Goal: Task Accomplishment & Management: Use online tool/utility

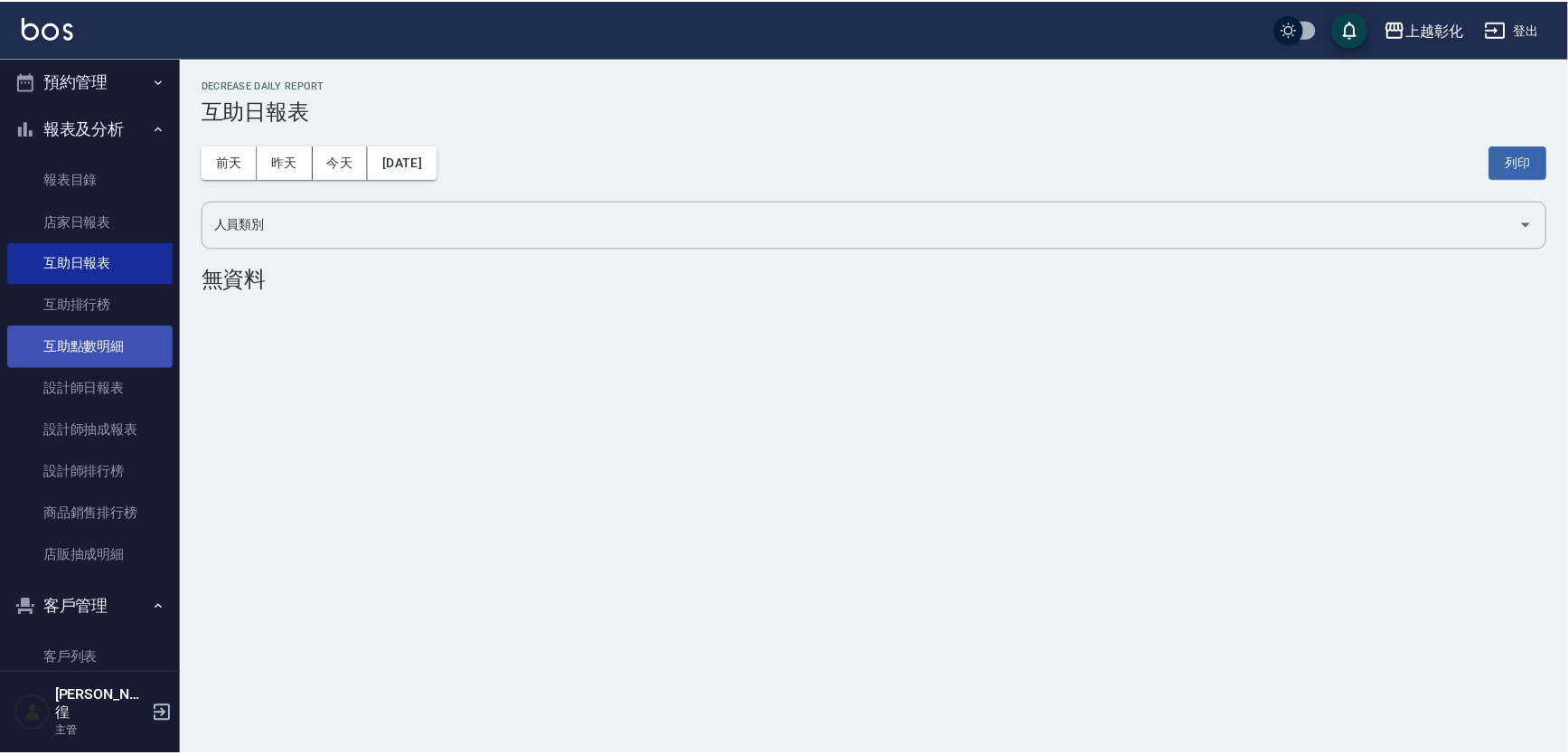
scroll to position [441, 0]
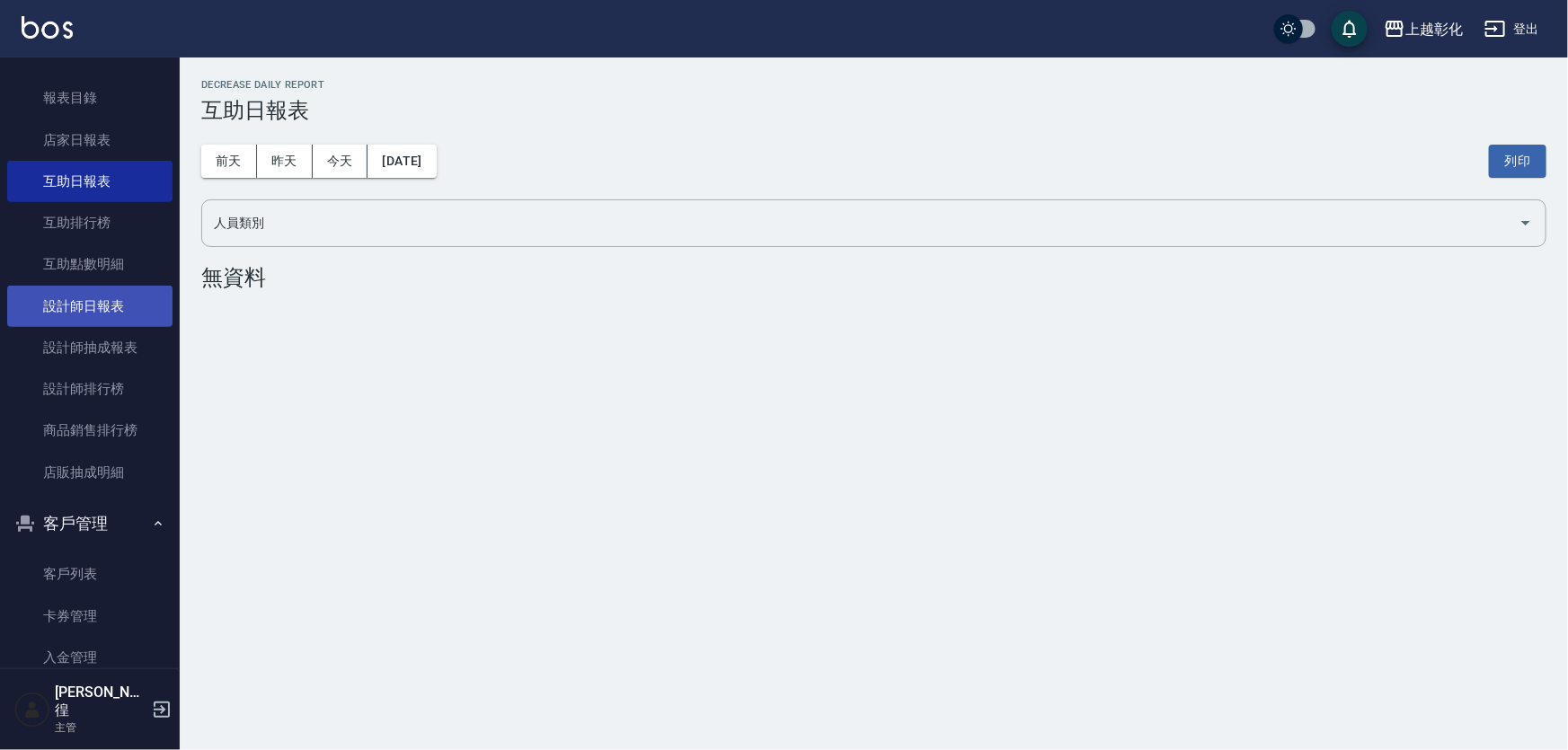
click at [128, 305] on link "設計師日報表" at bounding box center [90, 306] width 165 height 42
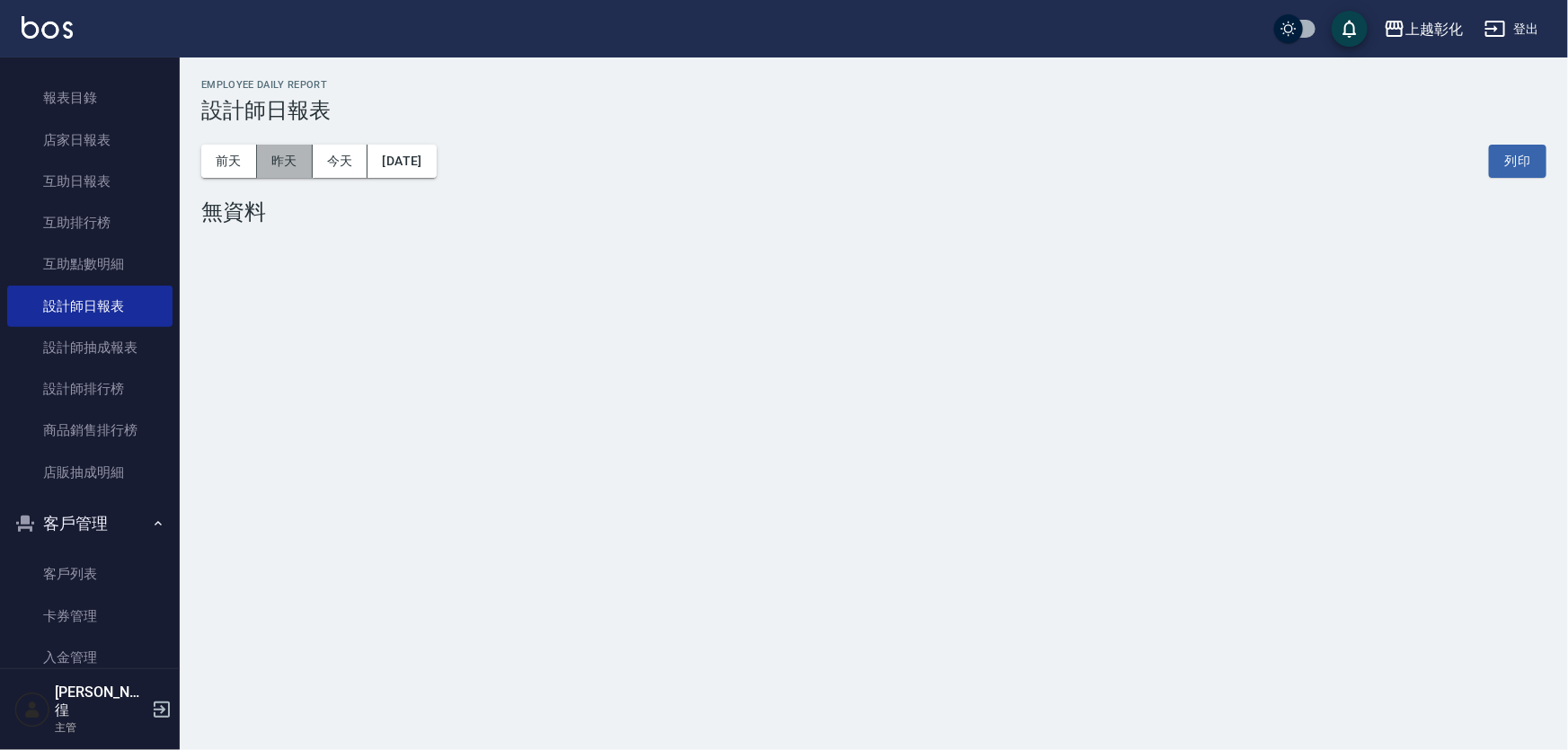
click at [295, 164] on button "昨天" at bounding box center [284, 161] width 55 height 33
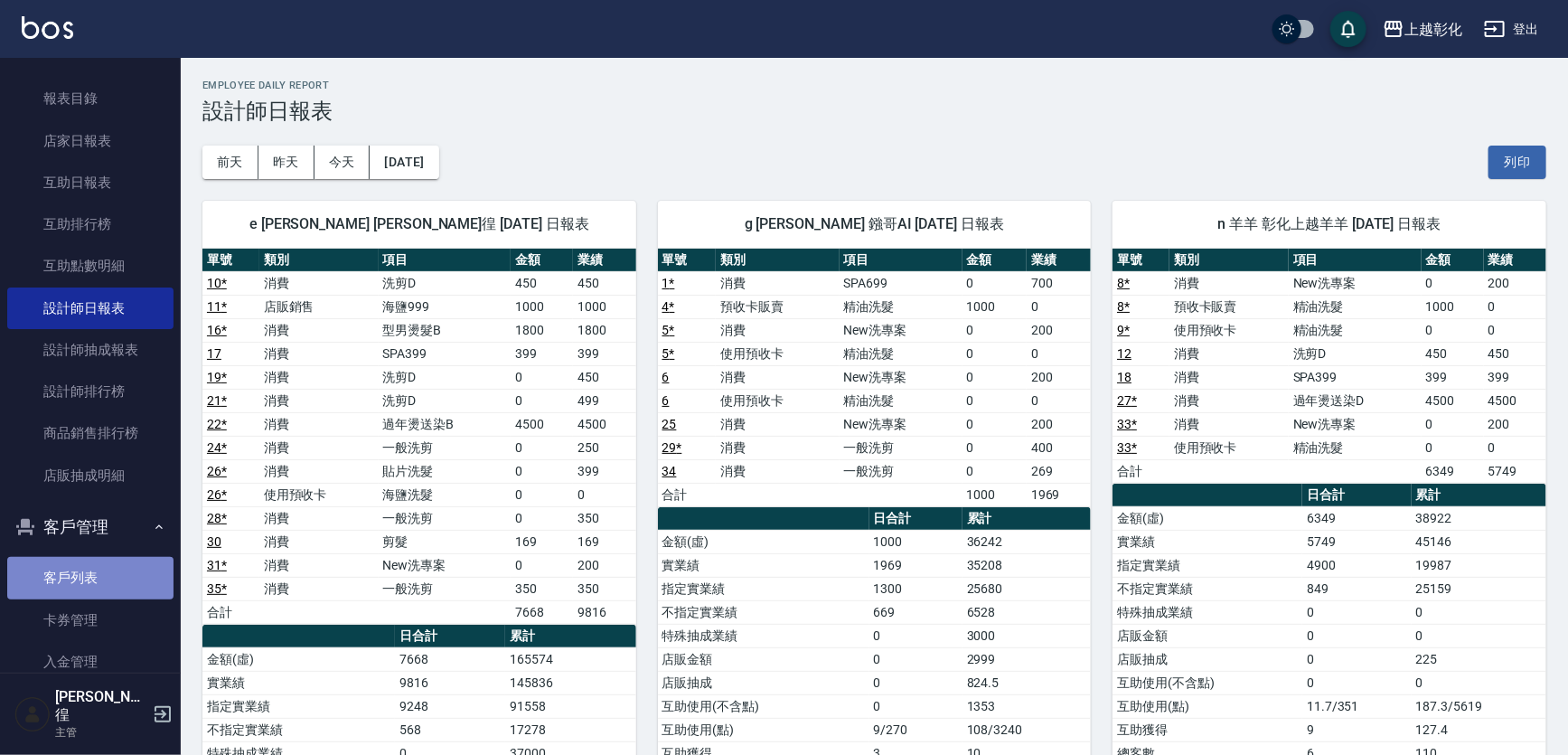
click at [109, 580] on link "客戶列表" at bounding box center [90, 578] width 166 height 42
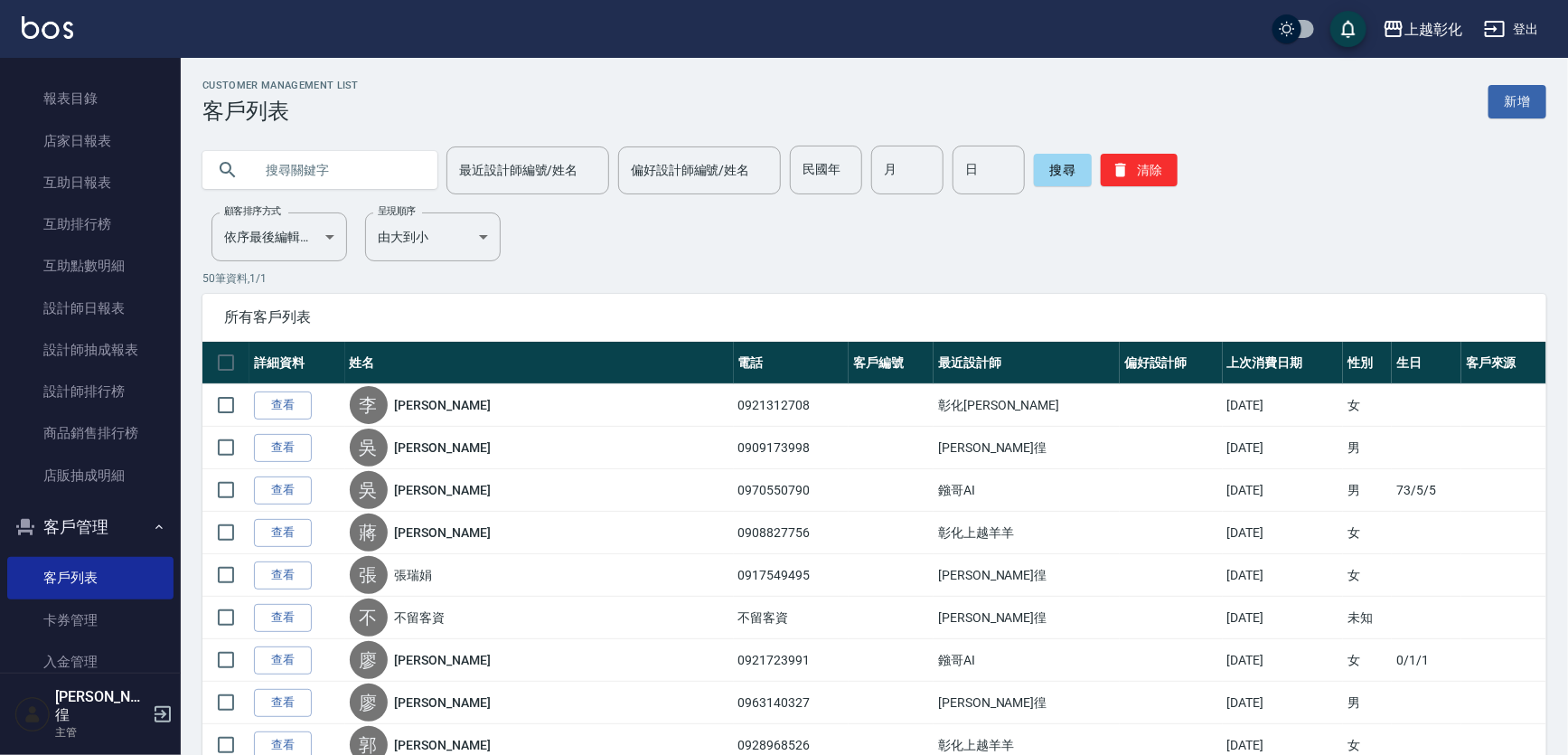
click at [309, 172] on input "text" at bounding box center [338, 170] width 170 height 49
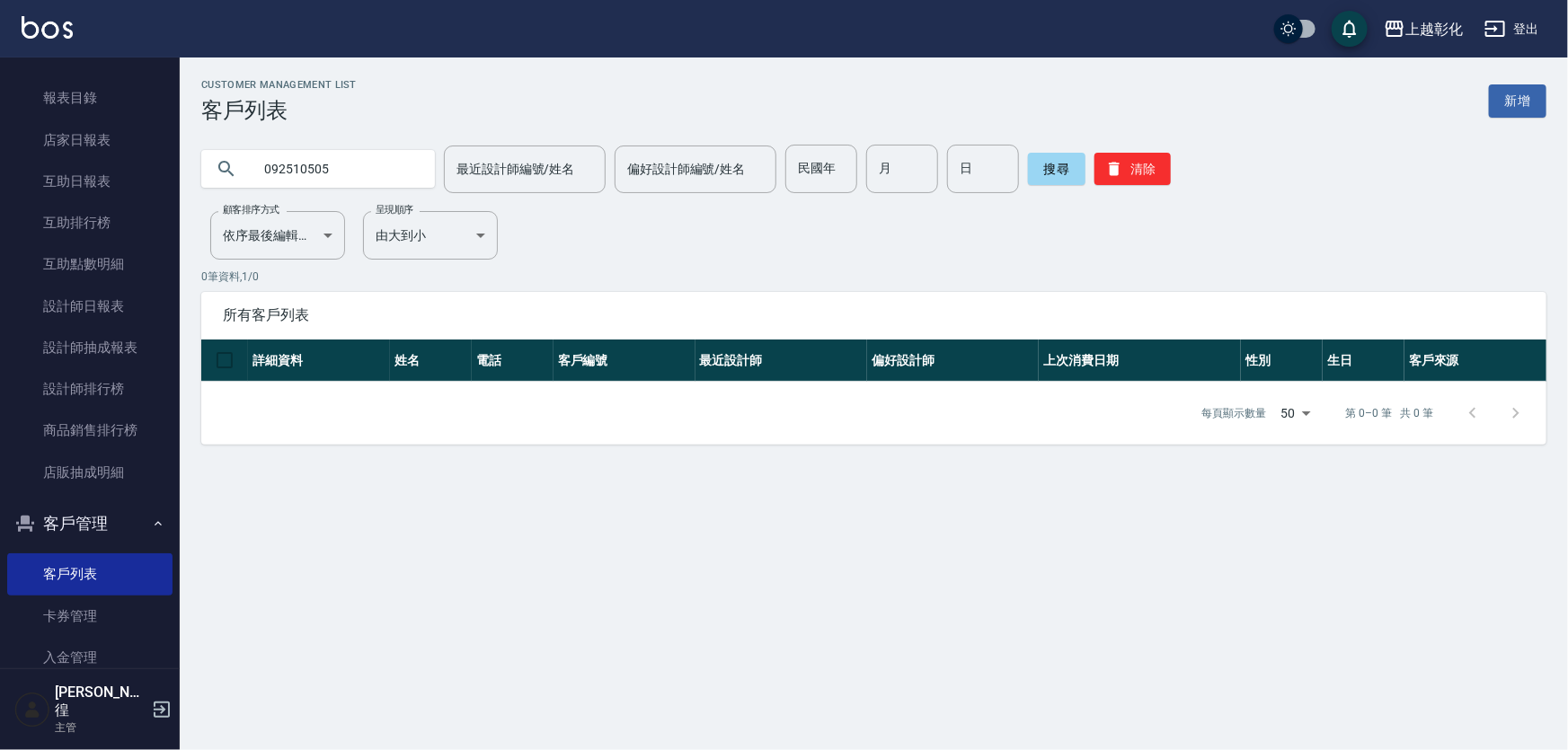
click at [317, 167] on input "092510505" at bounding box center [336, 169] width 169 height 49
type input "0925105305"
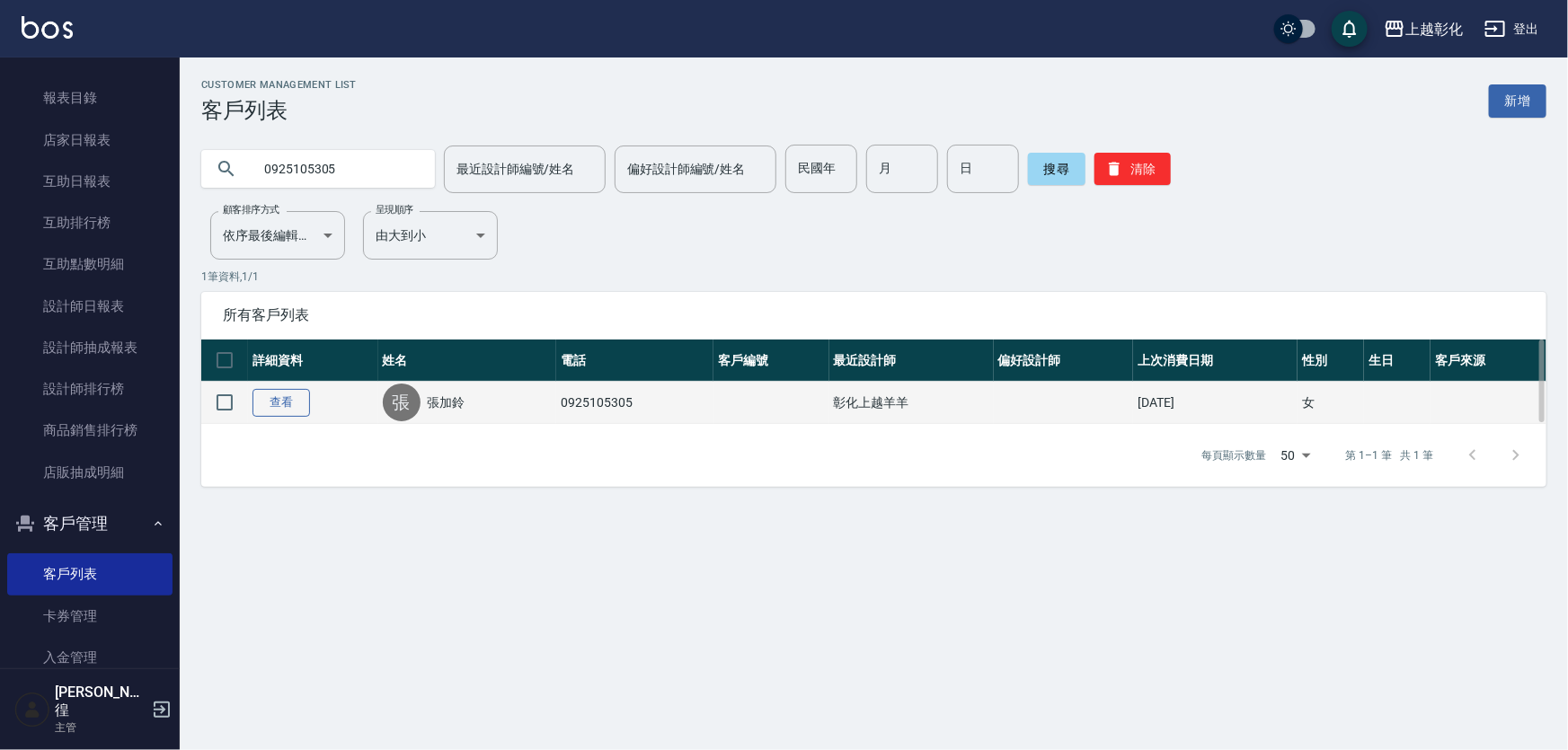
click at [288, 398] on link "查看" at bounding box center [281, 403] width 57 height 28
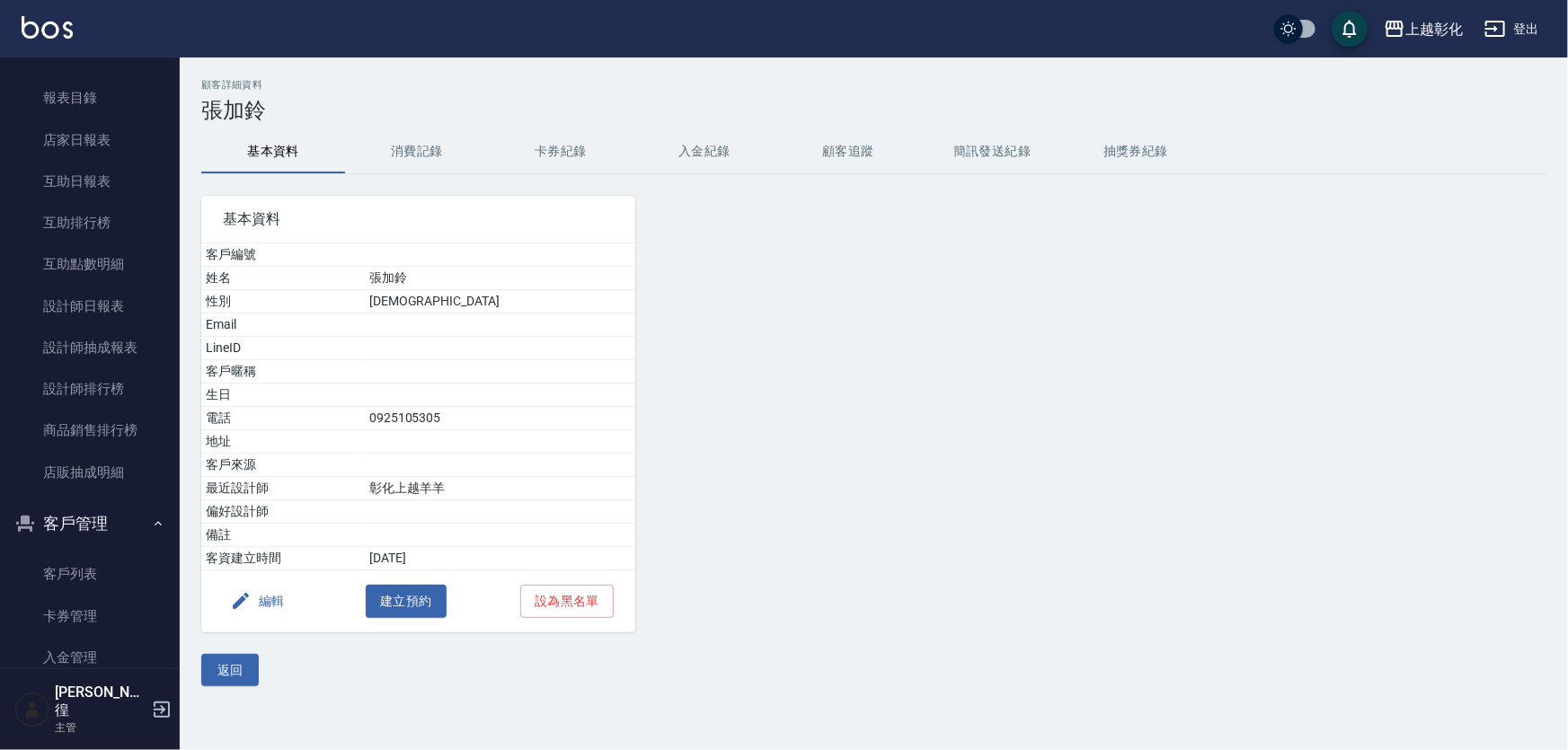
click at [439, 174] on div "基本資料 客戶編號 姓名 [PERSON_NAME] 性別 [DEMOGRAPHIC_DATA] Email LineID 客戶暱稱 生日 電話 [PHONE…" at bounding box center [408, 403] width 456 height 458
click at [590, 157] on button "卡券紀錄" at bounding box center [561, 151] width 144 height 43
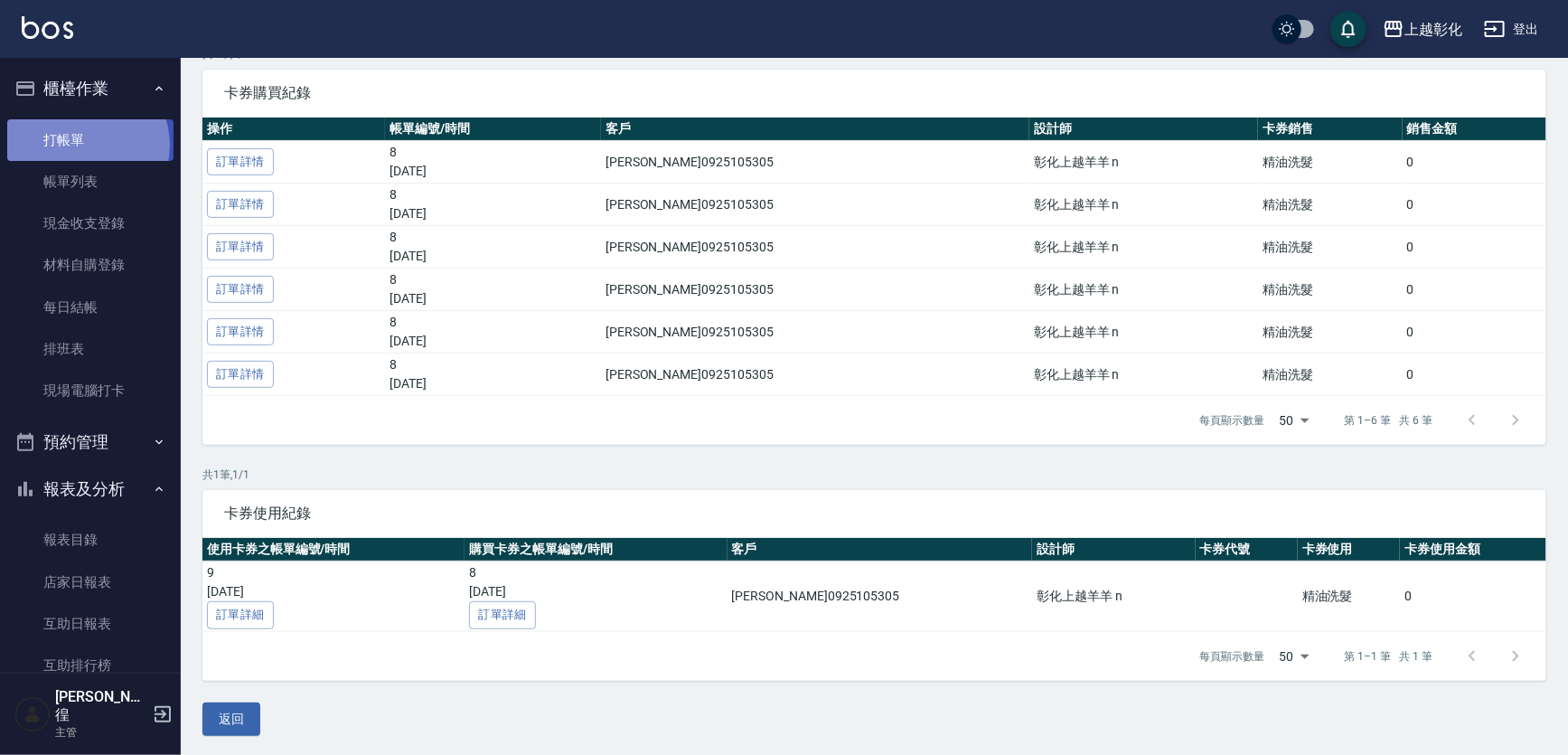
click at [81, 145] on link "打帳單" at bounding box center [90, 140] width 166 height 42
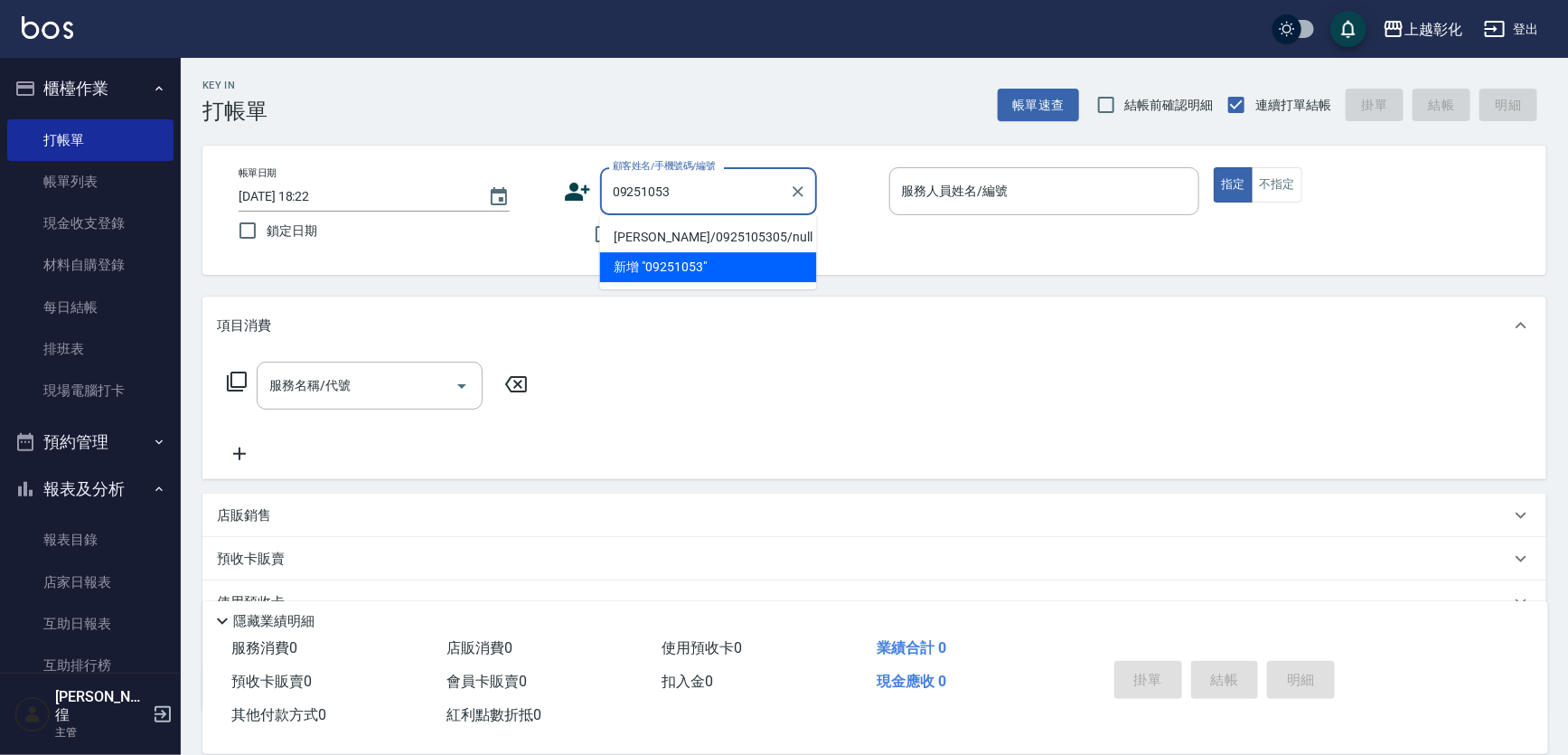
click at [652, 226] on li "[PERSON_NAME]/0925105305/null" at bounding box center [709, 238] width 217 height 30
type input "[PERSON_NAME]/0925105305/null"
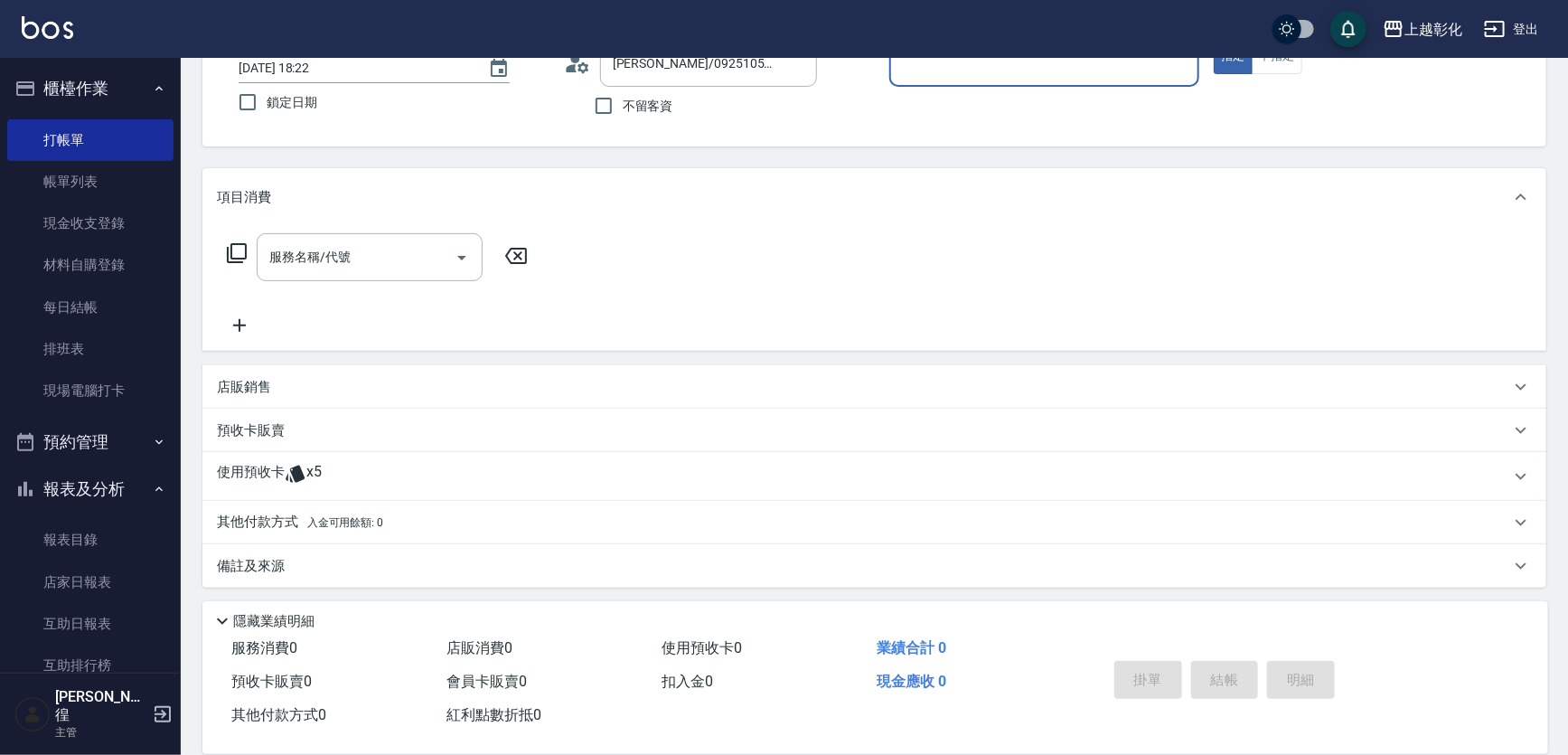
scroll to position [130, 0]
click at [280, 462] on p "使用預收卡" at bounding box center [251, 475] width 68 height 27
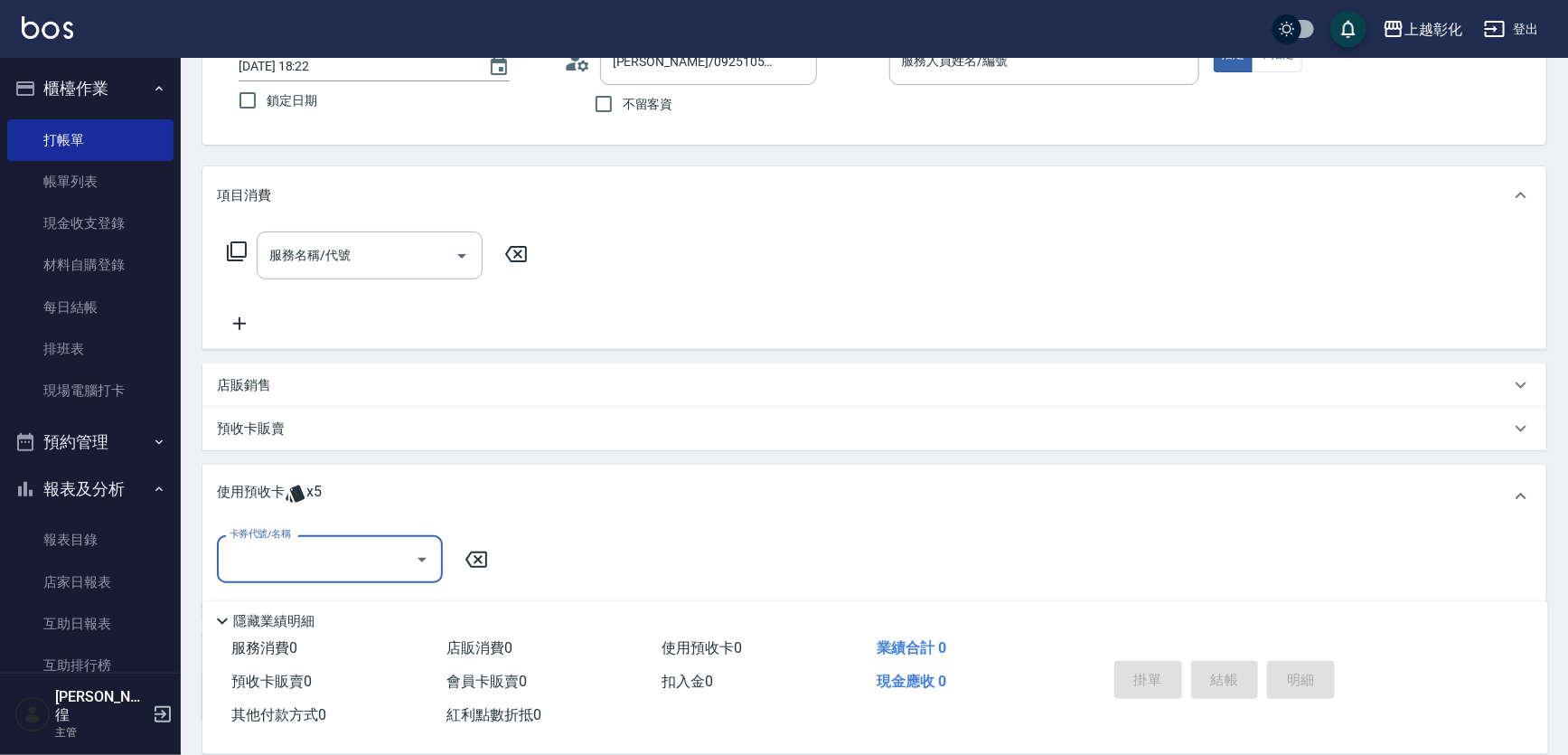
scroll to position [0, 0]
click at [136, 85] on button "櫃檯作業" at bounding box center [90, 88] width 166 height 47
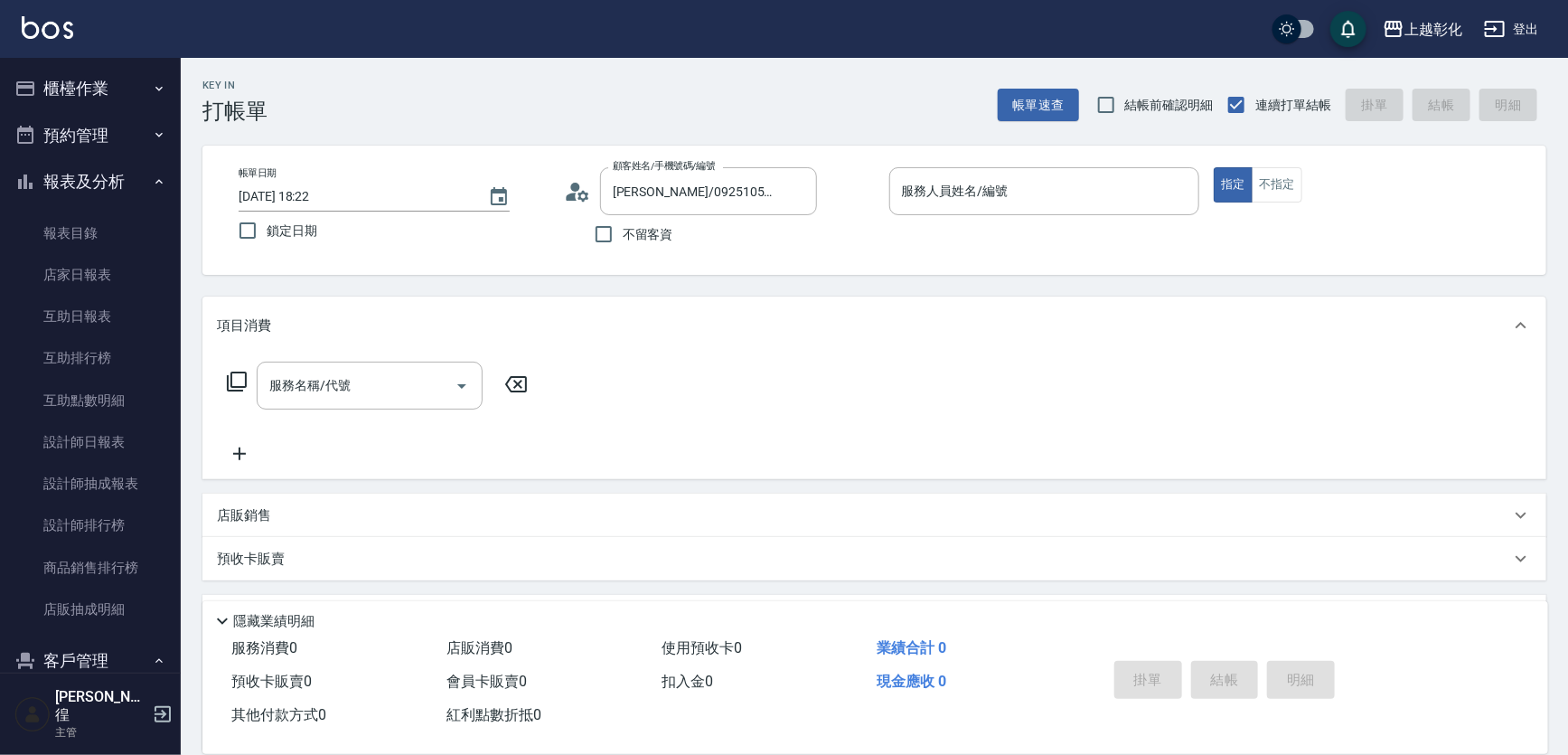
click at [122, 82] on button "櫃檯作業" at bounding box center [90, 88] width 166 height 47
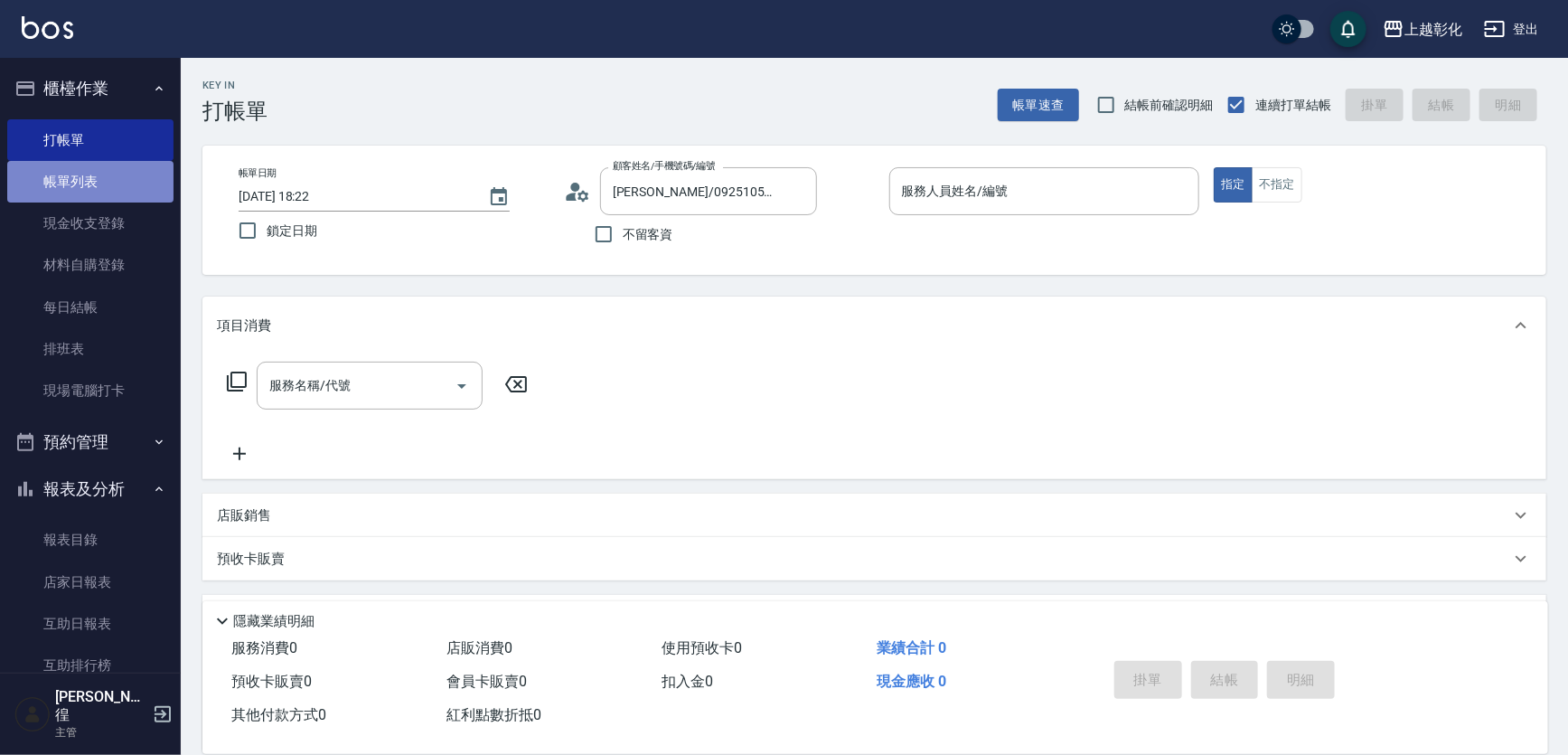
click at [117, 161] on link "帳單列表" at bounding box center [90, 181] width 166 height 42
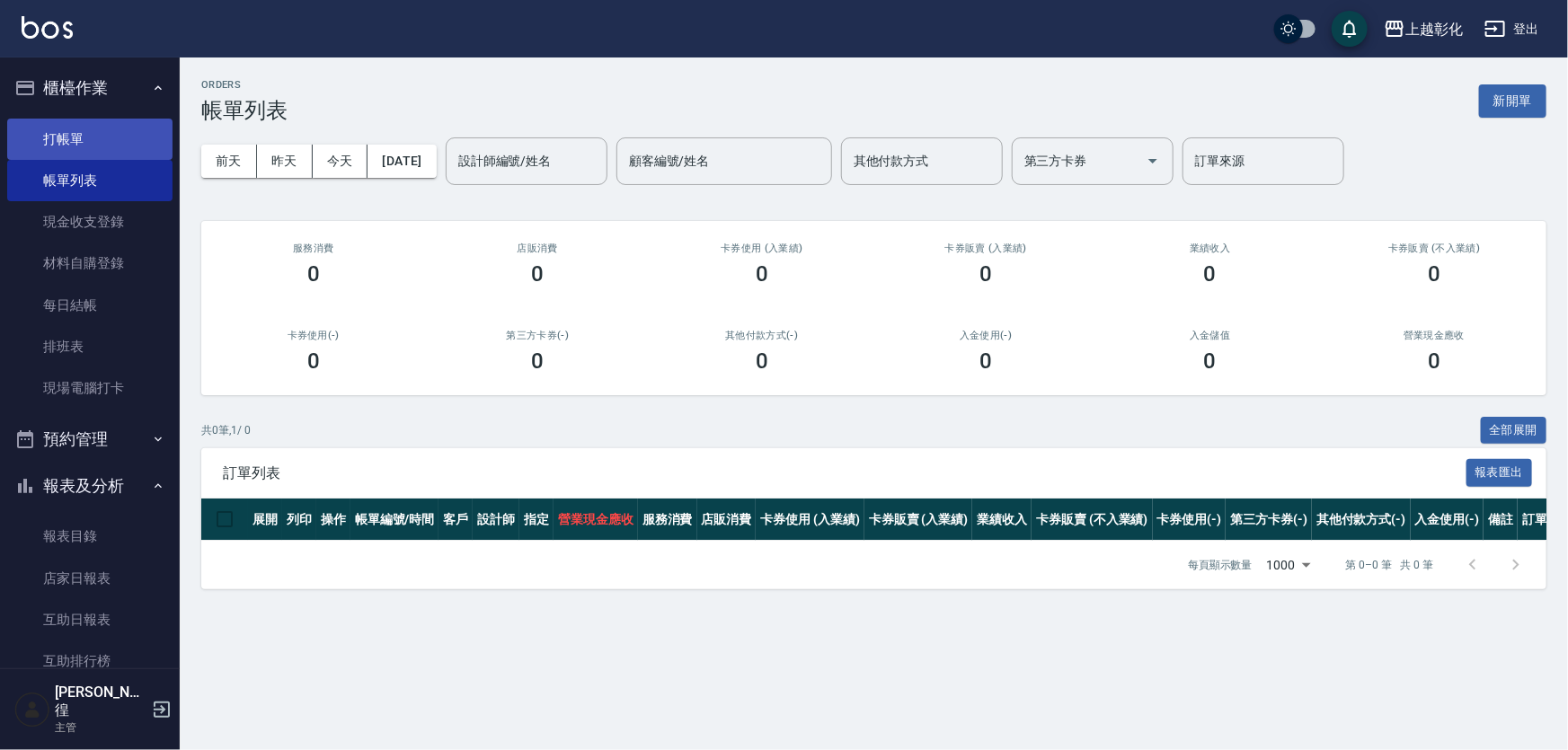
click at [77, 147] on link "打帳單" at bounding box center [90, 139] width 165 height 42
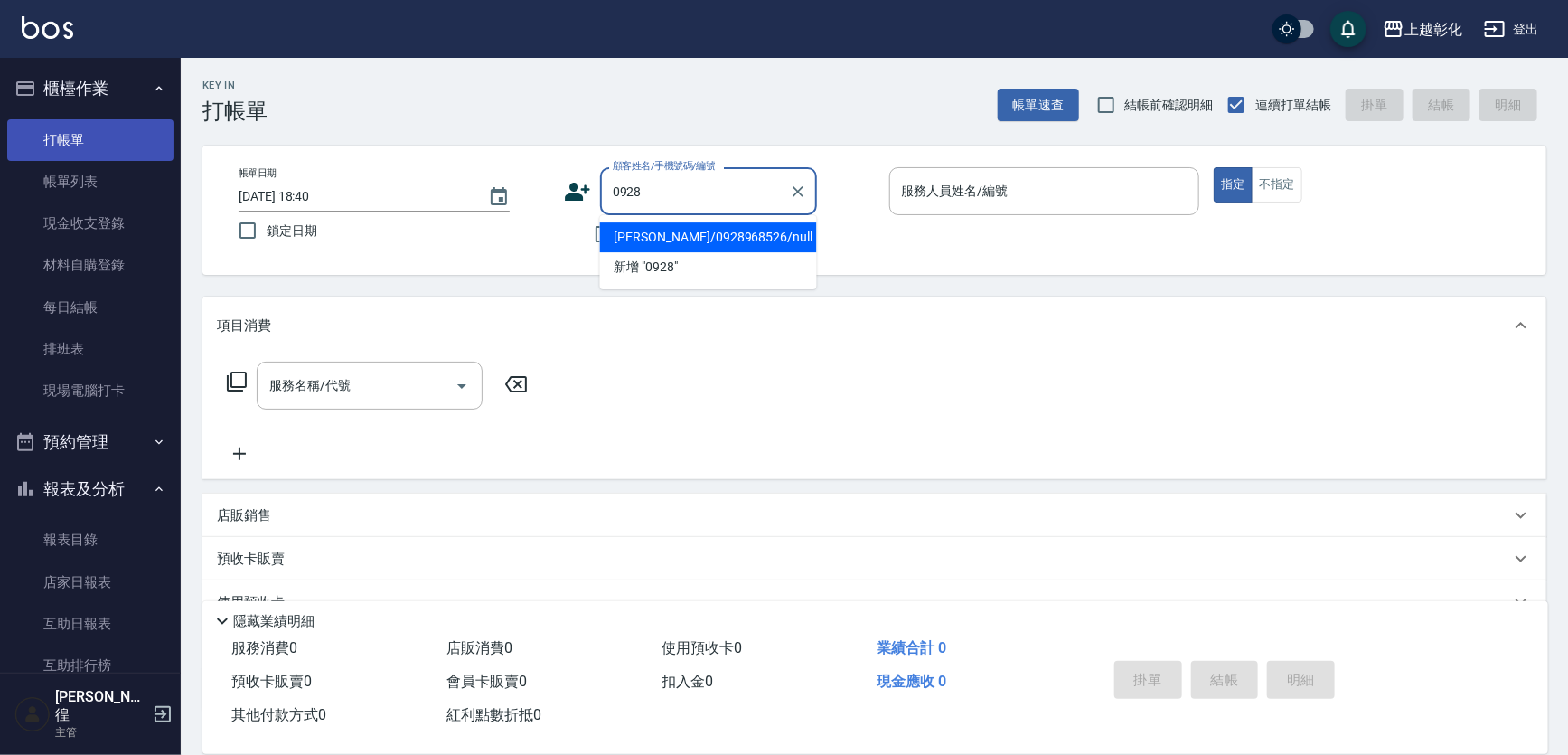
type input "[PERSON_NAME]/0928968526/null"
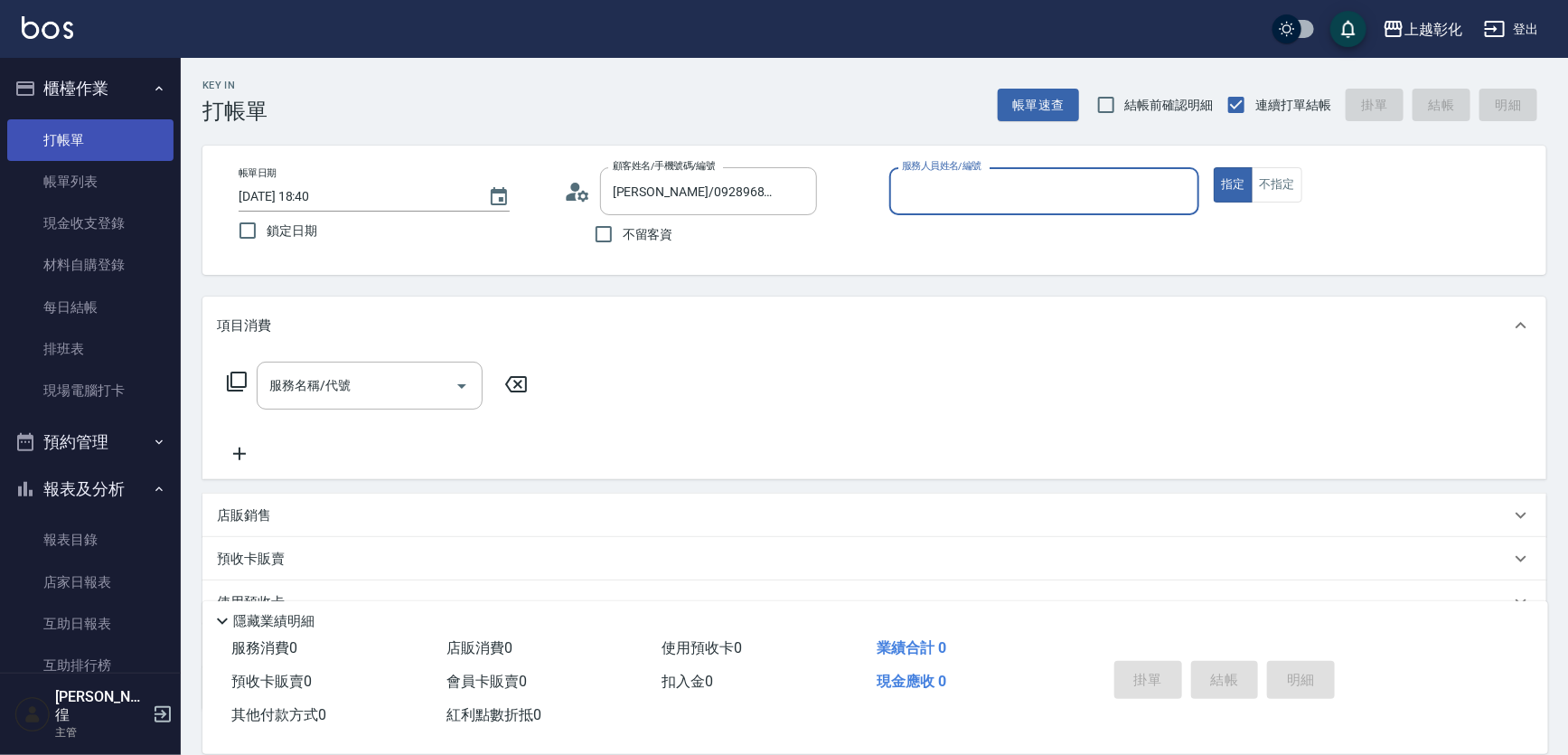
type input "ㄍ"
type input "[PERSON_NAME]-e"
type button "true"
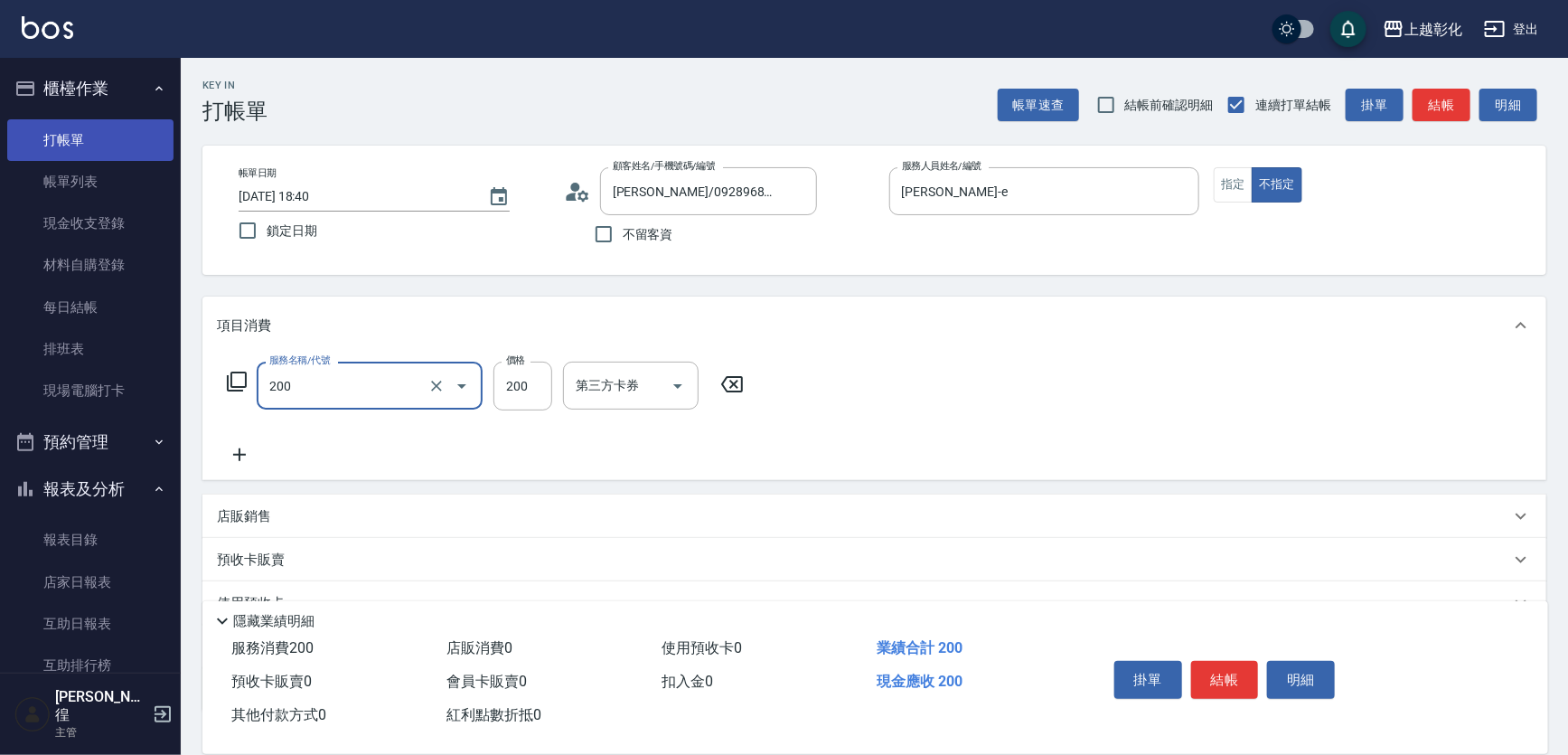
type input "New洗專案(200)"
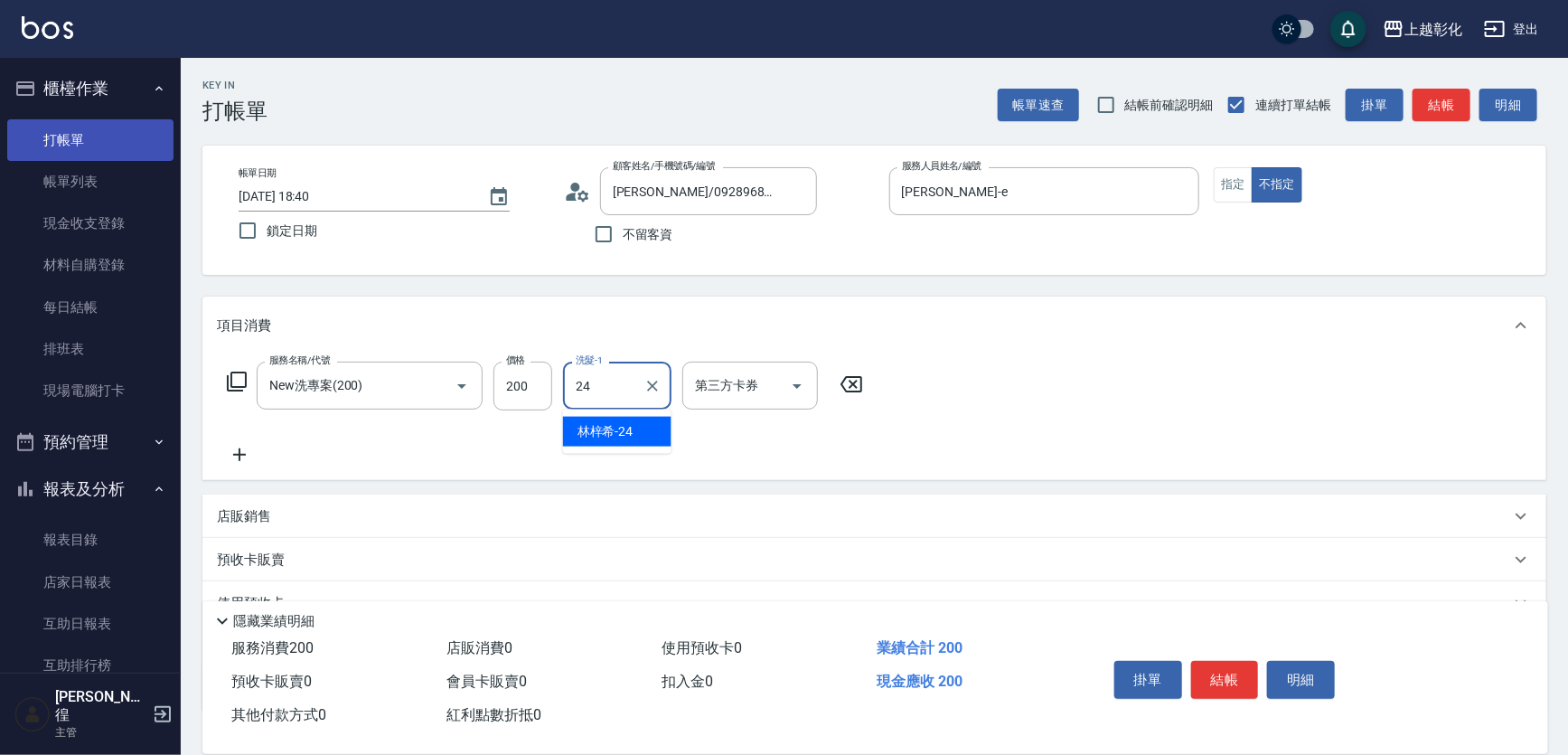
type input "[PERSON_NAME]-24"
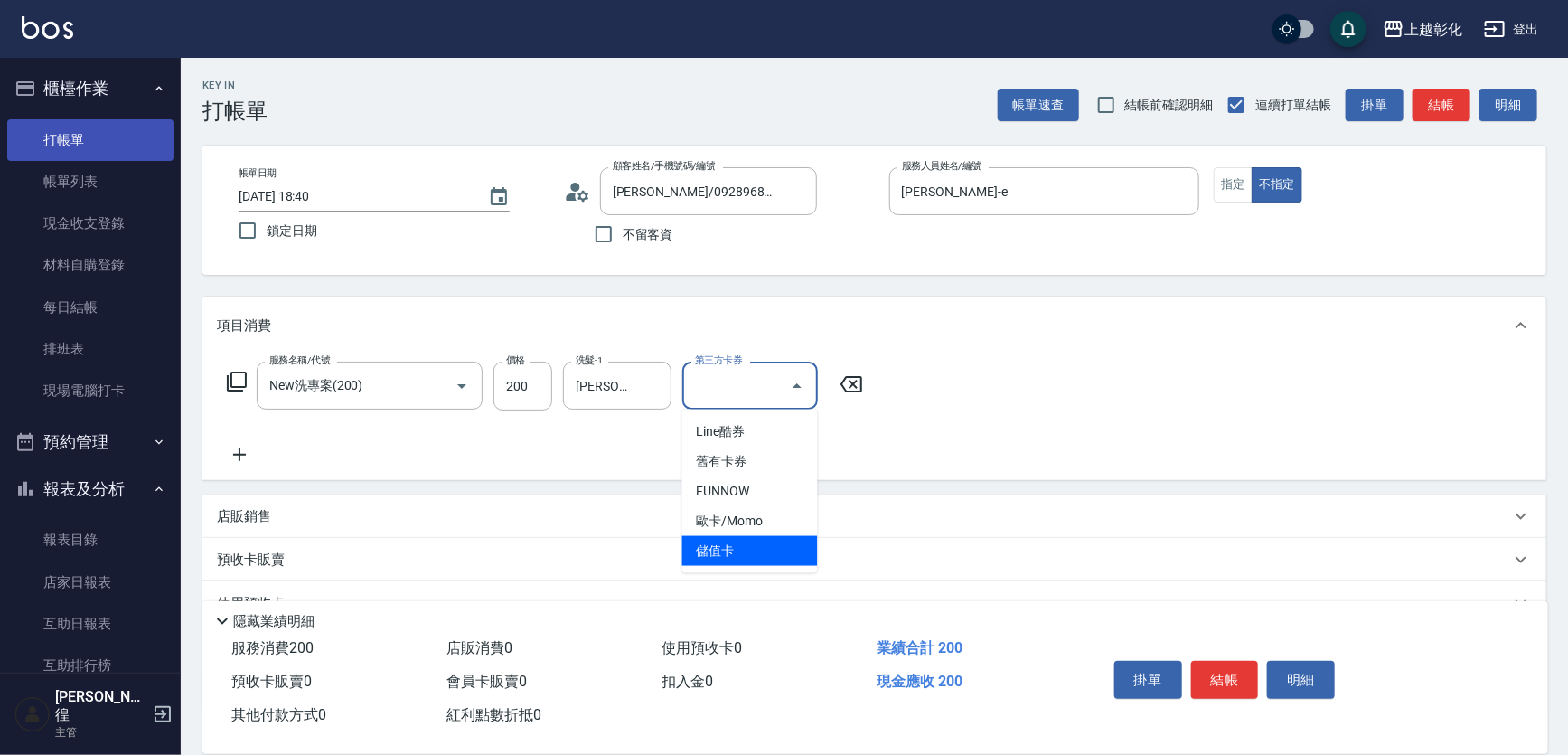
type input "儲值卡"
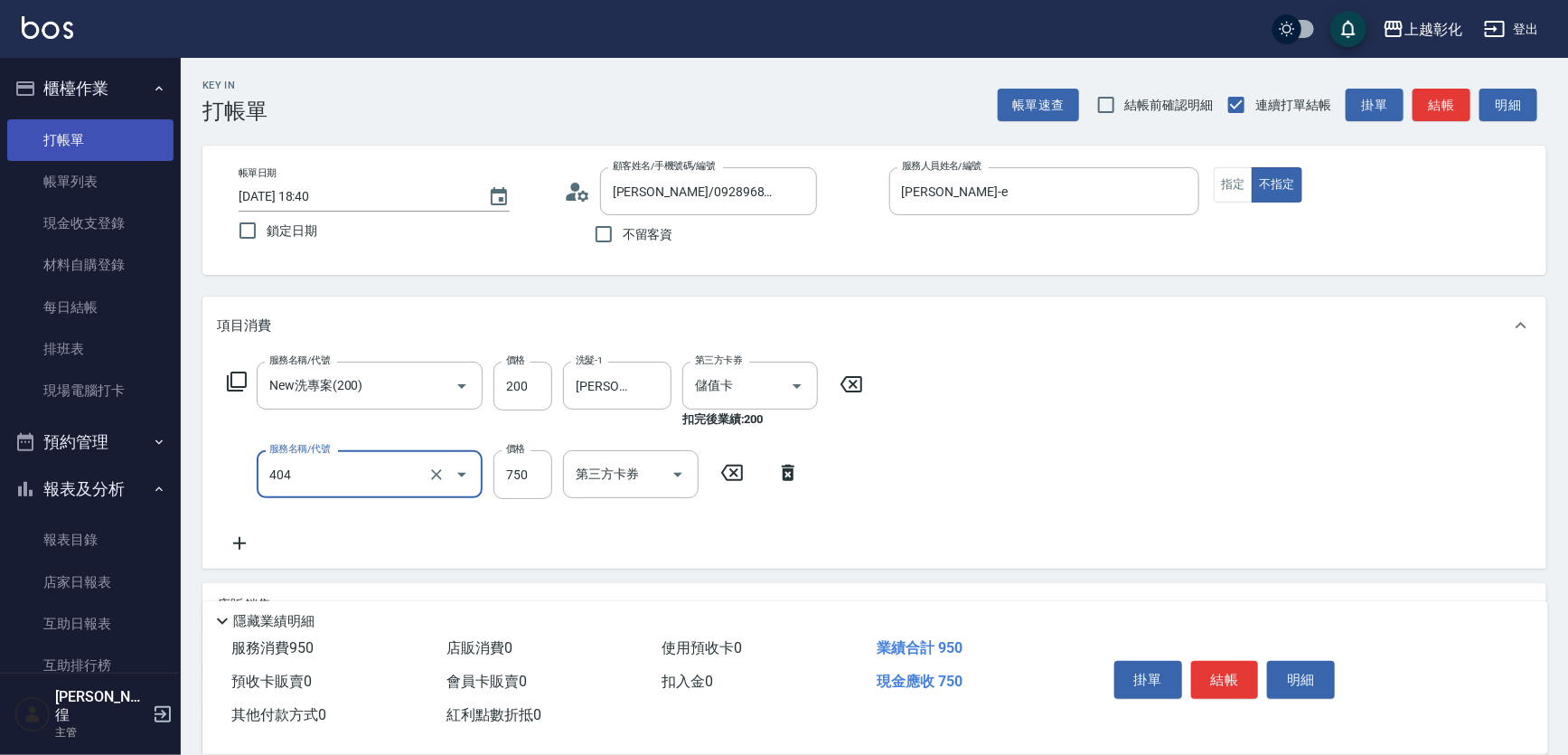
type input "750護髮(404)"
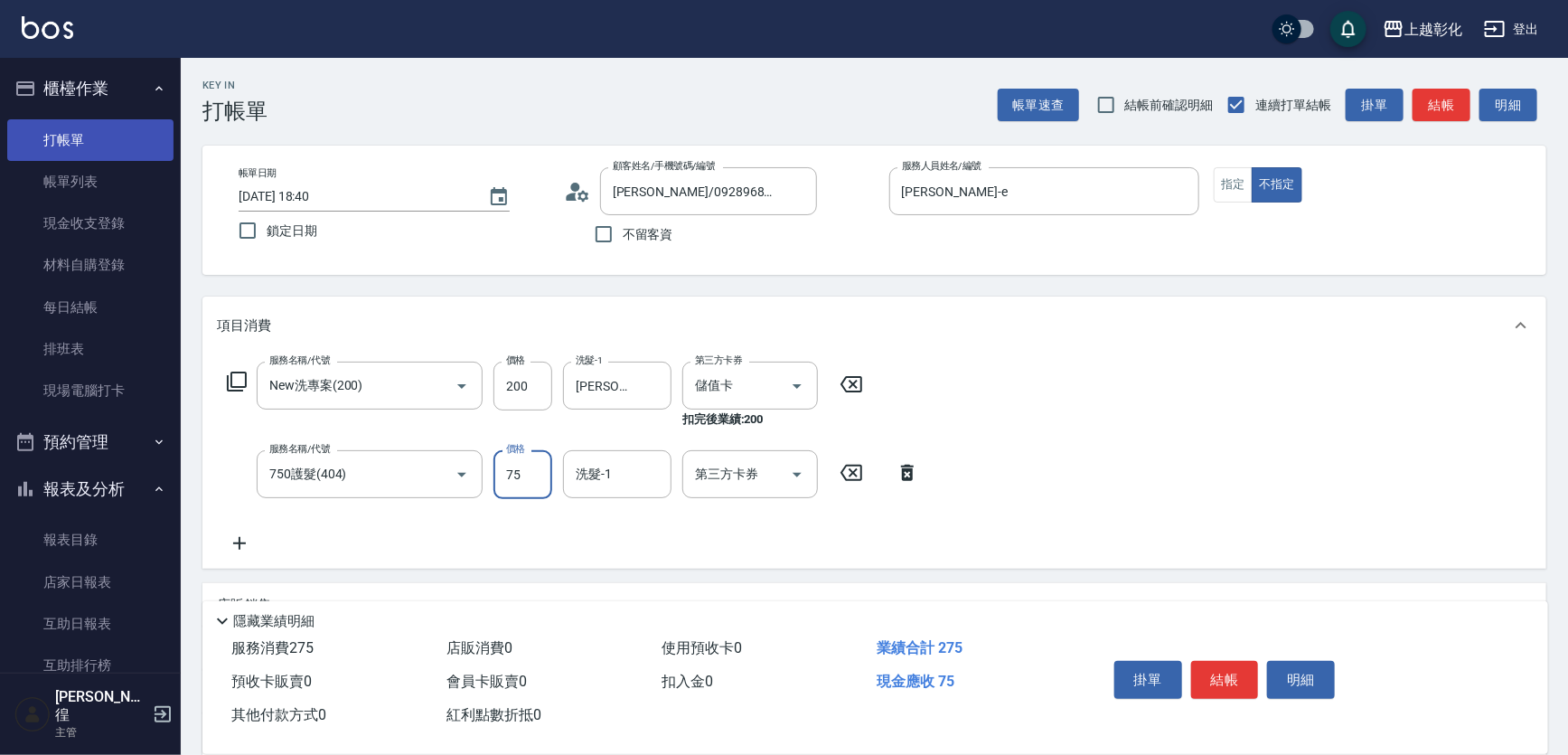
type input "750"
type input "2"
type input "[PERSON_NAME]-24"
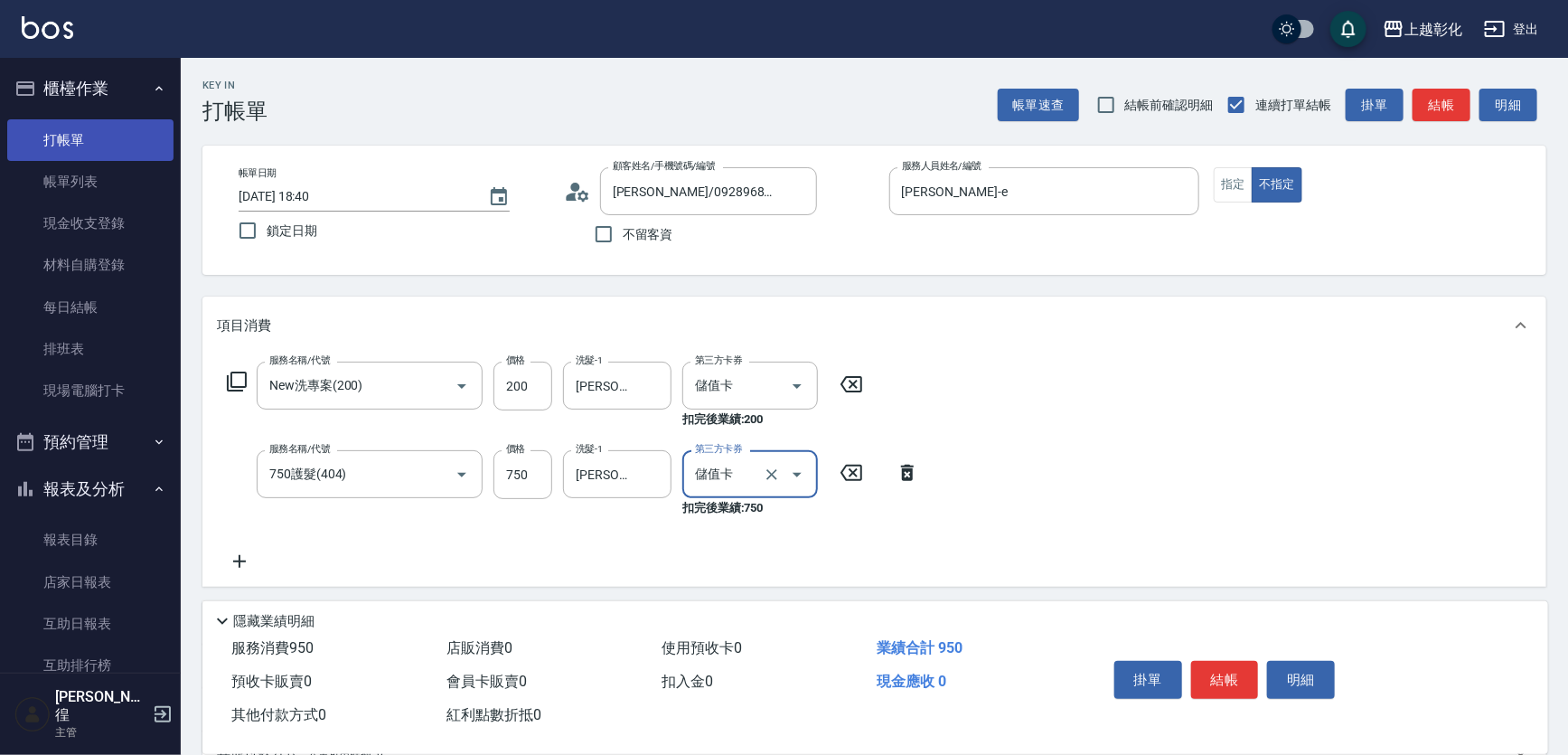
type input "儲值卡"
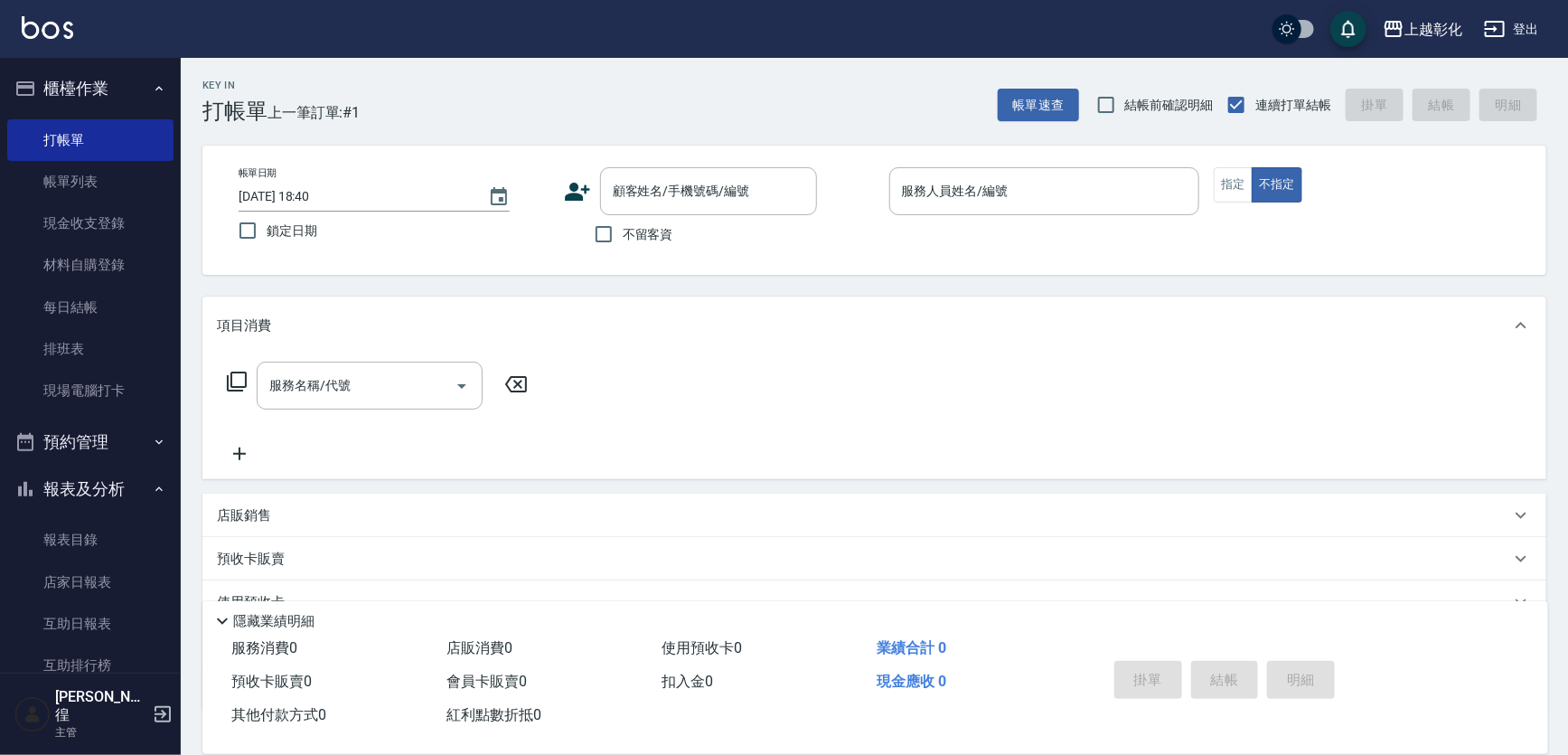
click at [626, 225] on span "不留客資" at bounding box center [648, 234] width 51 height 19
click at [623, 225] on input "不留客資" at bounding box center [603, 234] width 38 height 38
checkbox input "true"
type input "[PERSON_NAME]/0928363699/"
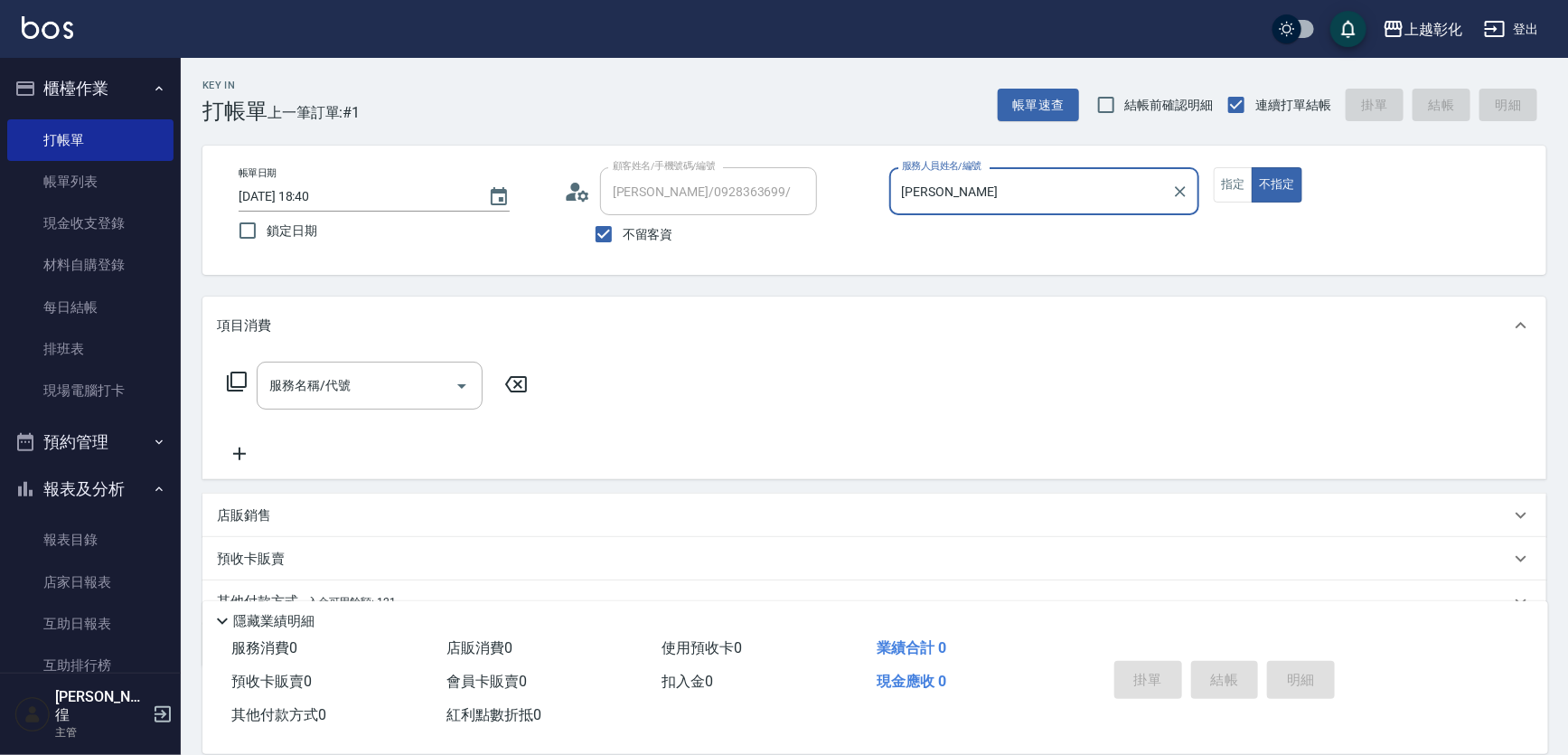
type input "[PERSON_NAME]"
type input "[PERSON_NAME]/0936856908/"
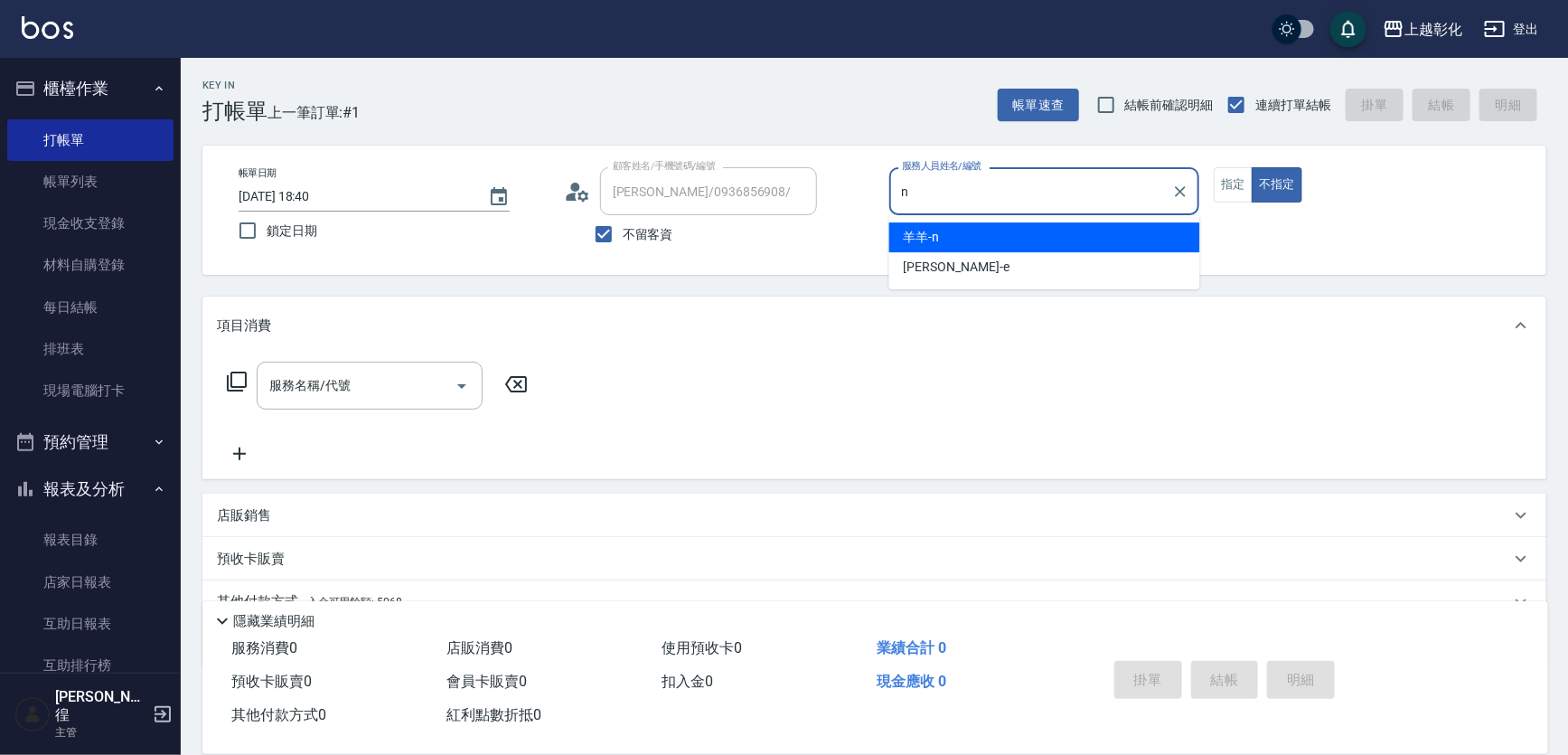
type input "羊羊-n"
type button "false"
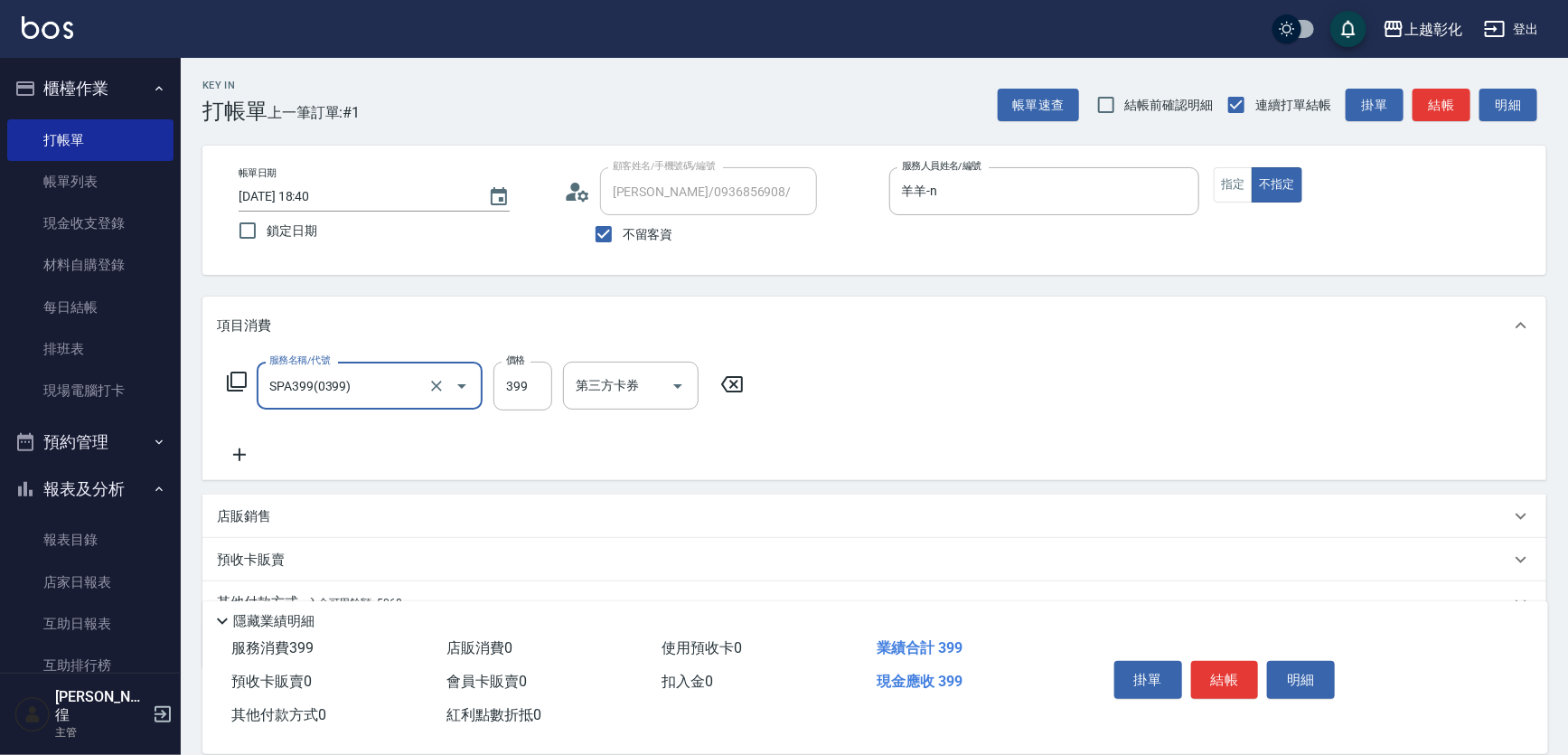
type input "SPA399(0399)"
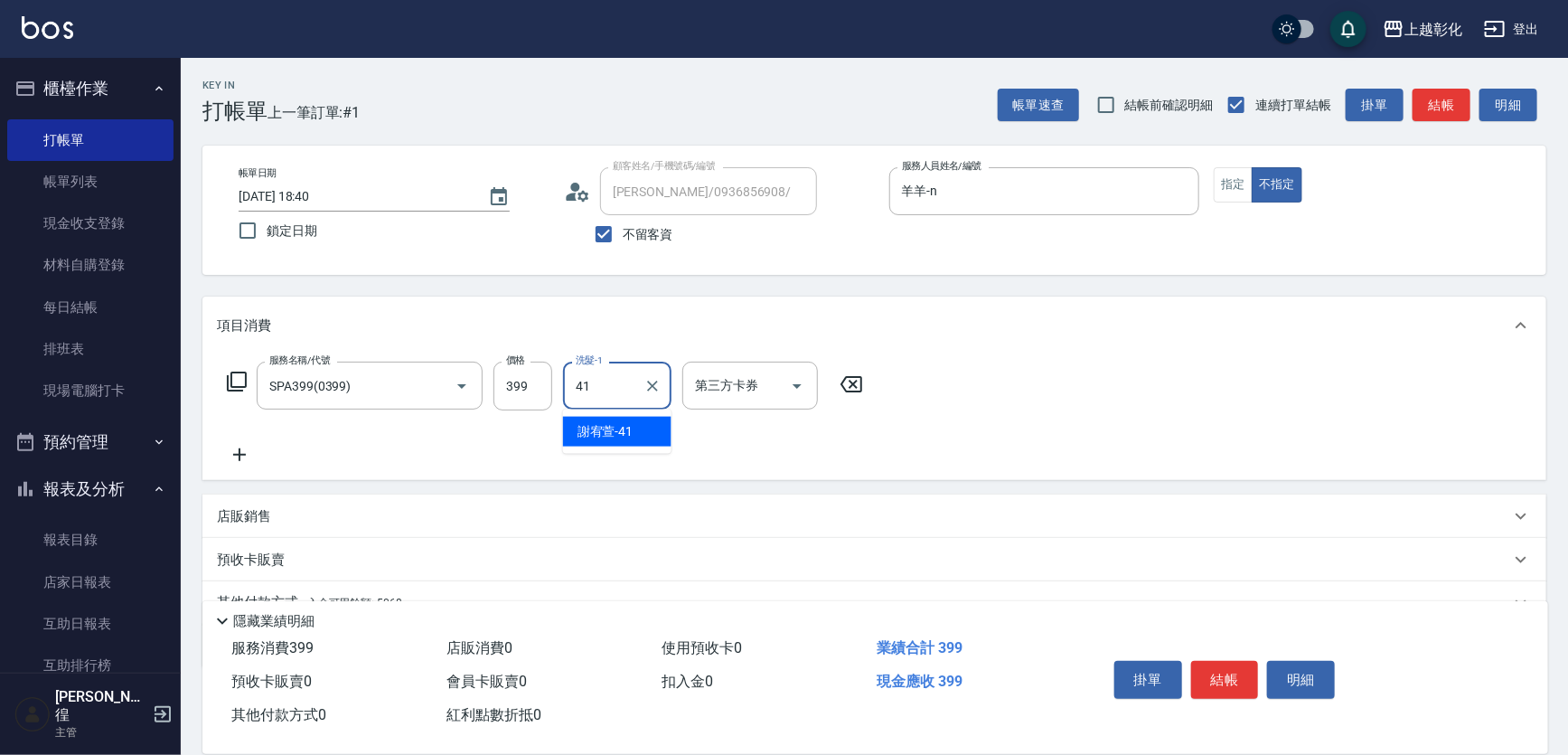
type input "謝宥萱-41"
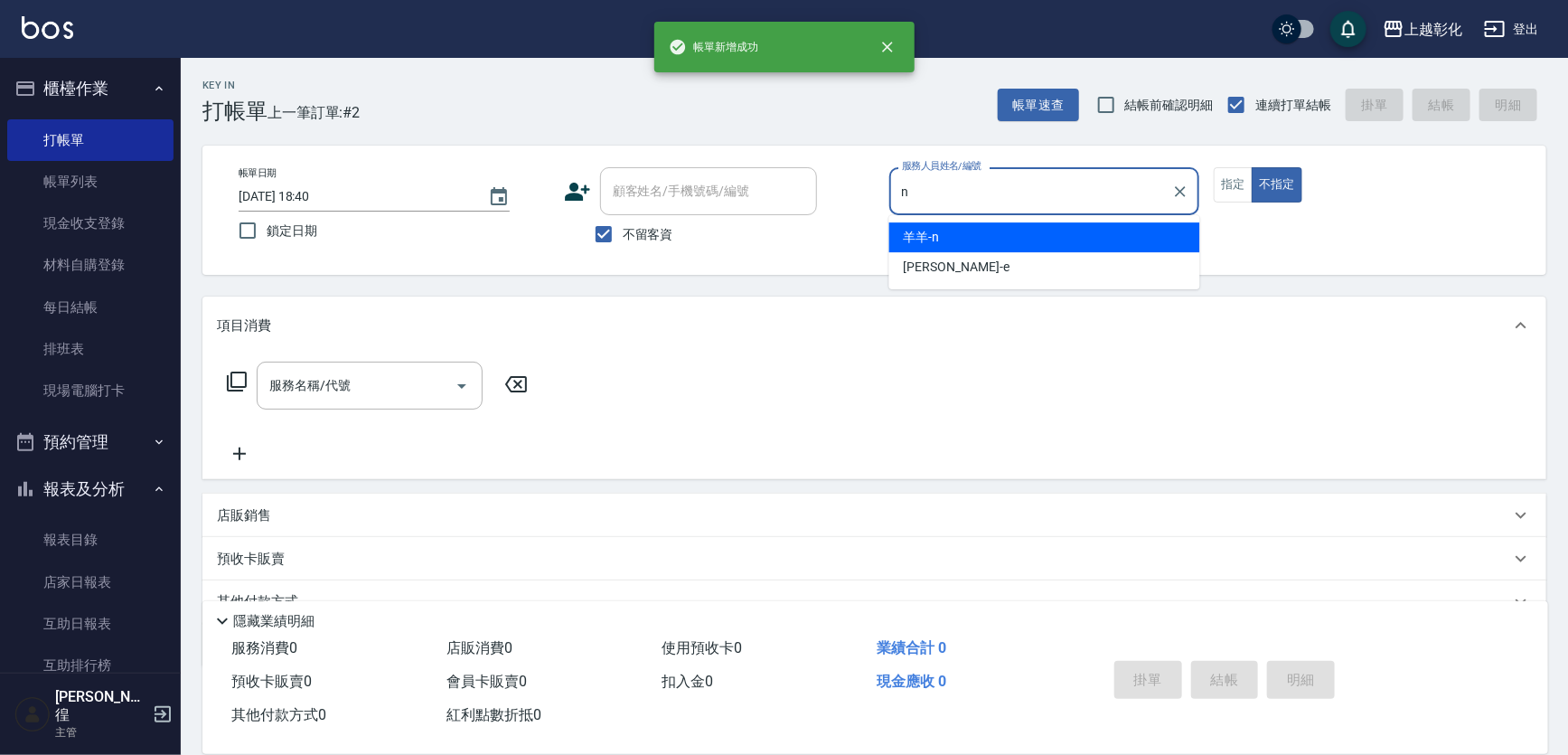
type input "羊羊-n"
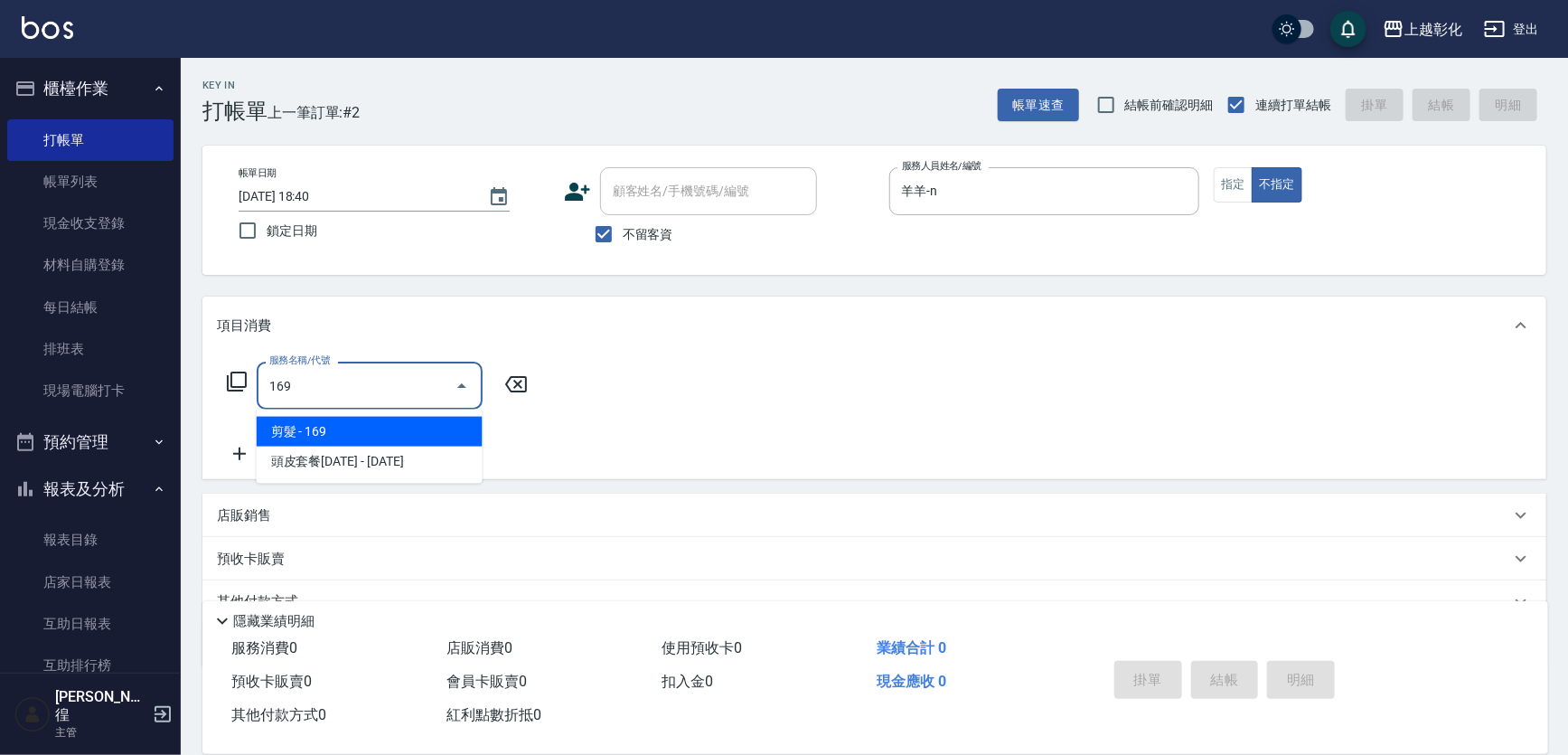
type input "剪髮(169)"
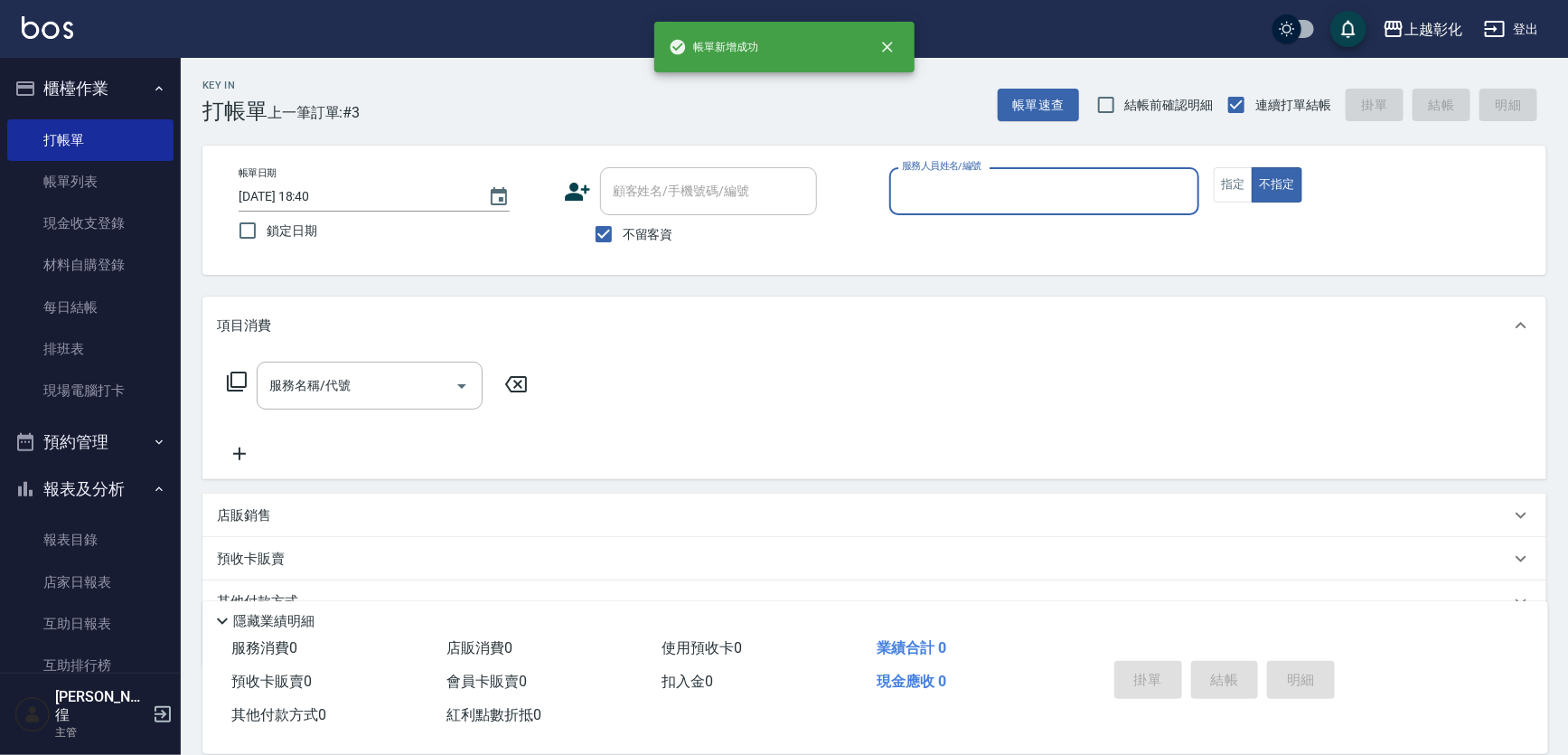
click at [658, 220] on label "不留客資" at bounding box center [628, 234] width 88 height 38
click at [623, 220] on input "不留客資" at bounding box center [603, 234] width 38 height 38
checkbox input "false"
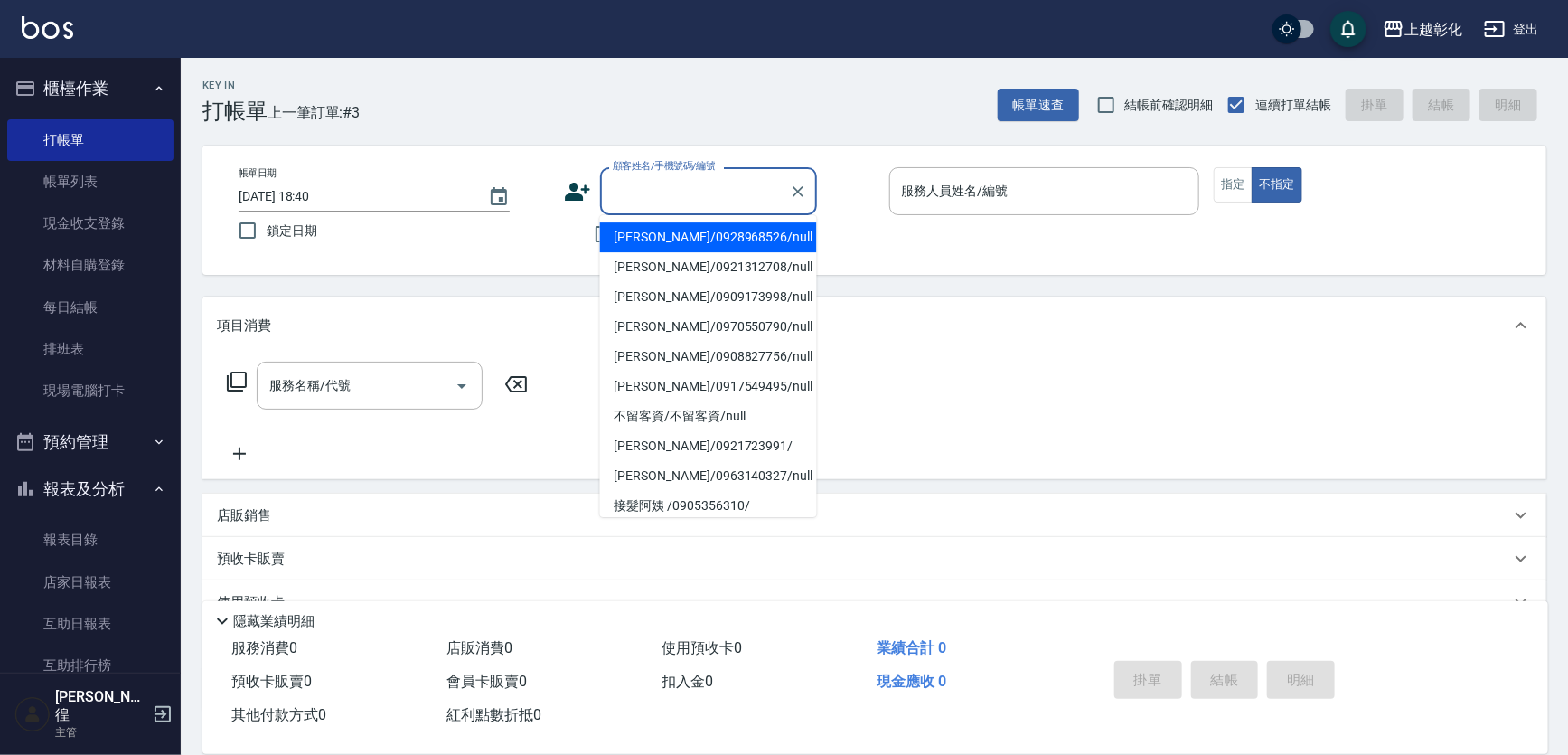
click at [683, 185] on input "顧客姓名/手機號碼/編號" at bounding box center [694, 191] width 174 height 32
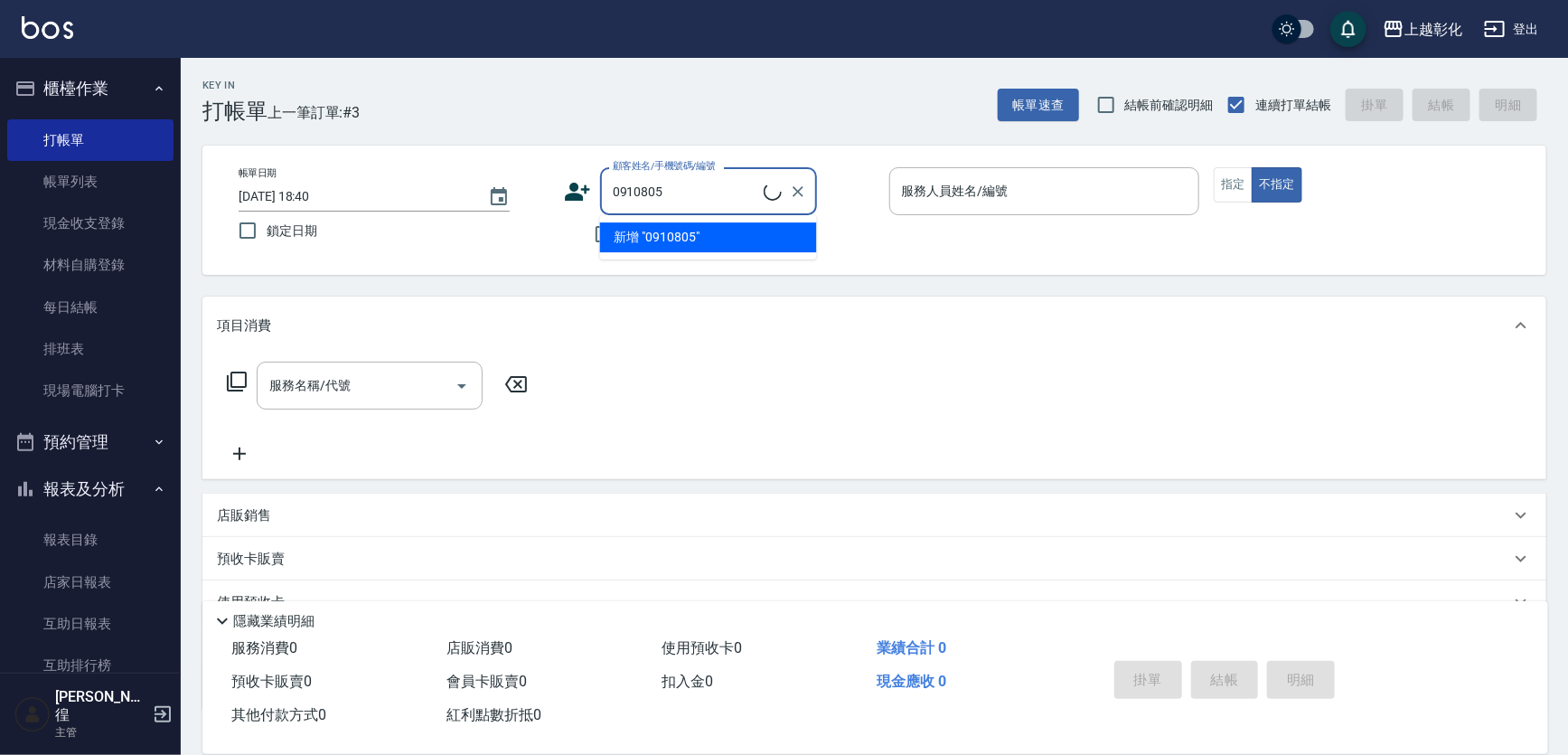
click at [684, 185] on input "0910805" at bounding box center [685, 191] width 155 height 32
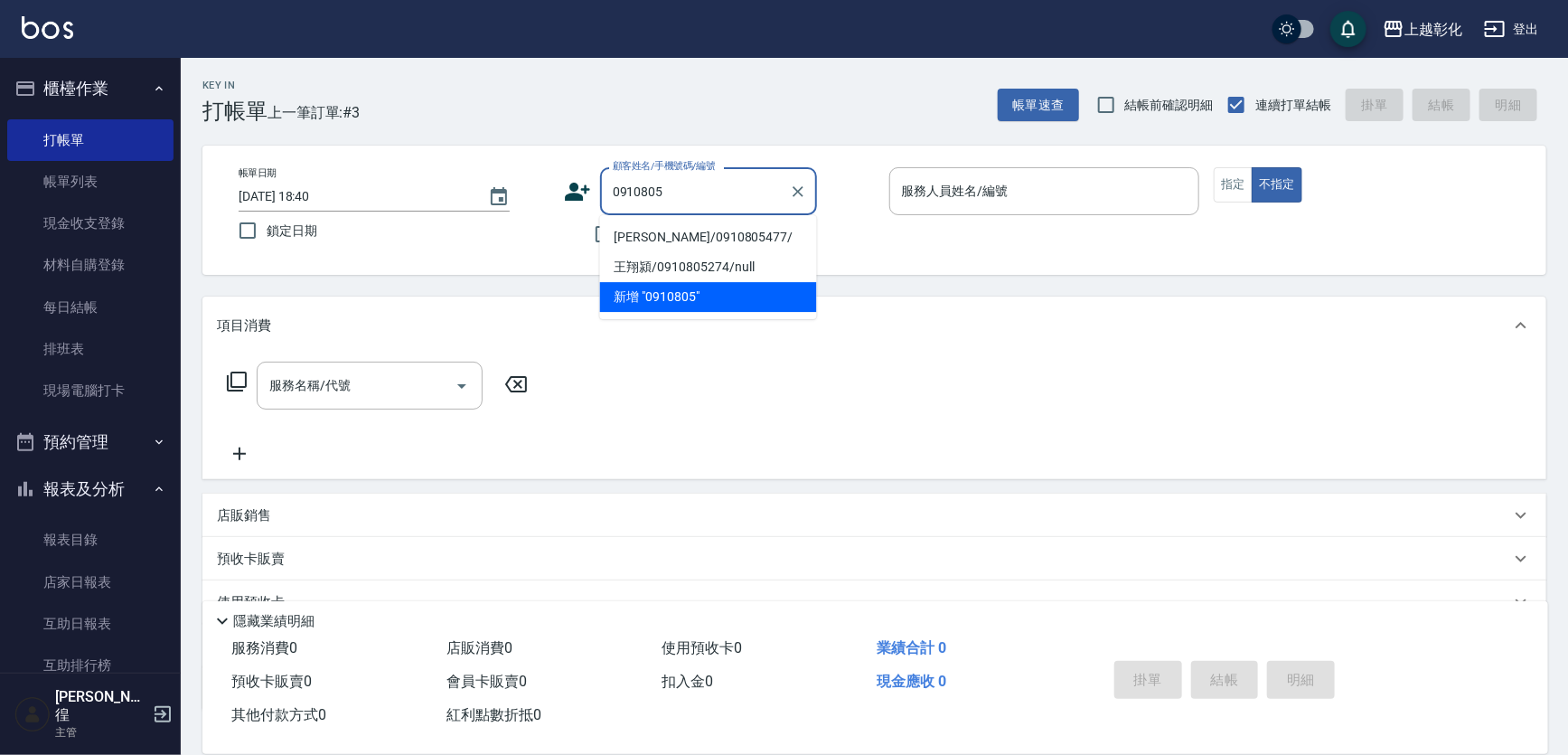
click at [684, 185] on input "0910805" at bounding box center [694, 191] width 174 height 32
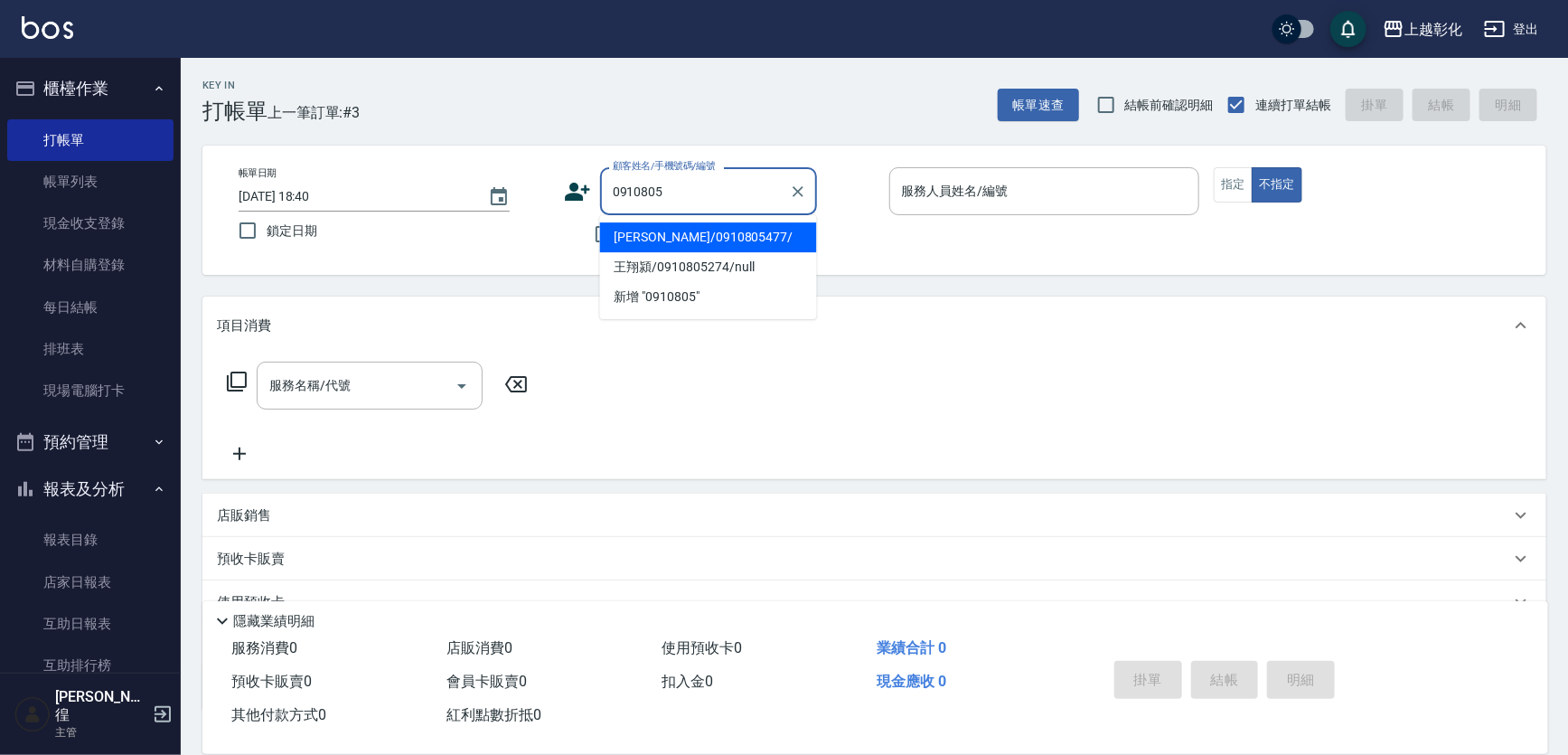
type input "[PERSON_NAME]/0910805477/"
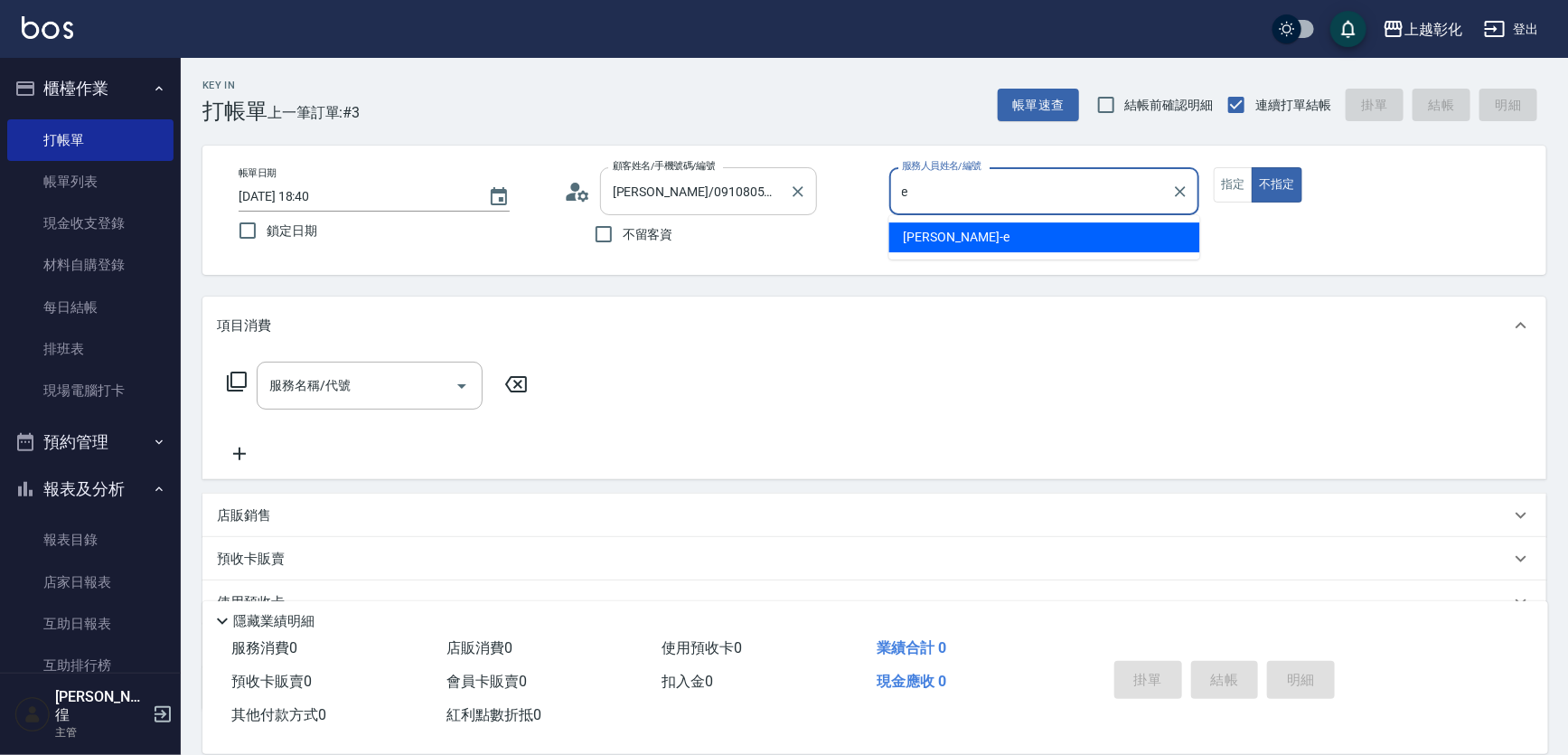
type input "[PERSON_NAME]-e"
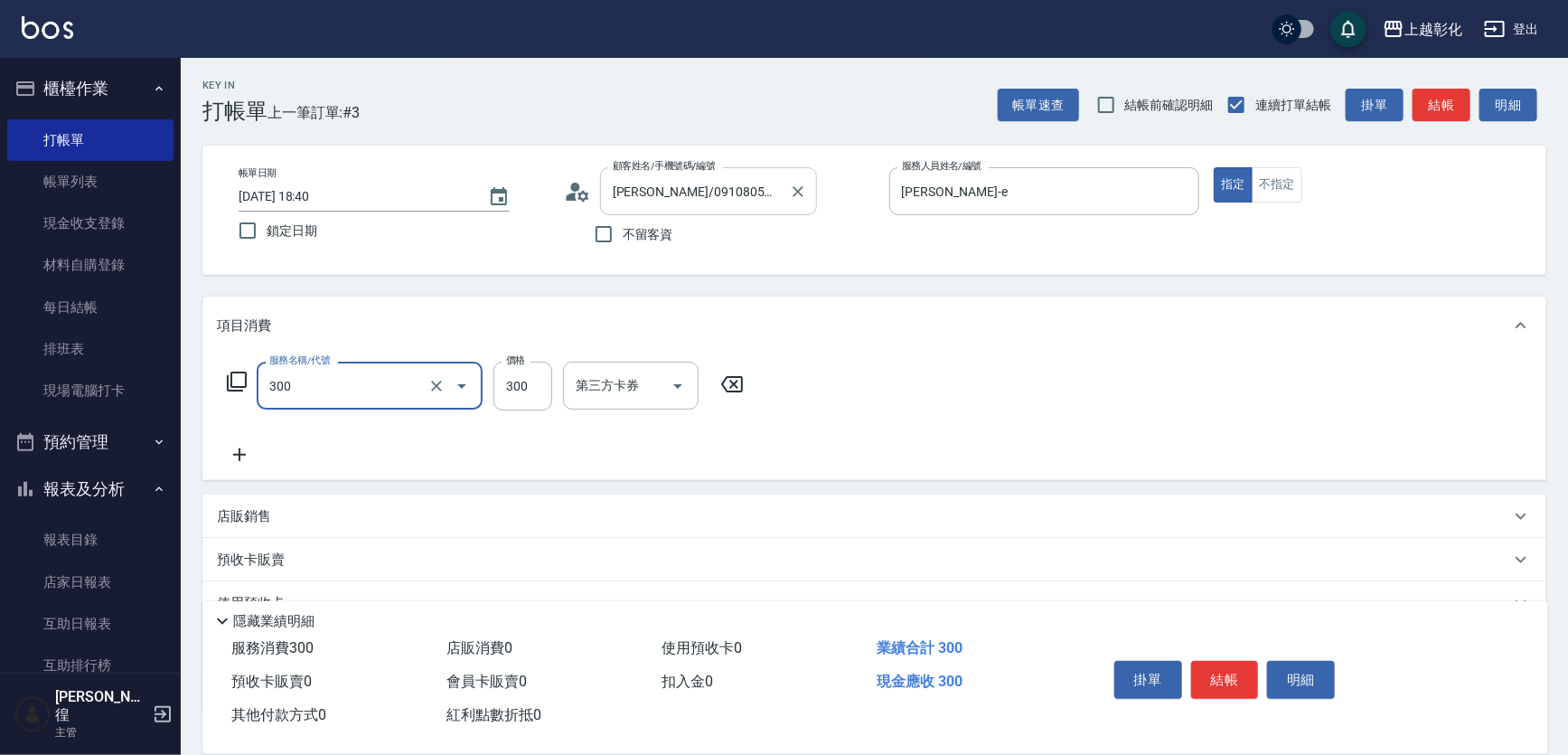
type input "A級剪髮(300)"
type input "250"
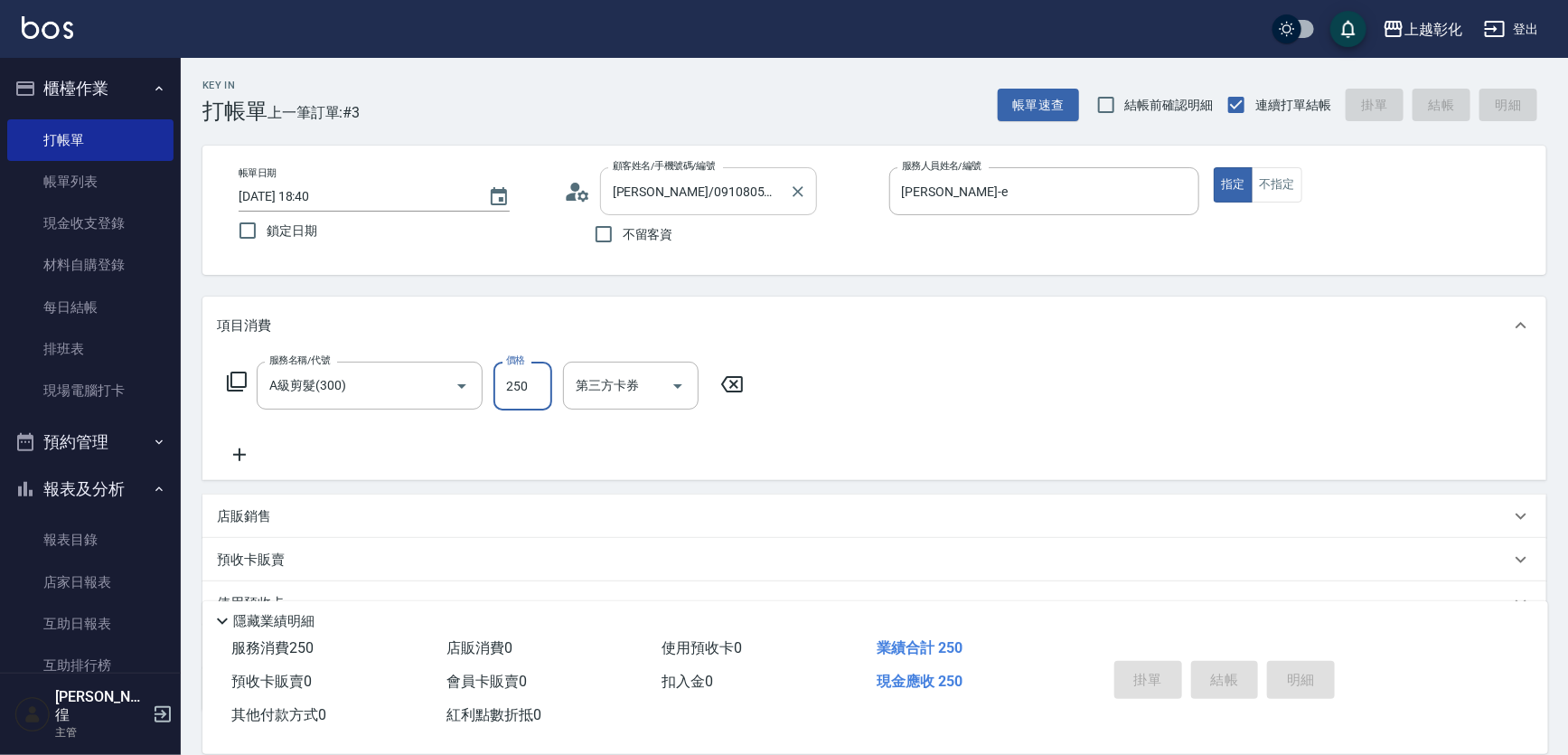
type input "[DATE] 18:41"
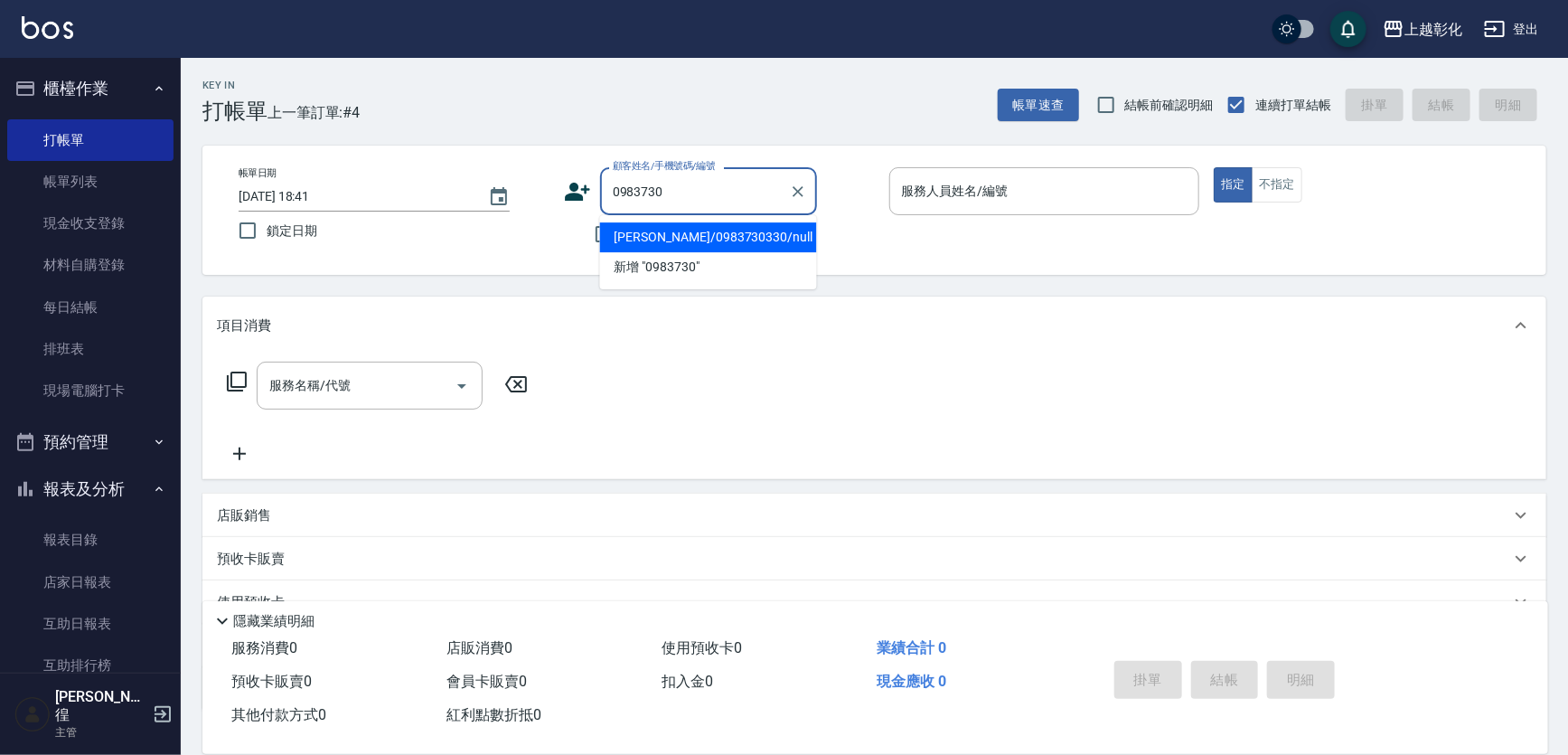
type input "[PERSON_NAME]/0983730330/null"
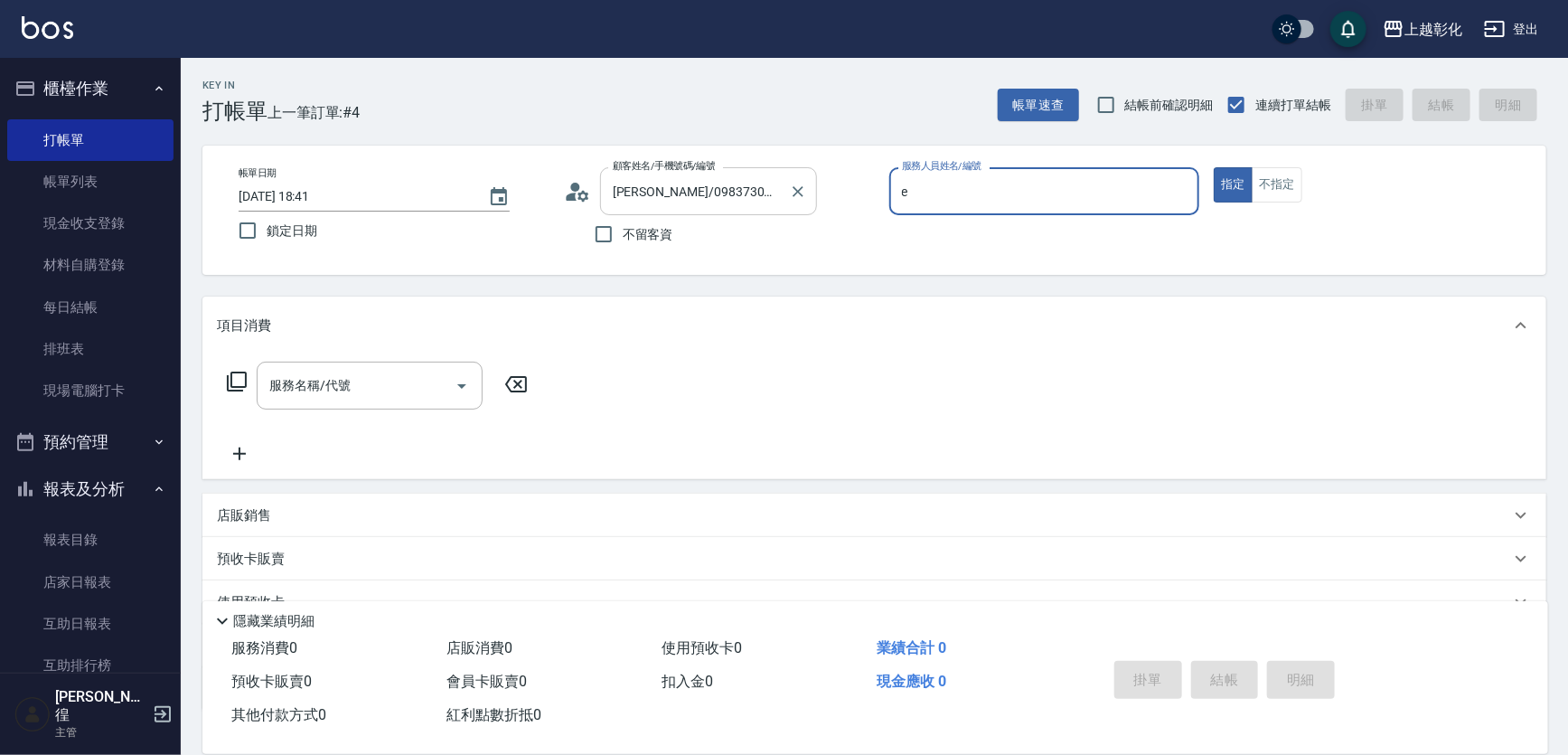
type input "[PERSON_NAME]-e"
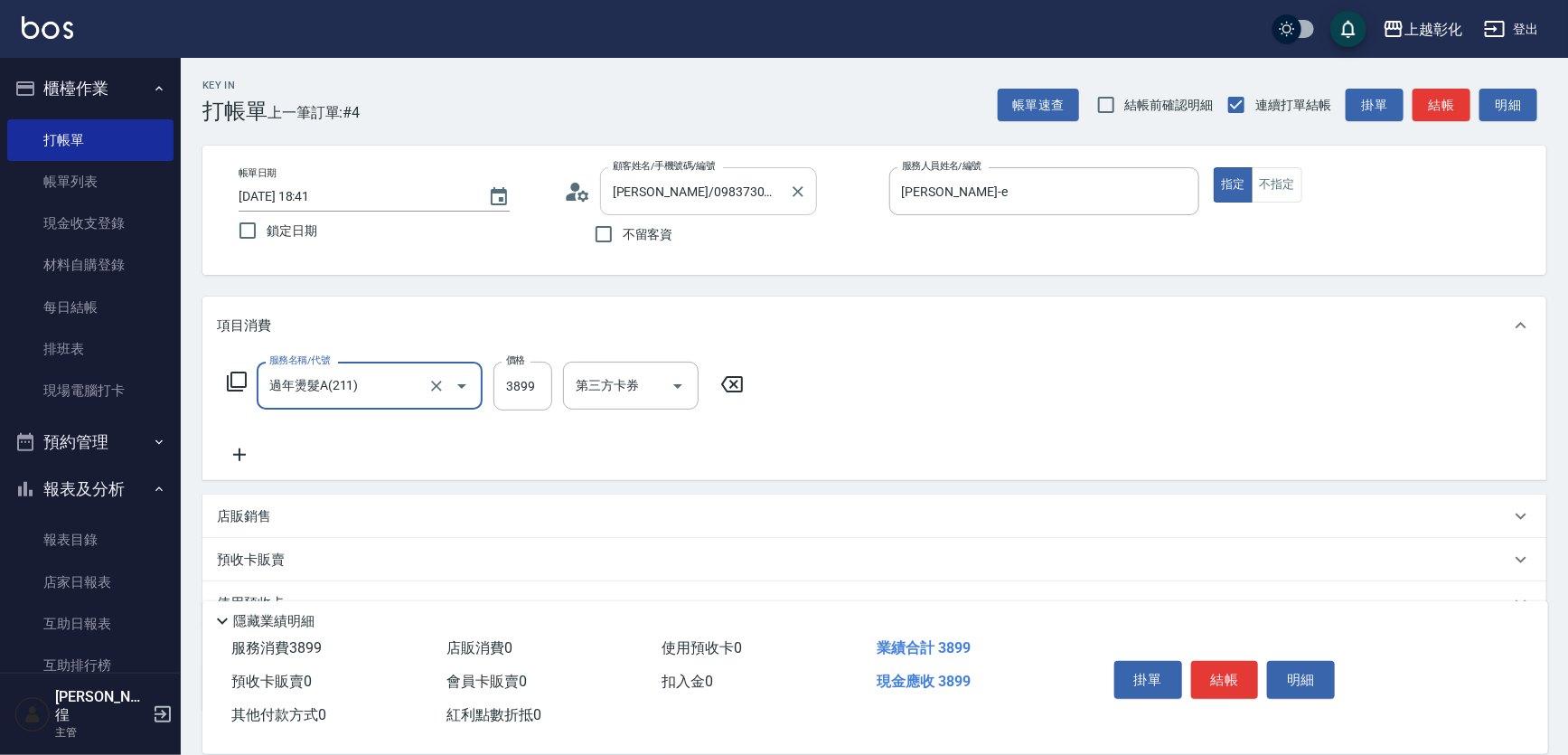
type input "過年燙髮A(211)"
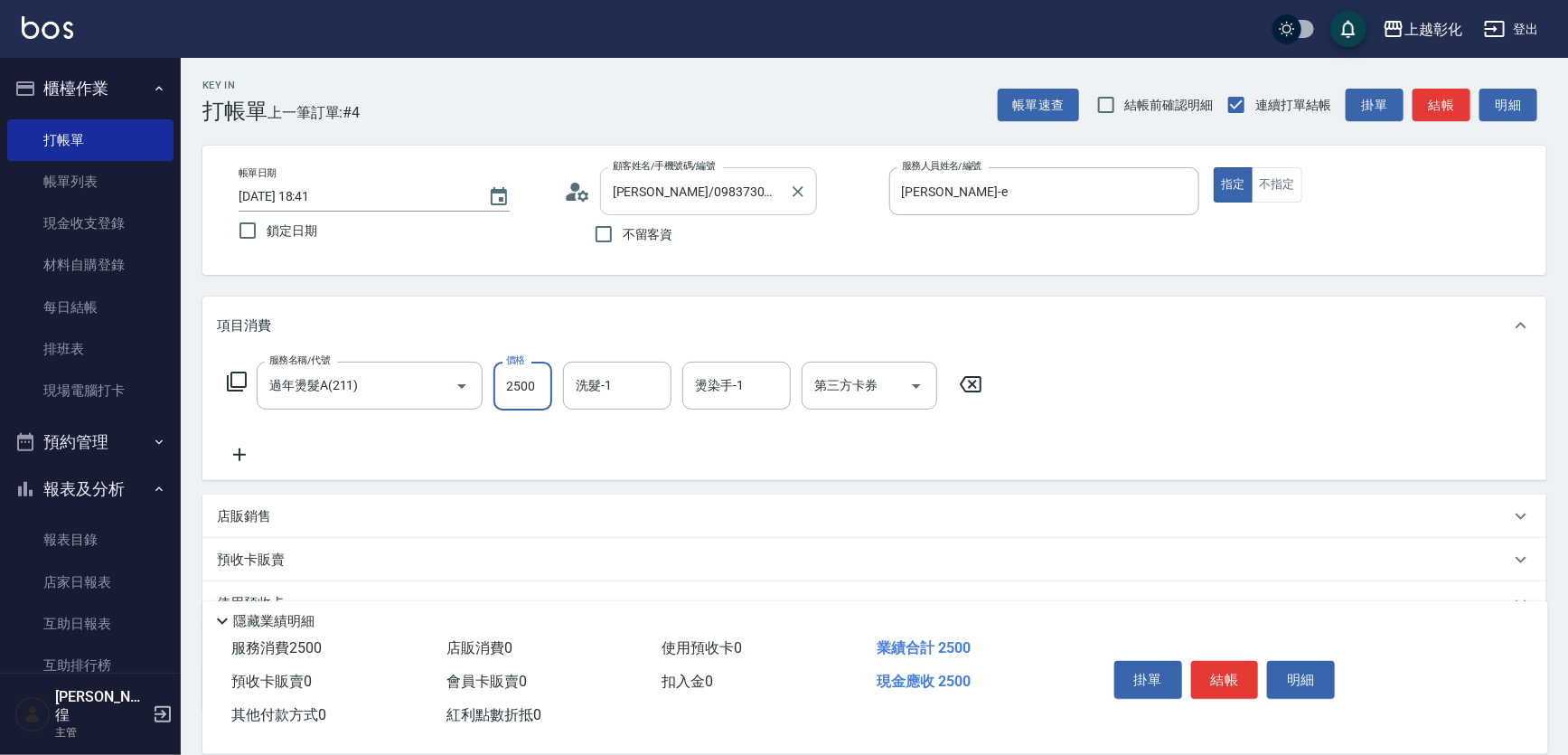
type input "2500"
type input "441"
type input "4"
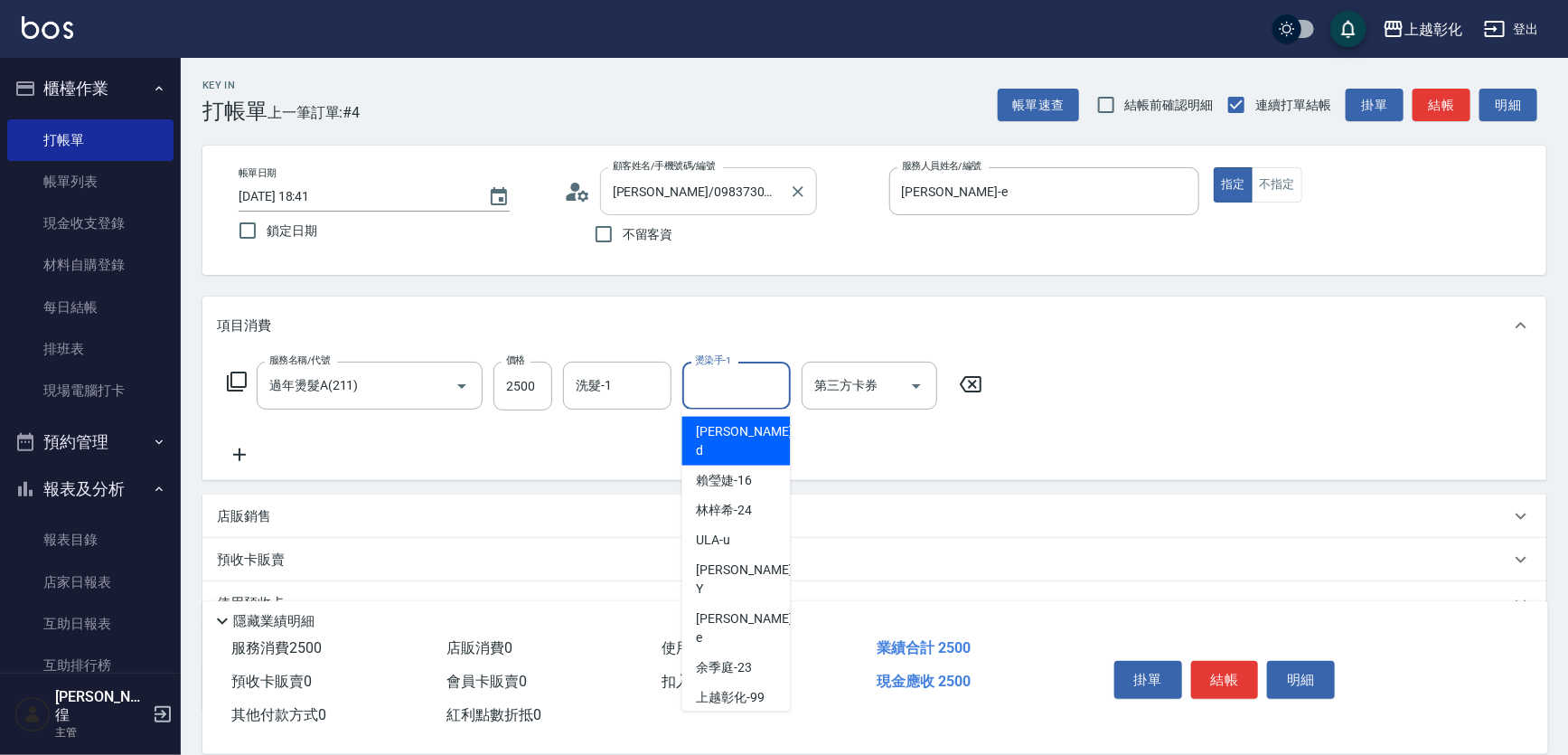
type input "4"
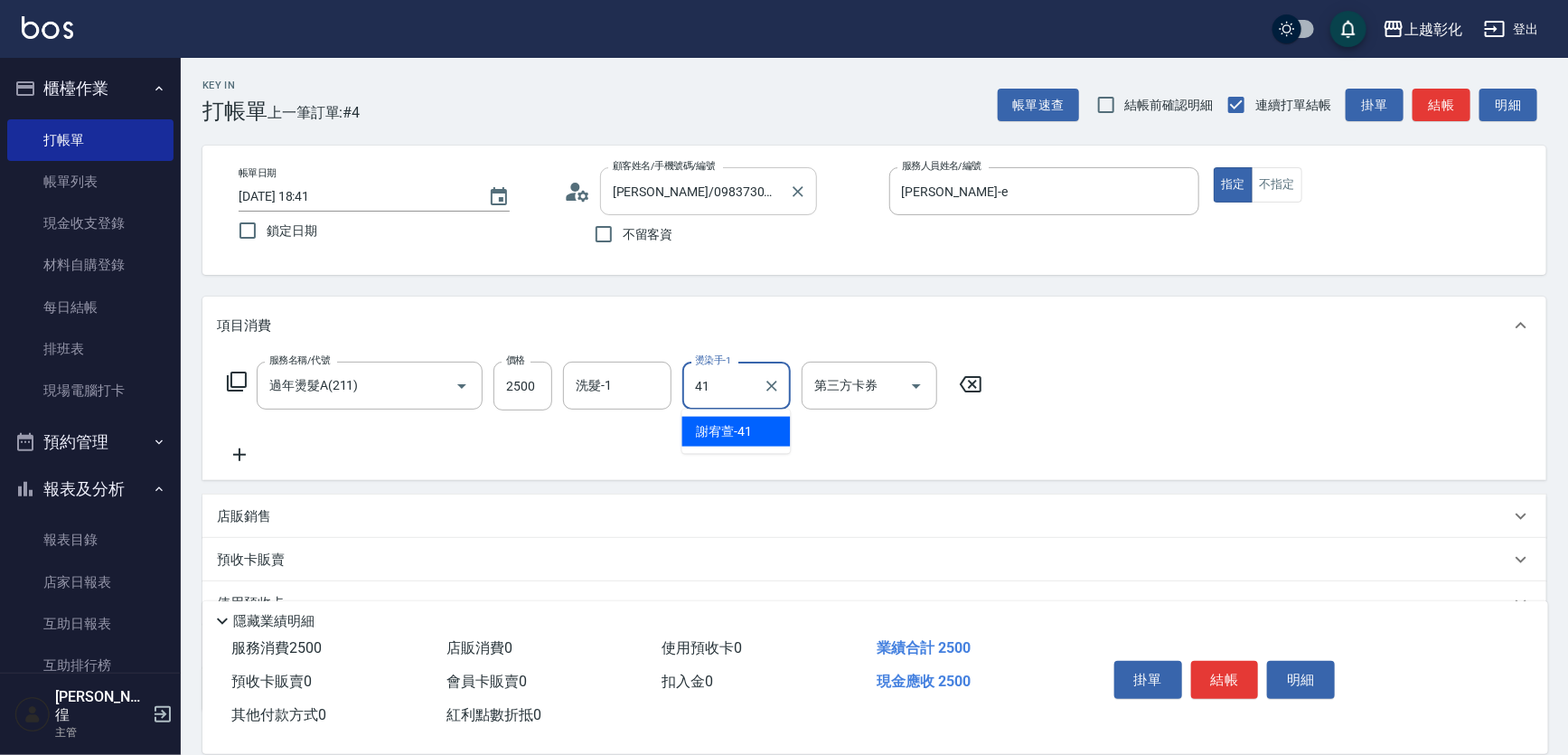
type input "謝宥萱-41"
click at [605, 410] on div "服務名稱/代號 過年燙髮A(211) 服務名稱/代號 價格 2500 價格 洗髮-1 洗髮-1 燙染手-1 [PERSON_NAME]-41 燙染手-1 第三…" at bounding box center [605, 413] width 776 height 104
click at [604, 385] on input "洗髮-1" at bounding box center [616, 385] width 92 height 32
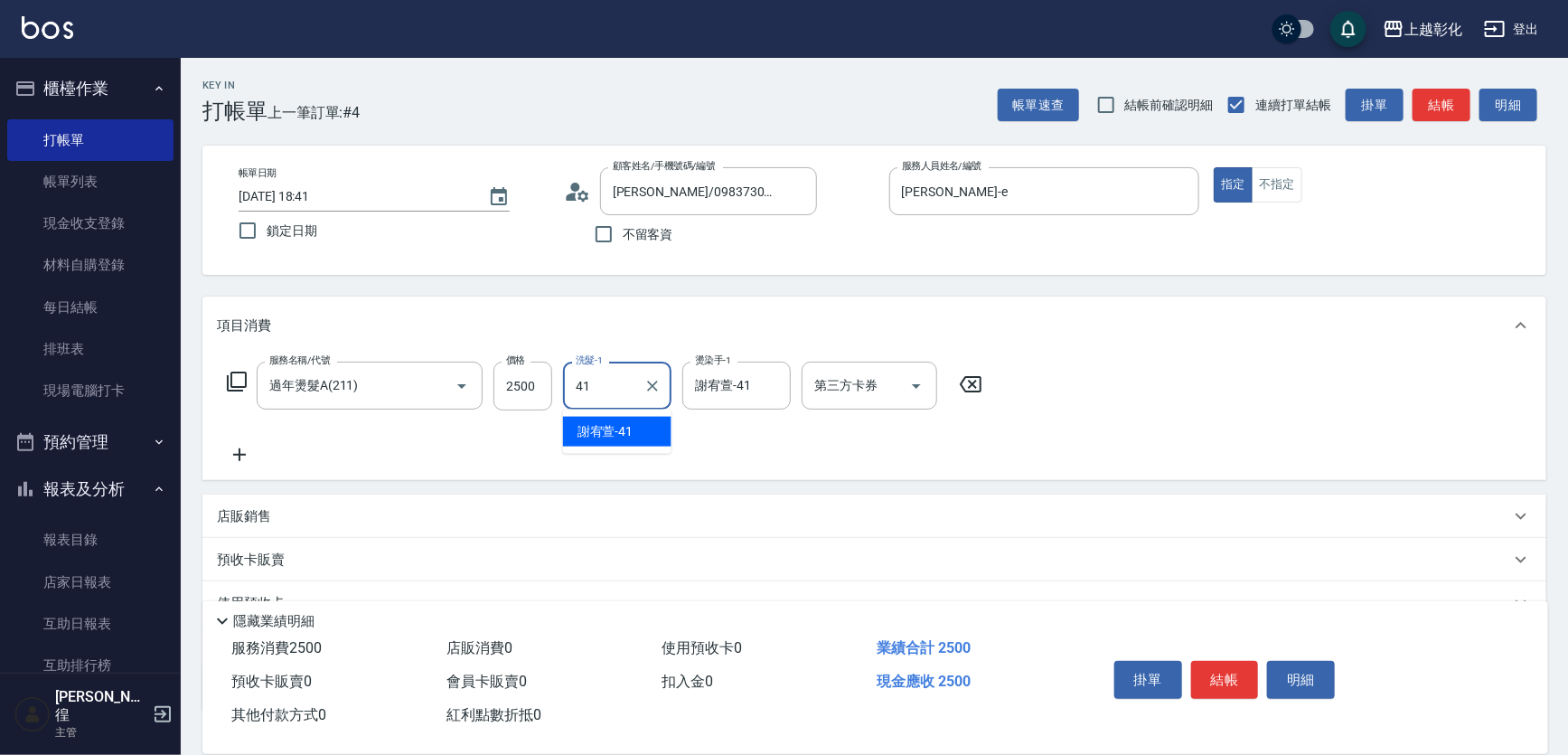
type input "謝宥萱-41"
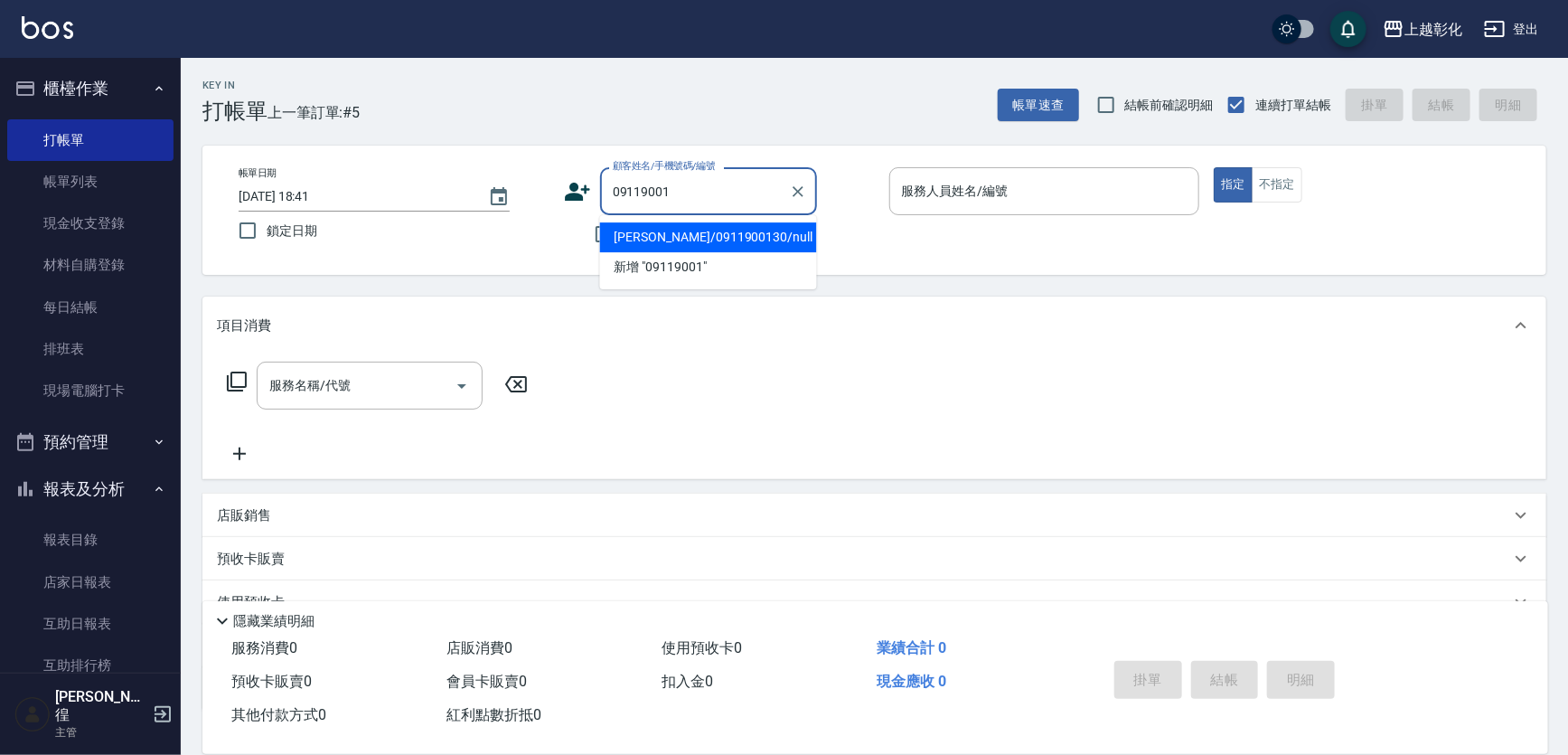
type input "[PERSON_NAME]/0911900130/null"
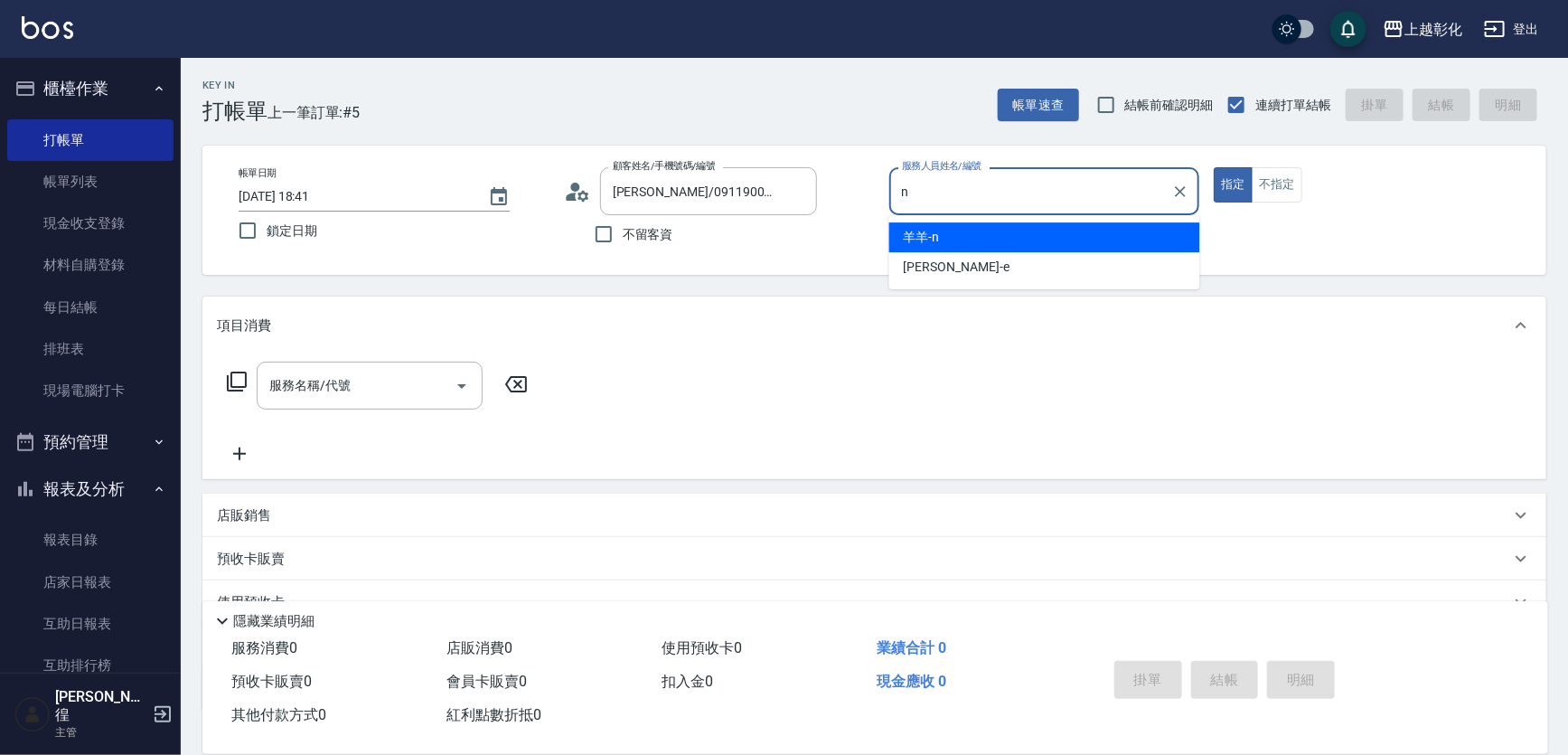
type input "羊羊-n"
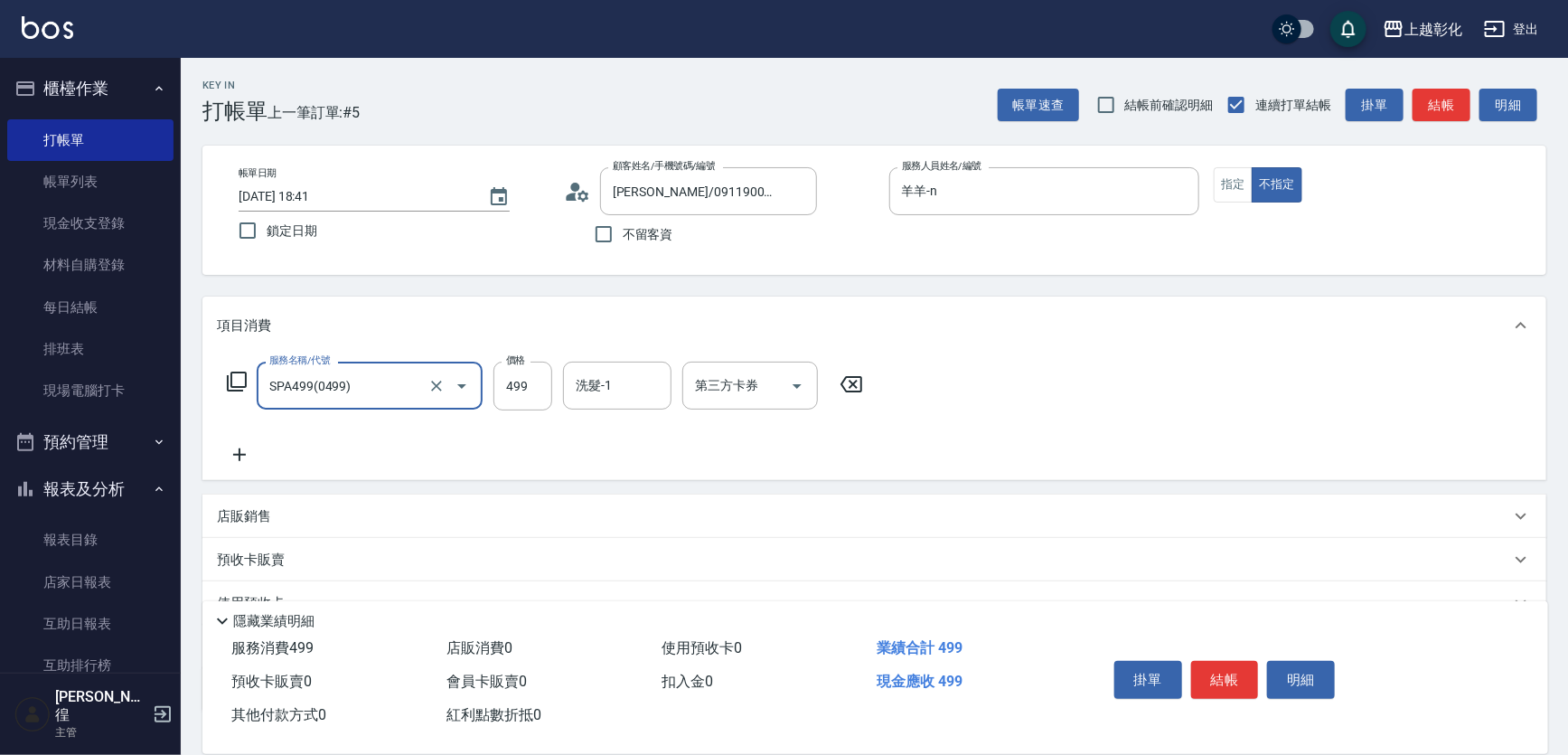
type input "SPA499(0499)"
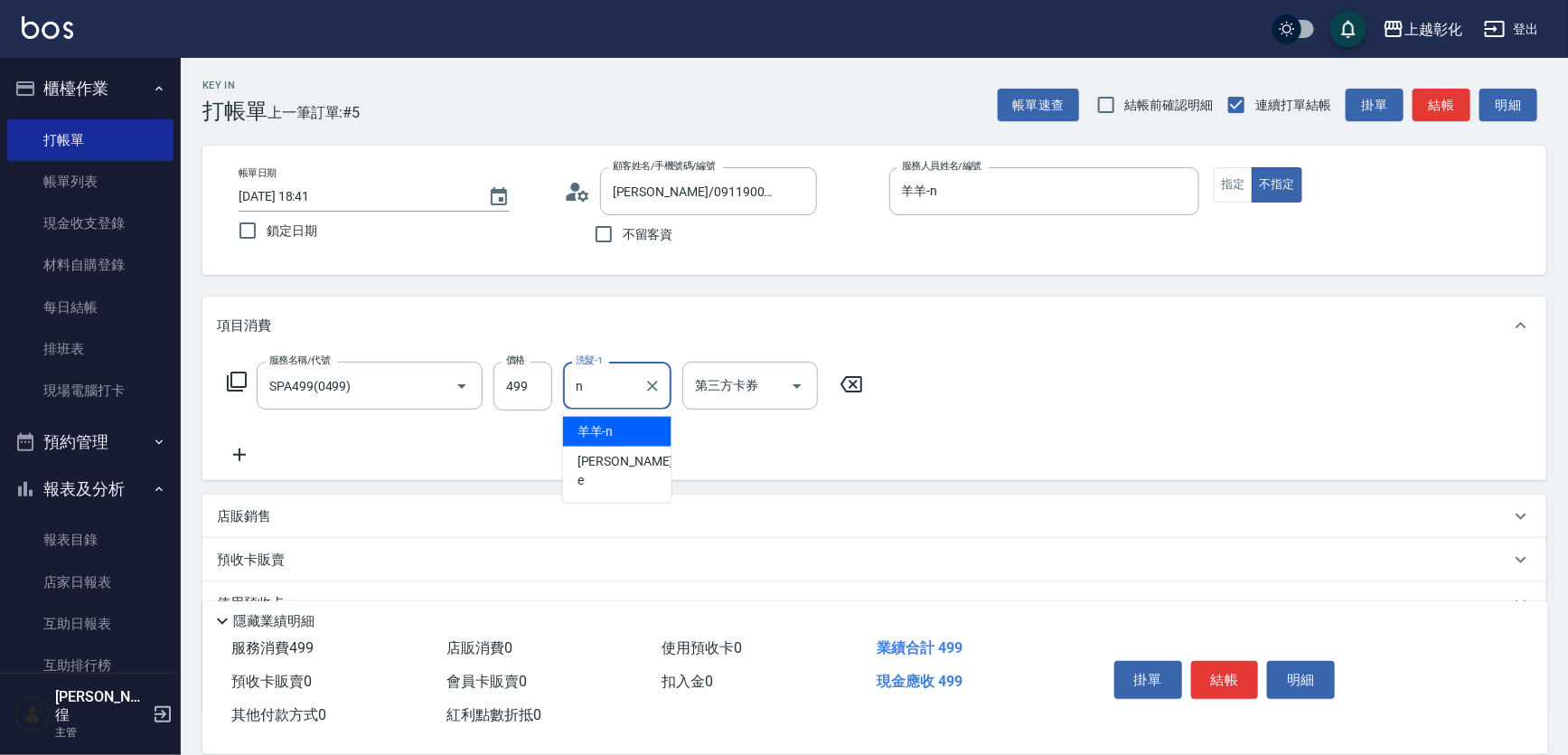
type input "羊羊-n"
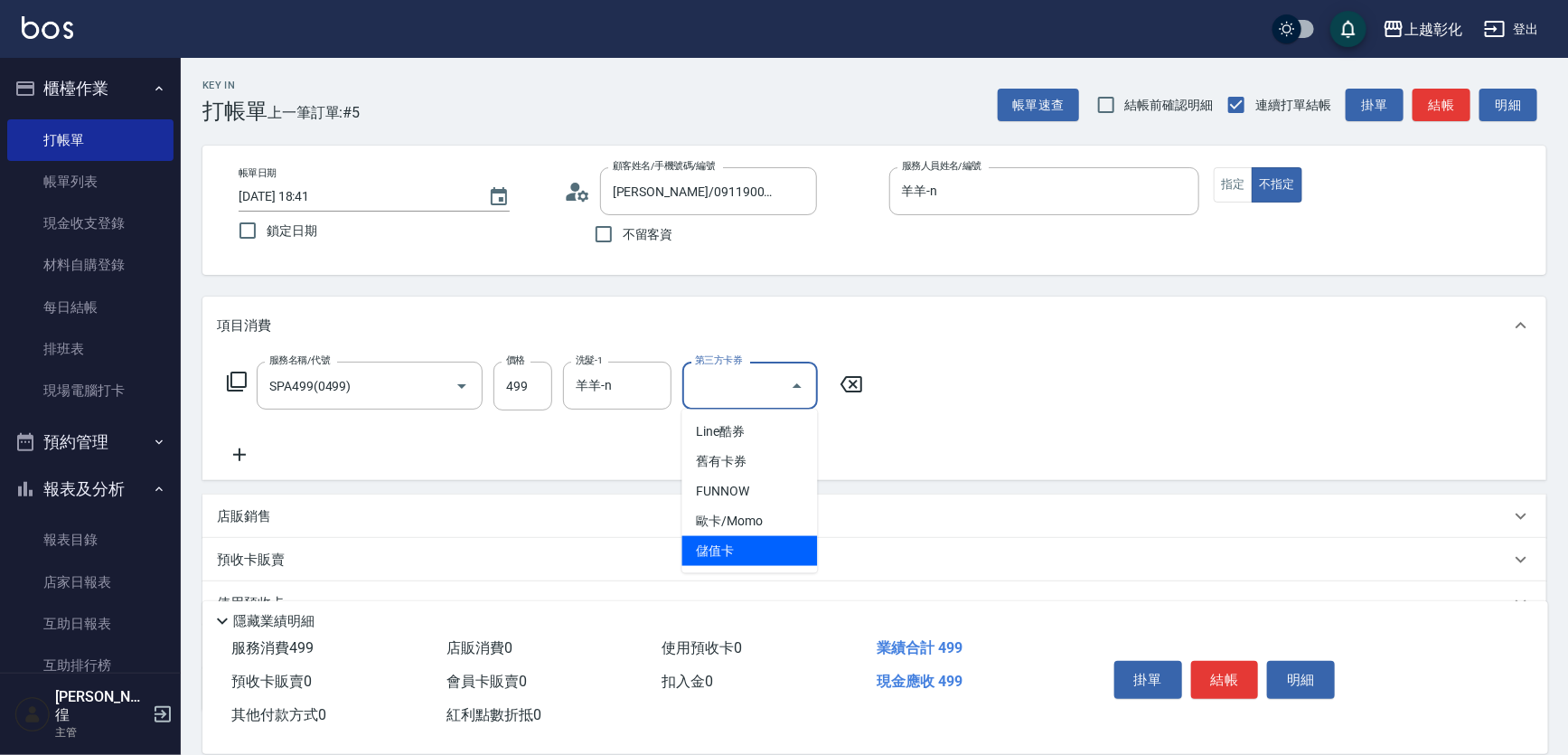
type input "儲值卡"
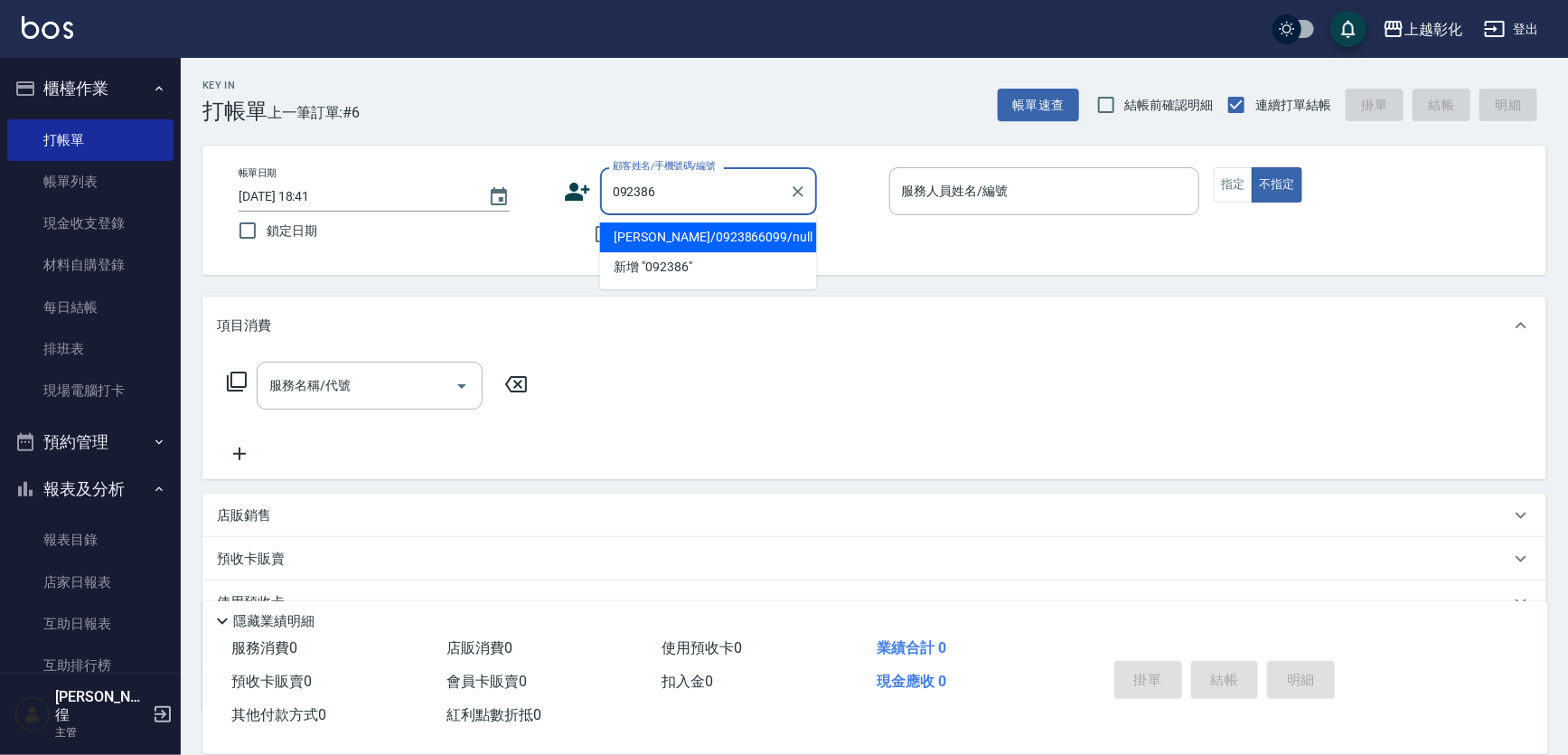
type input "092386"
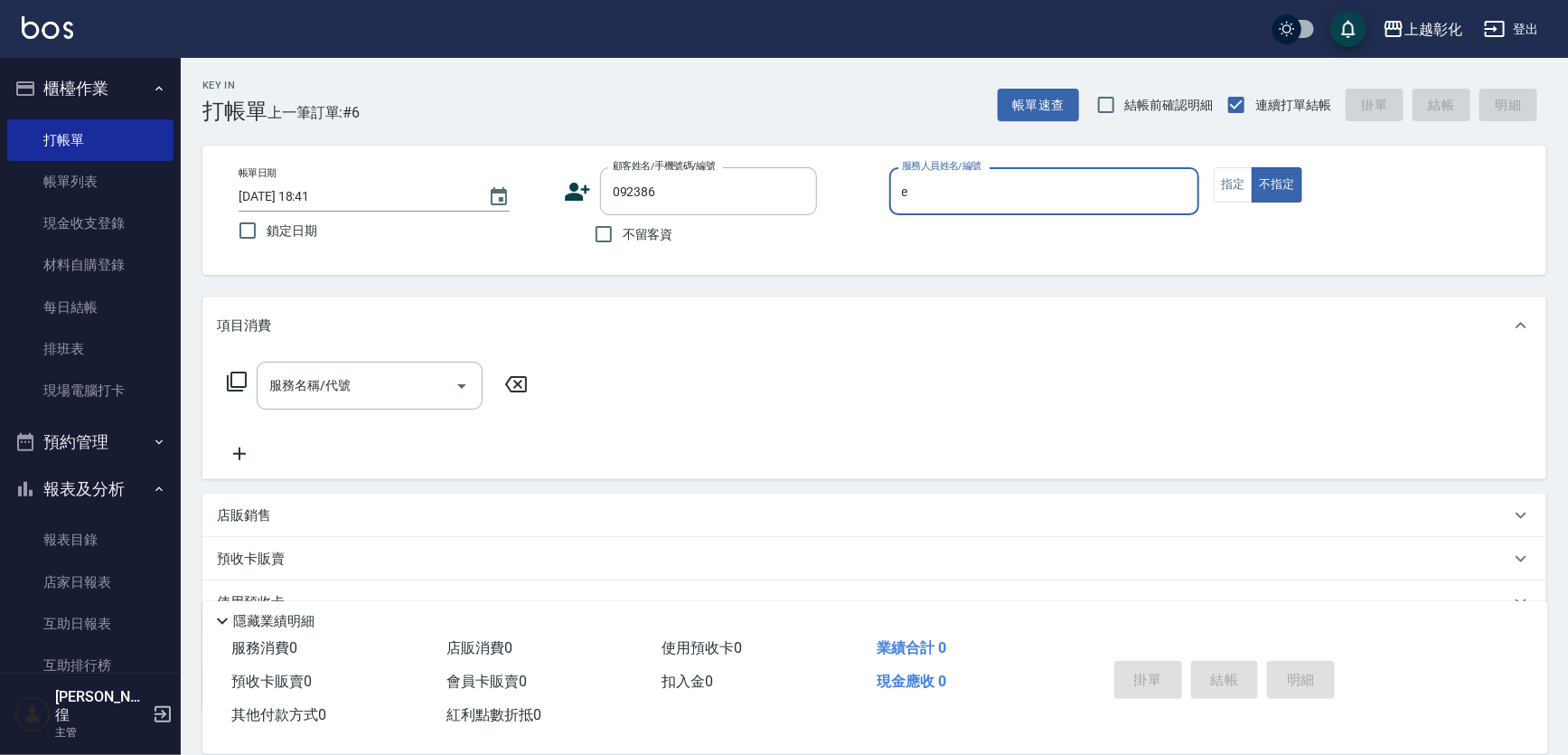
type input "[PERSON_NAME]-e"
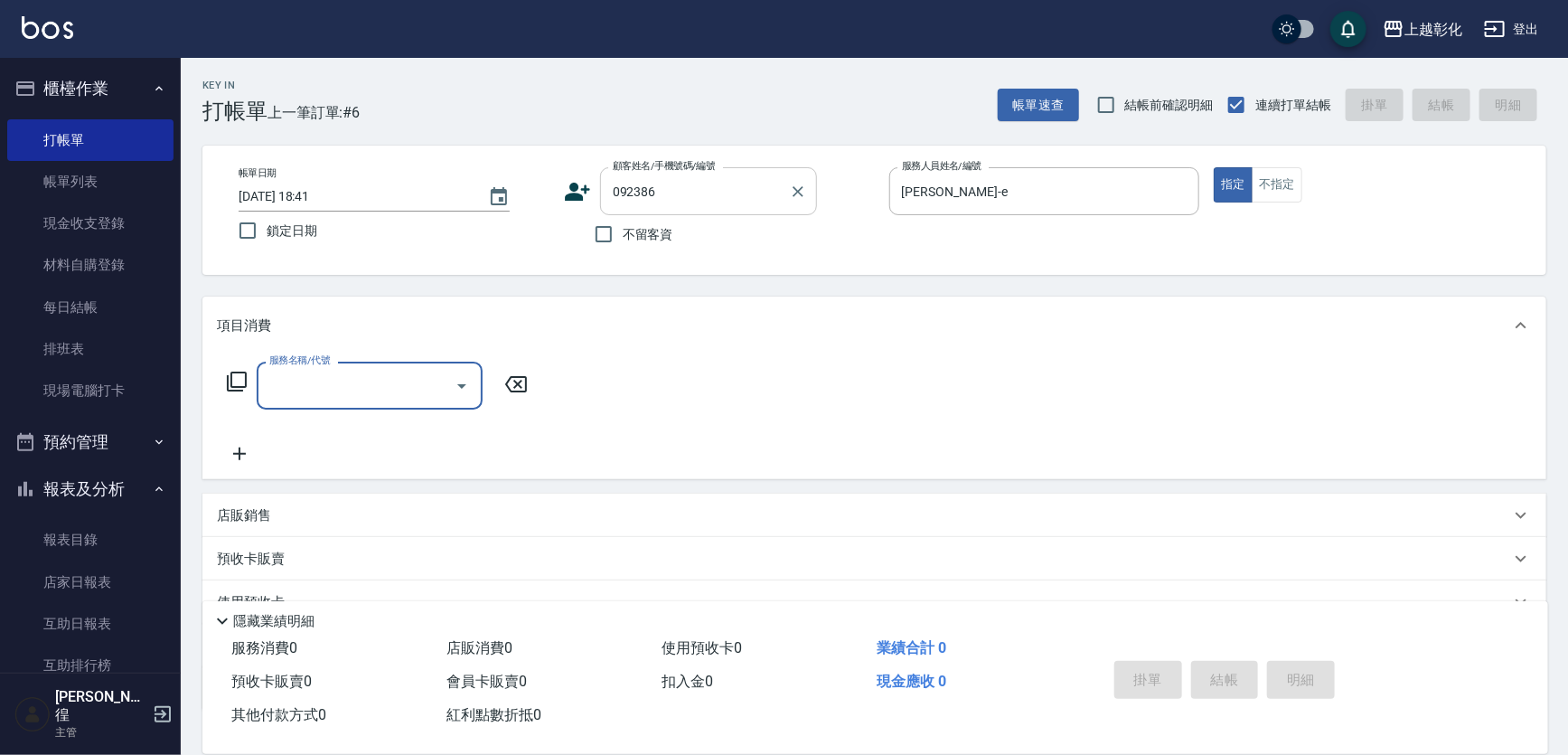
click at [686, 188] on input "092386" at bounding box center [694, 191] width 174 height 32
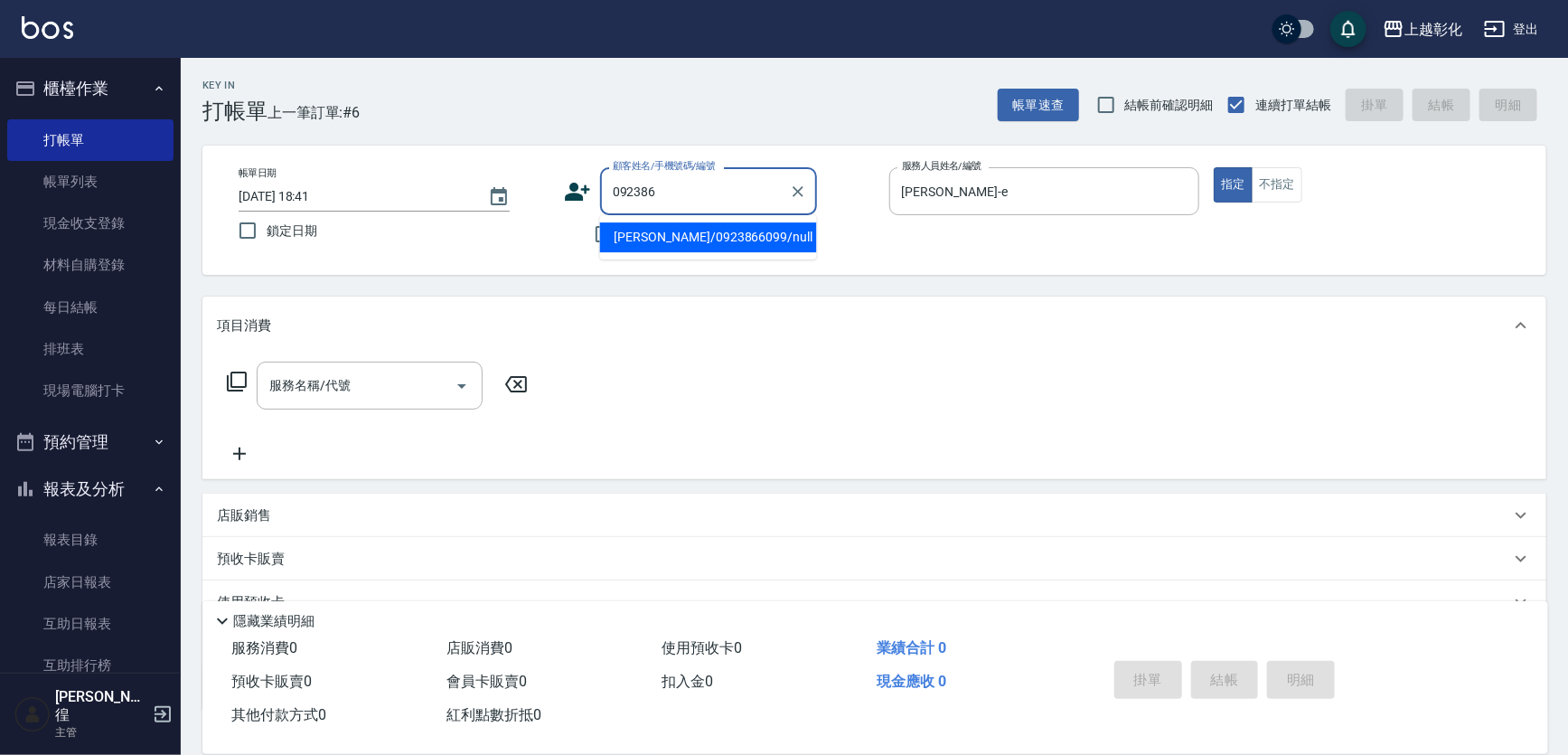
click at [674, 236] on li "[PERSON_NAME]/0923866099/null" at bounding box center [709, 238] width 217 height 30
type input "[PERSON_NAME]/0923866099/null"
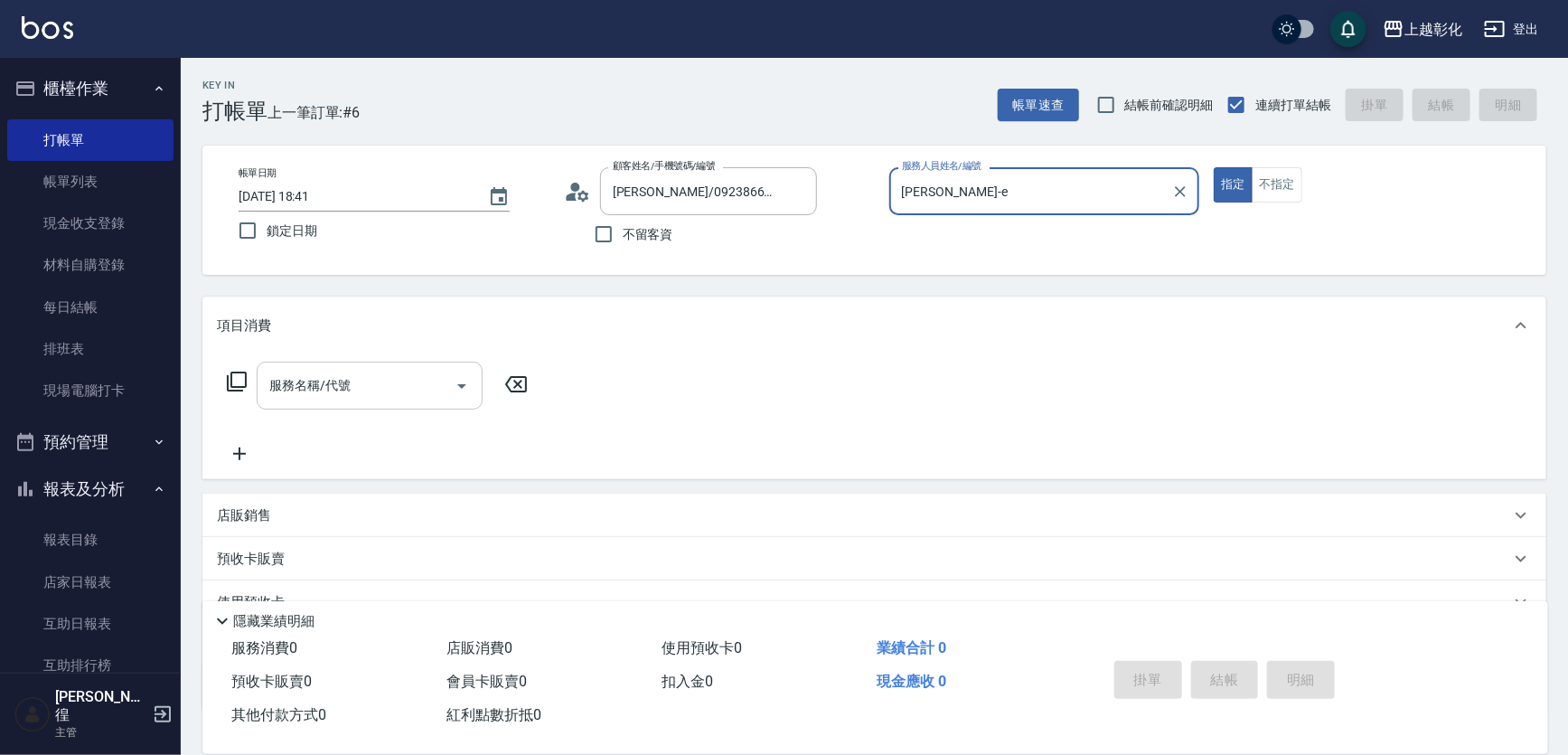
click at [278, 365] on div "服務名稱/代號" at bounding box center [369, 385] width 226 height 48
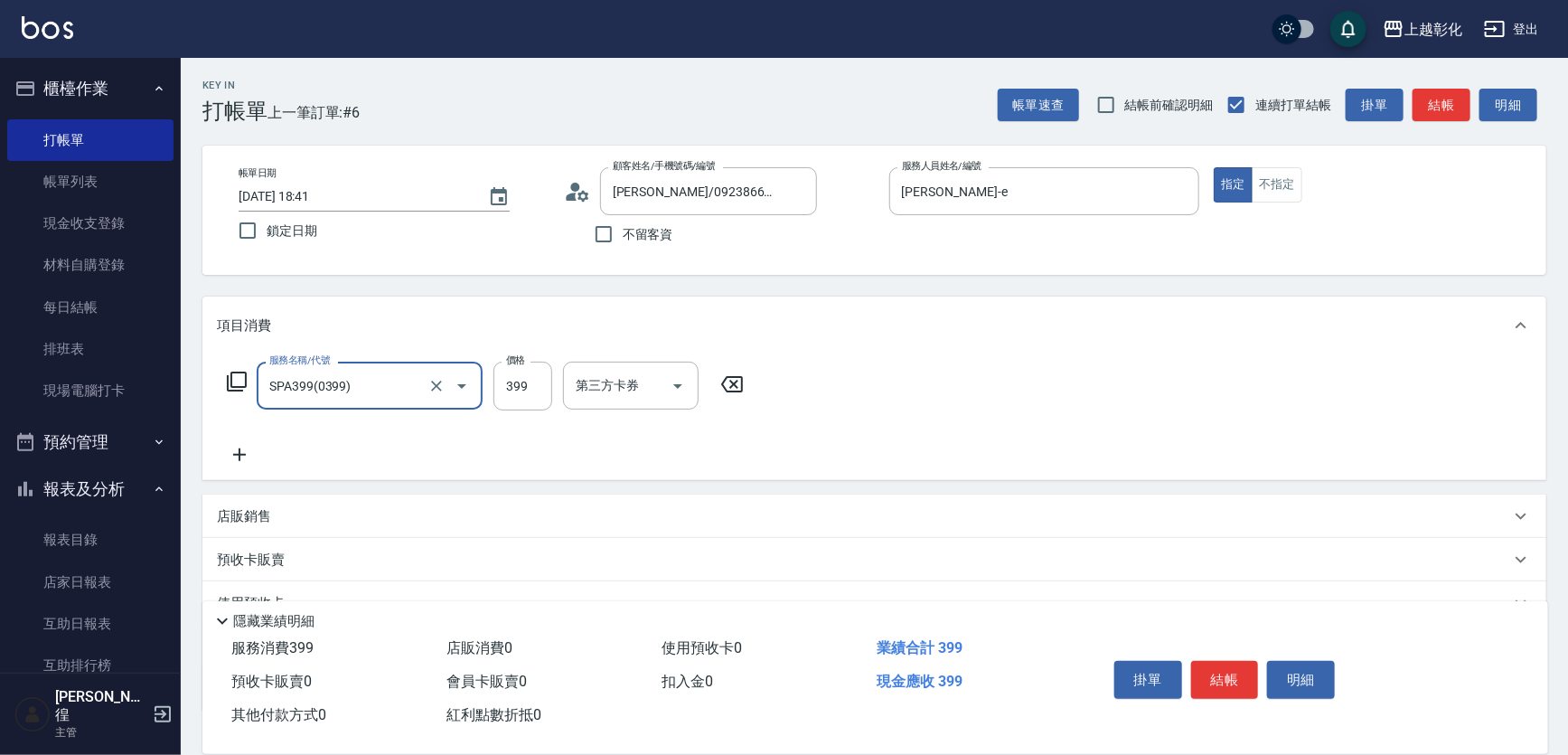
type input "SPA399(0399)"
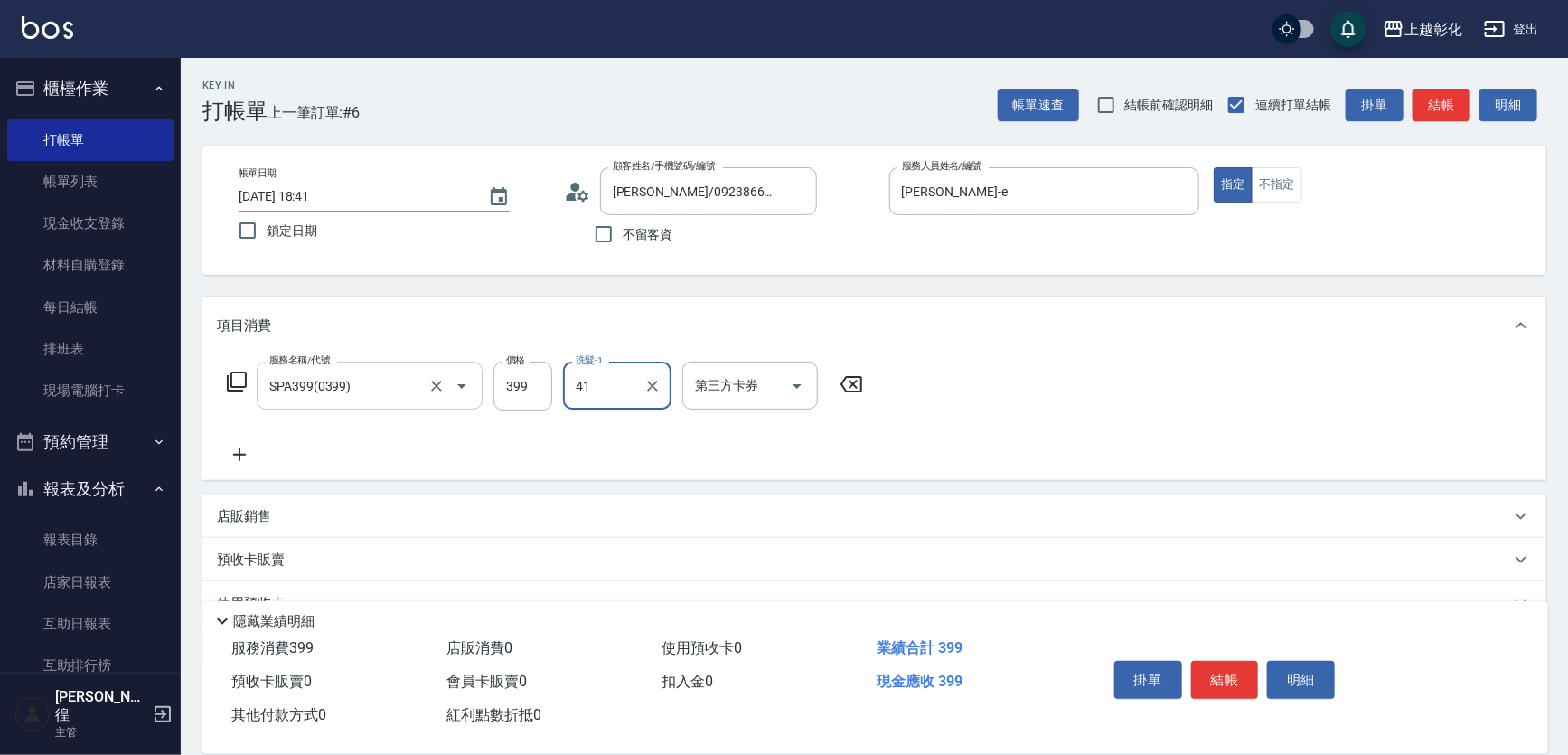
type input "謝宥萱-41"
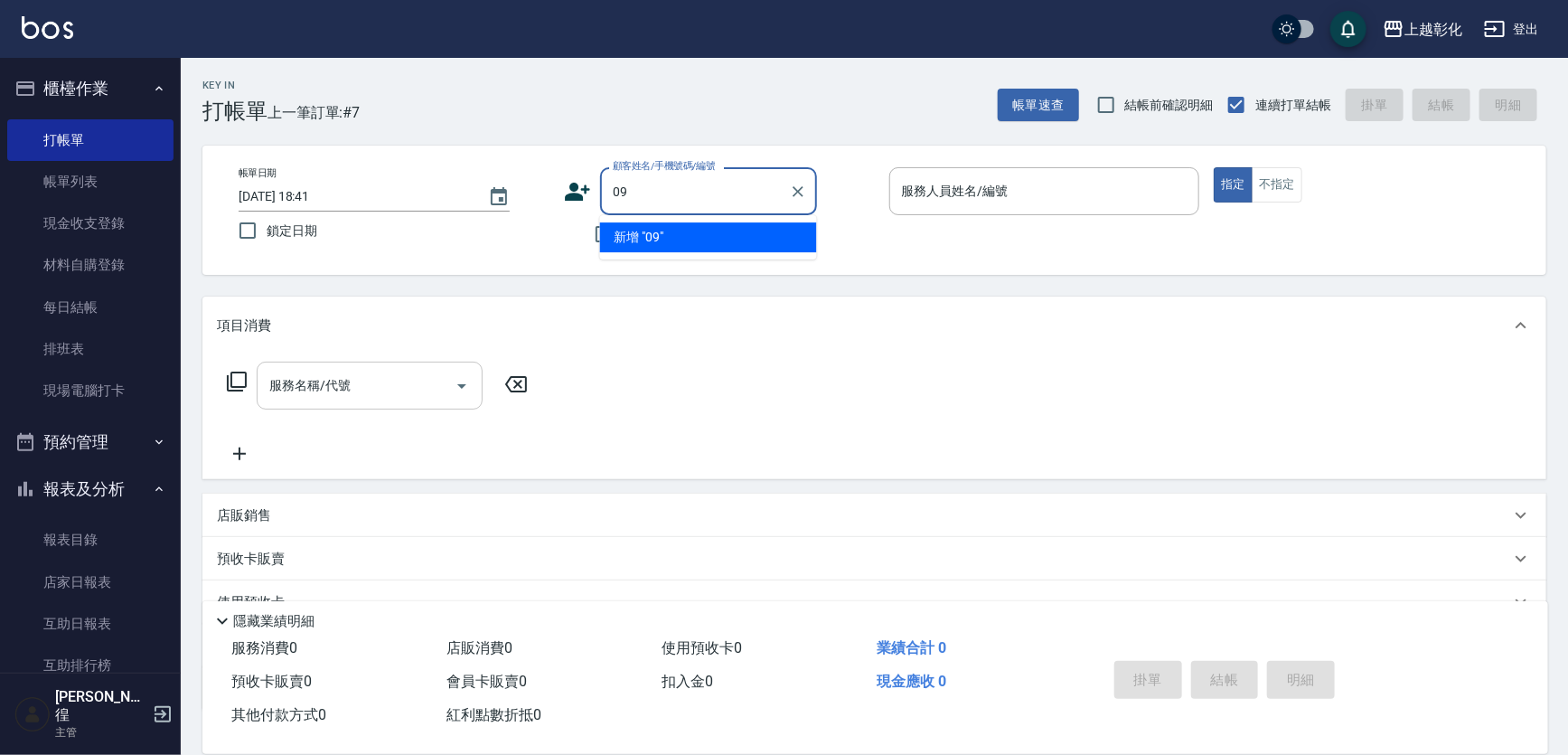
type input "0"
type input "1"
type input "371377"
click at [589, 226] on input "不留客資" at bounding box center [603, 234] width 38 height 38
checkbox input "true"
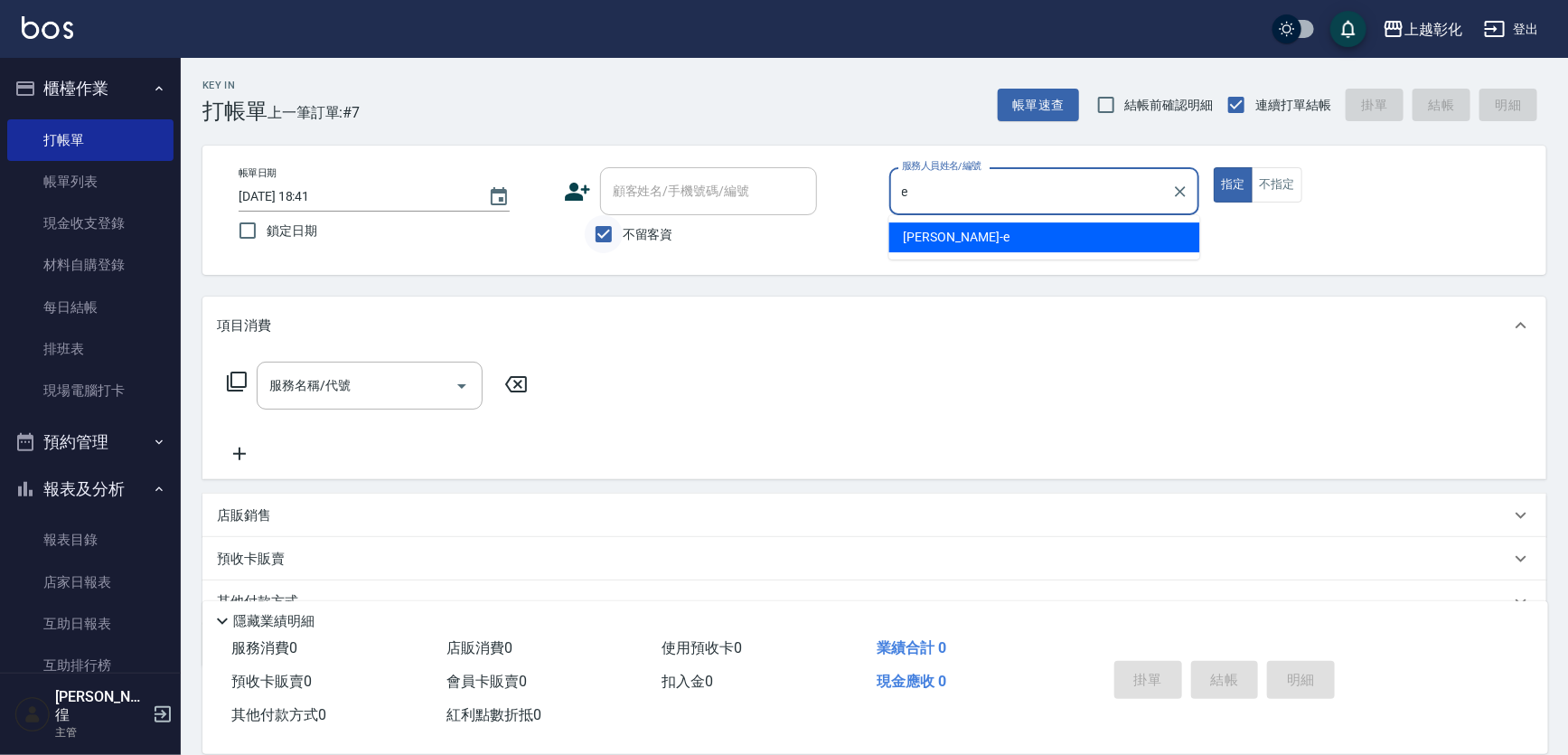
type input "[PERSON_NAME]-e"
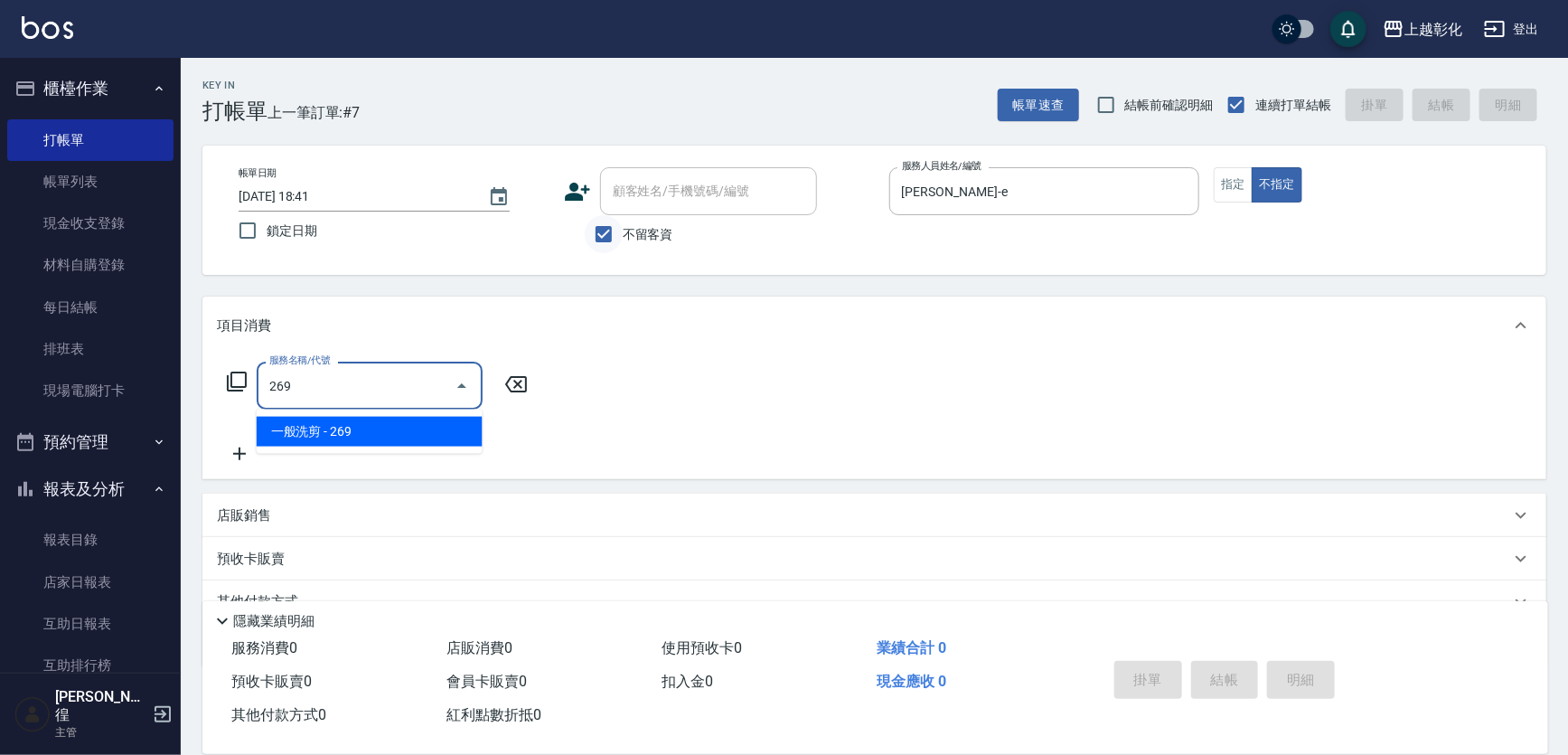
type input "一般洗剪(269)"
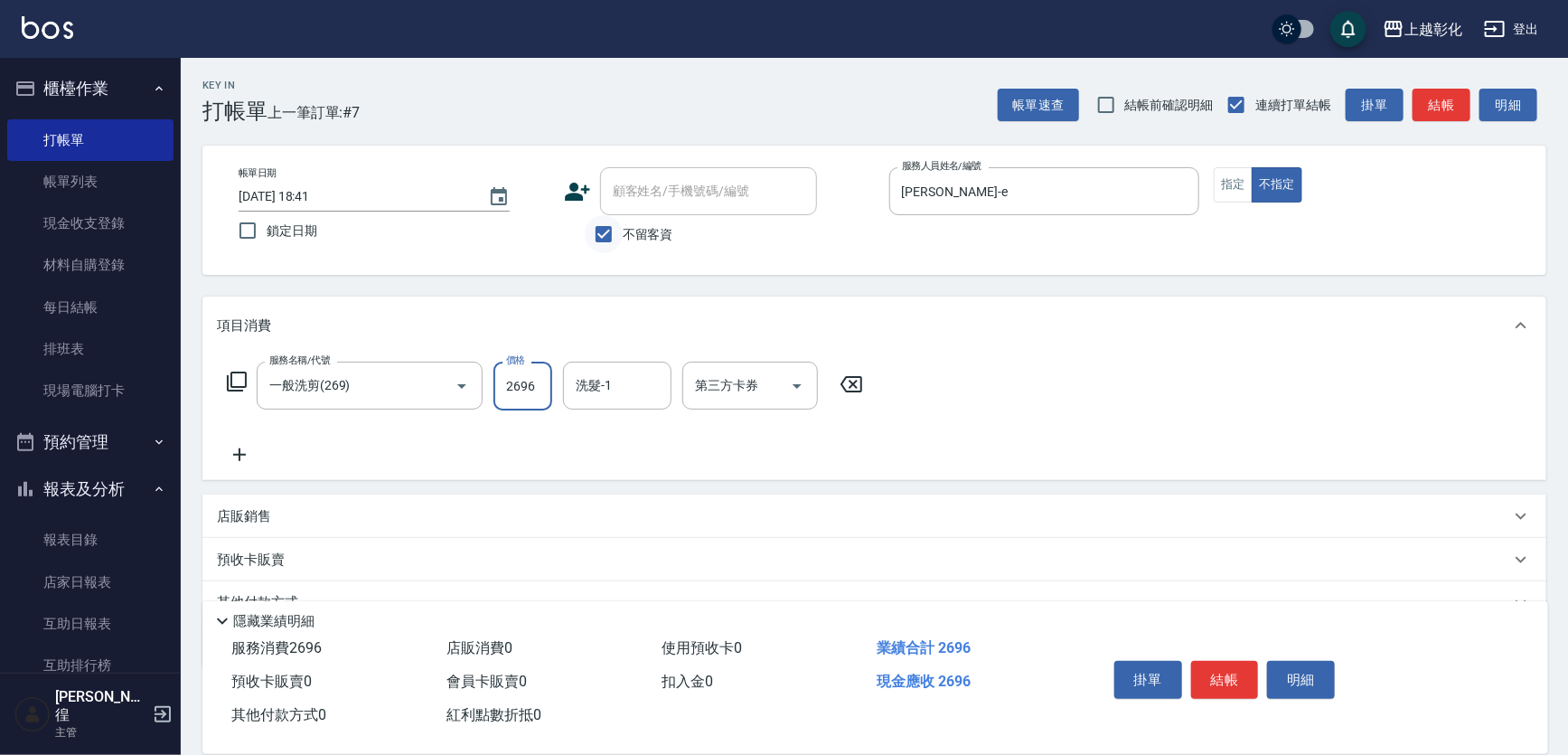
type input "269"
type input "[PERSON_NAME]-24"
type input "[DATE] 18:42"
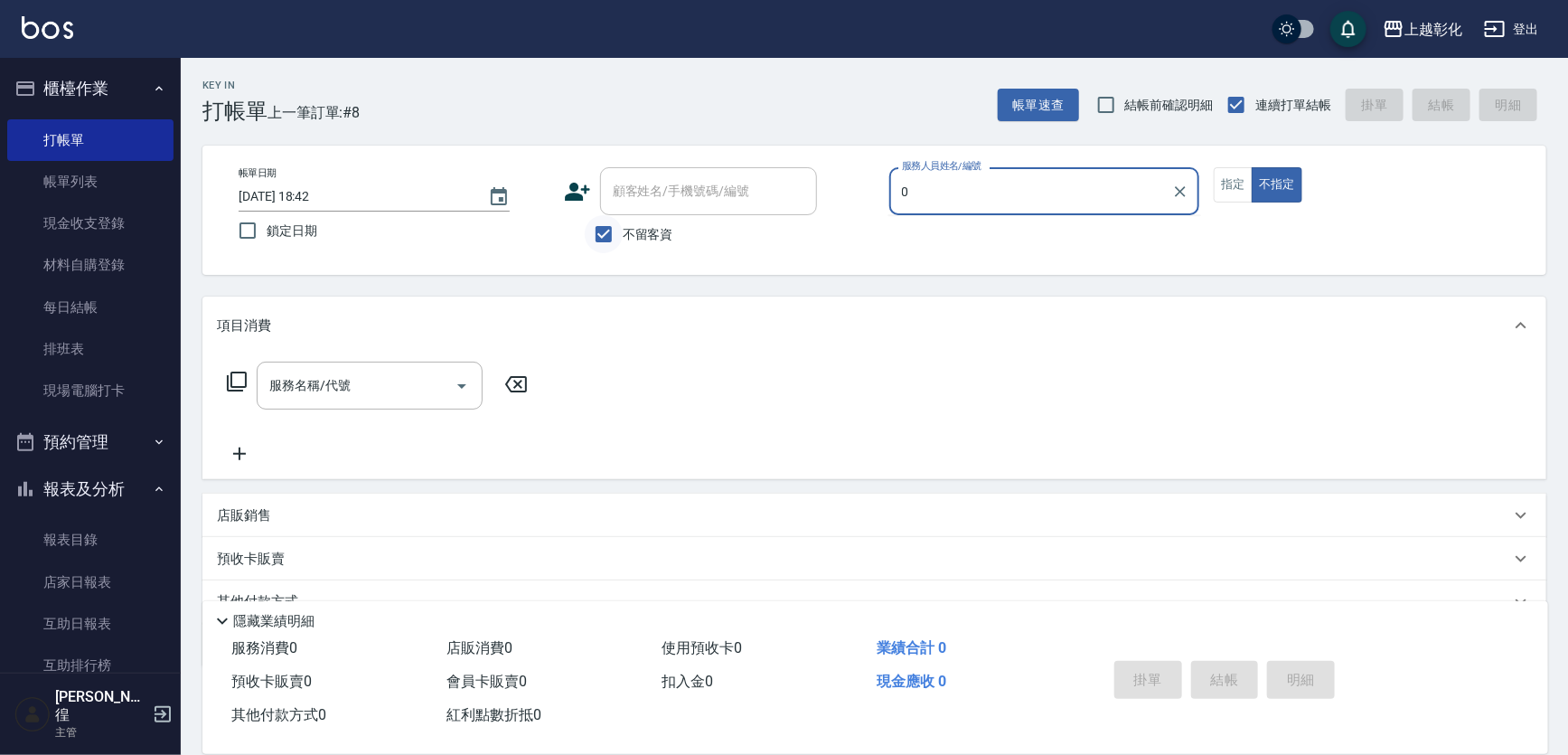
type input "0"
click at [592, 223] on input "不留客資" at bounding box center [603, 234] width 38 height 38
checkbox input "false"
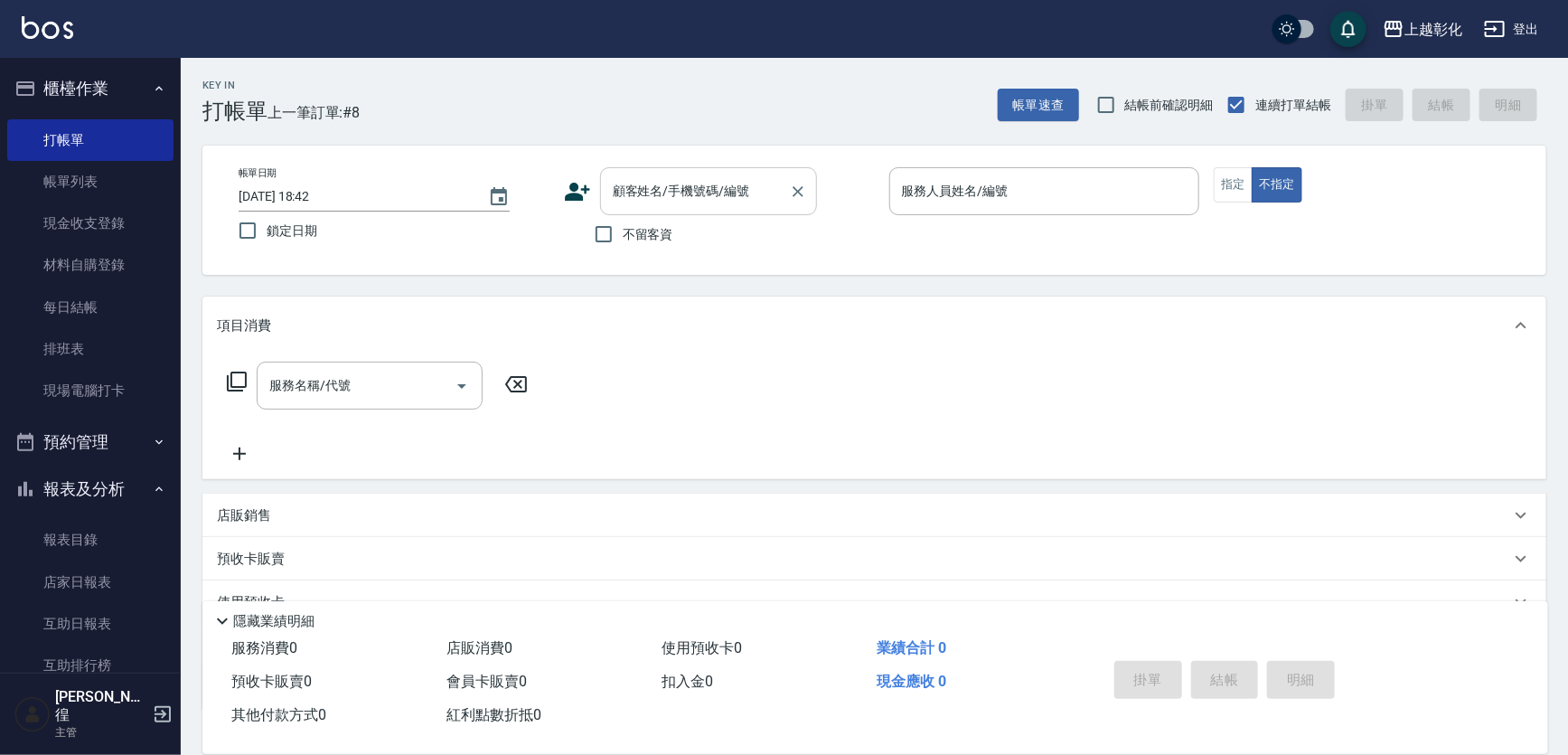
click at [616, 203] on input "顧客姓名/手機號碼/編號" at bounding box center [694, 191] width 174 height 32
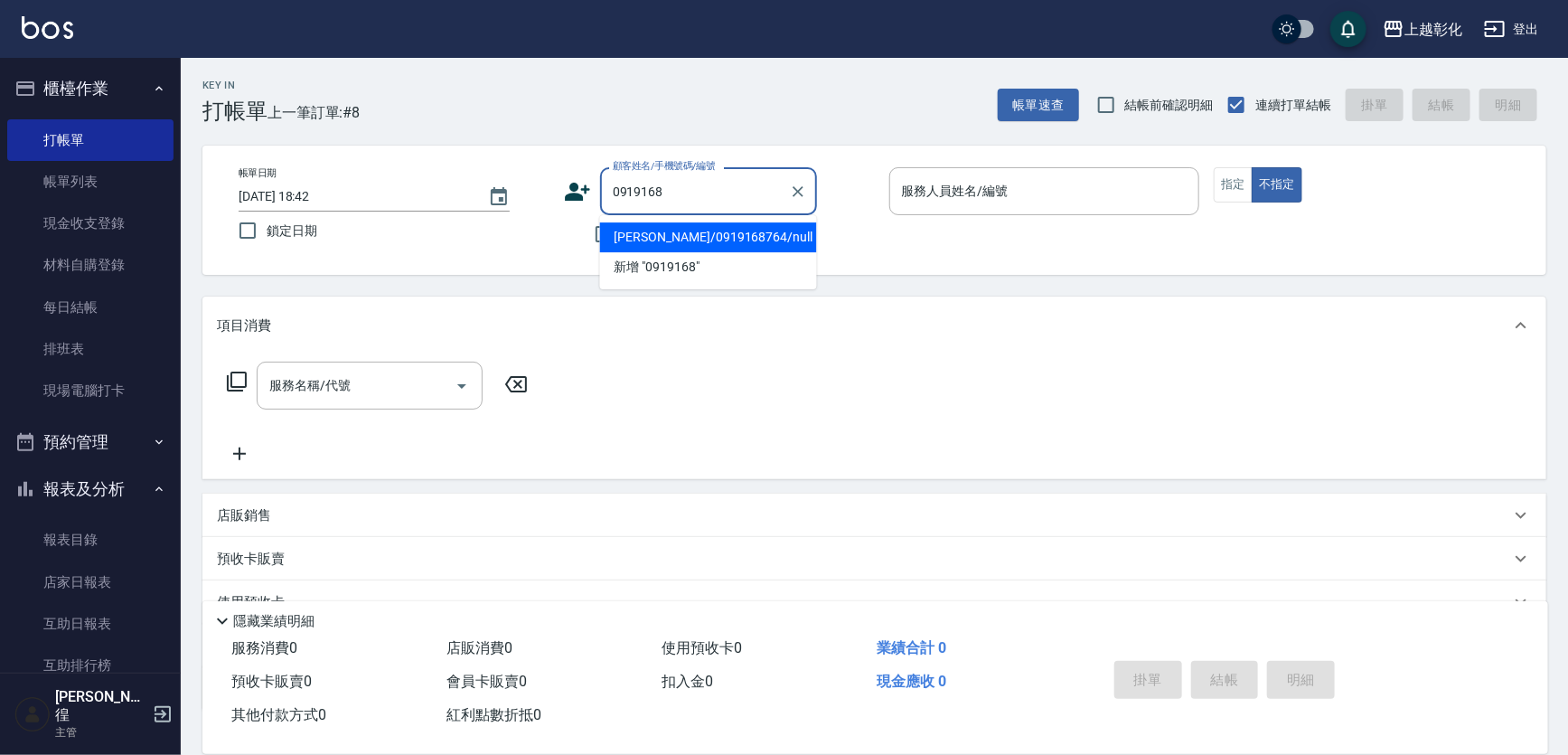
type input "[PERSON_NAME]/0919168764/null"
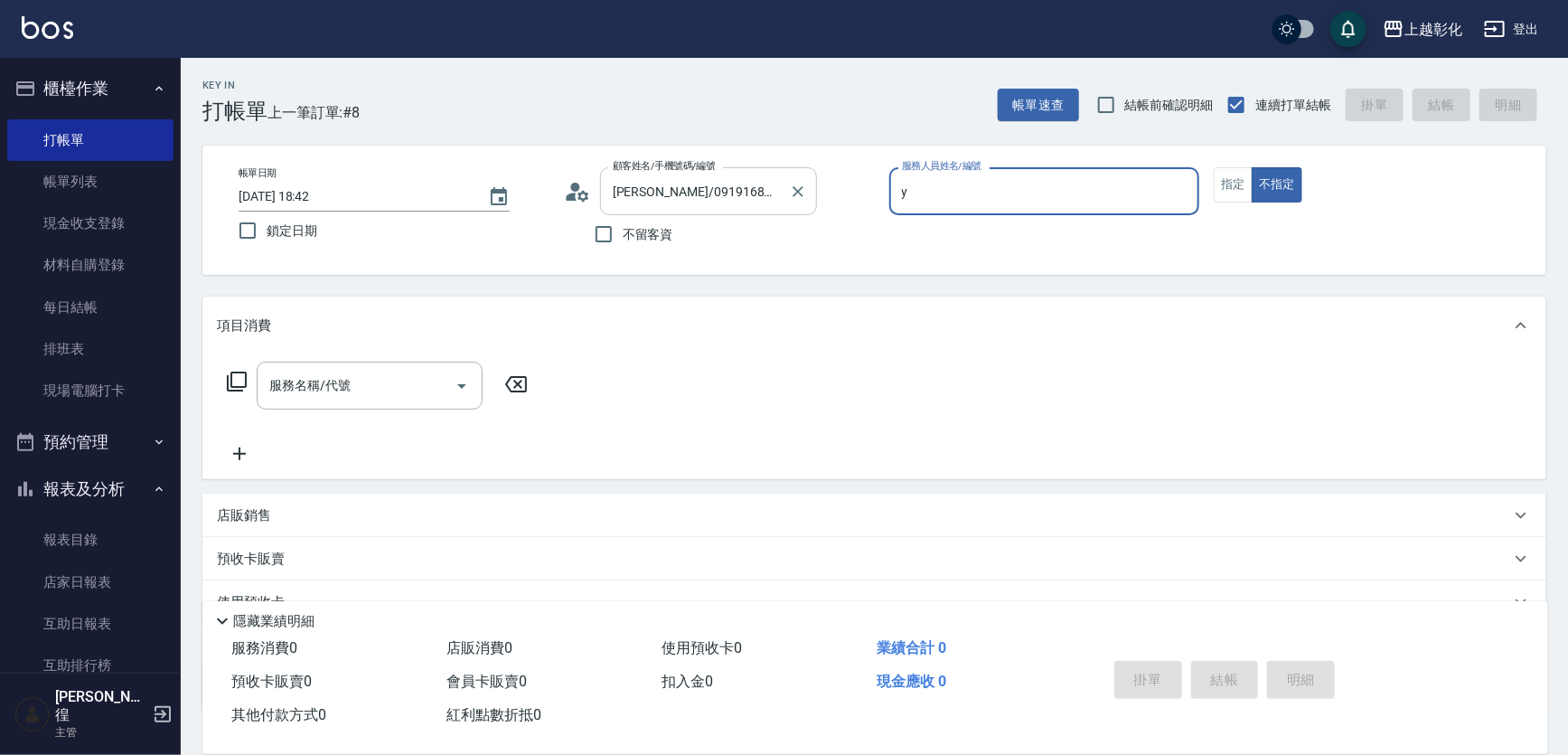
type input "[PERSON_NAME]-Y"
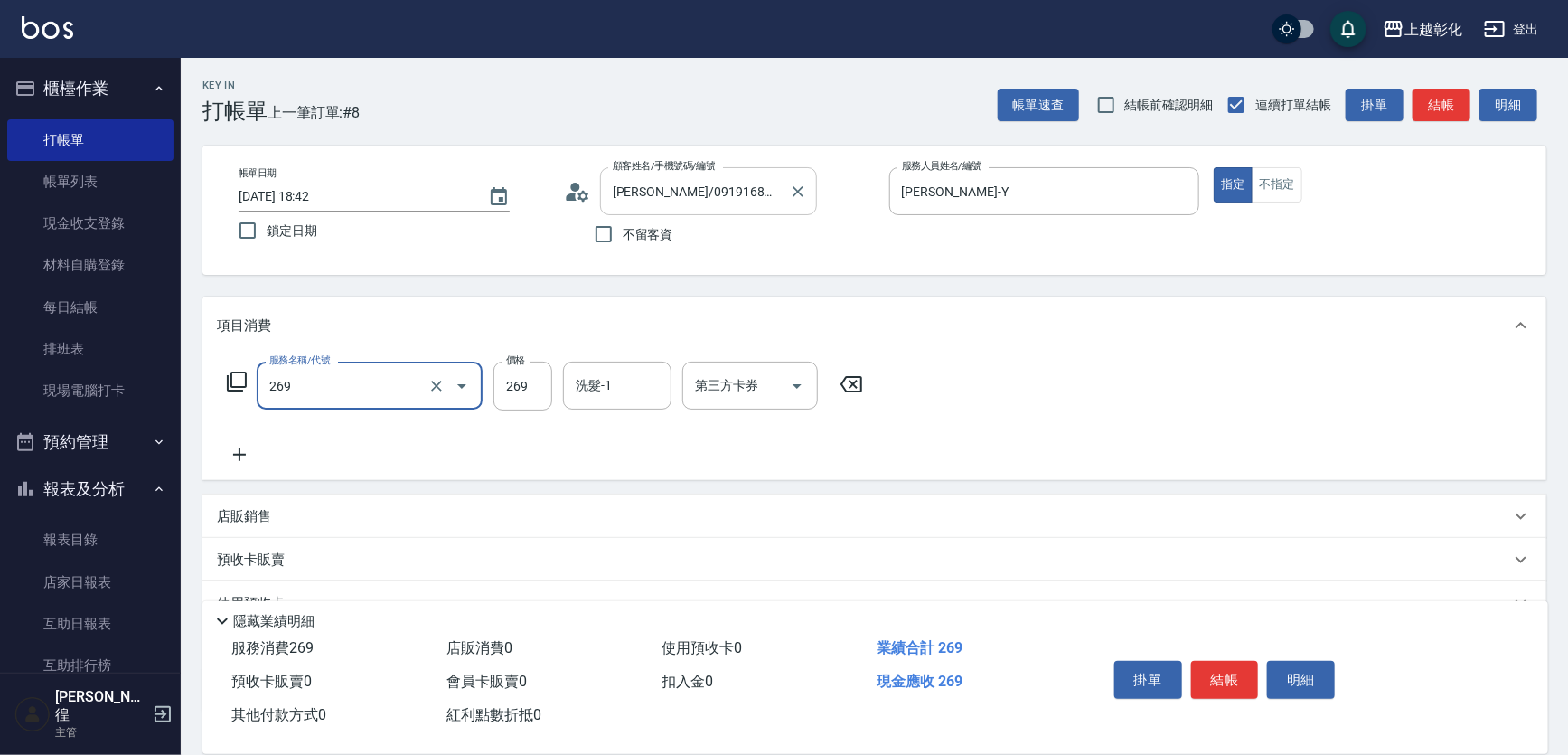
type input "一般洗剪(269)"
type input "350"
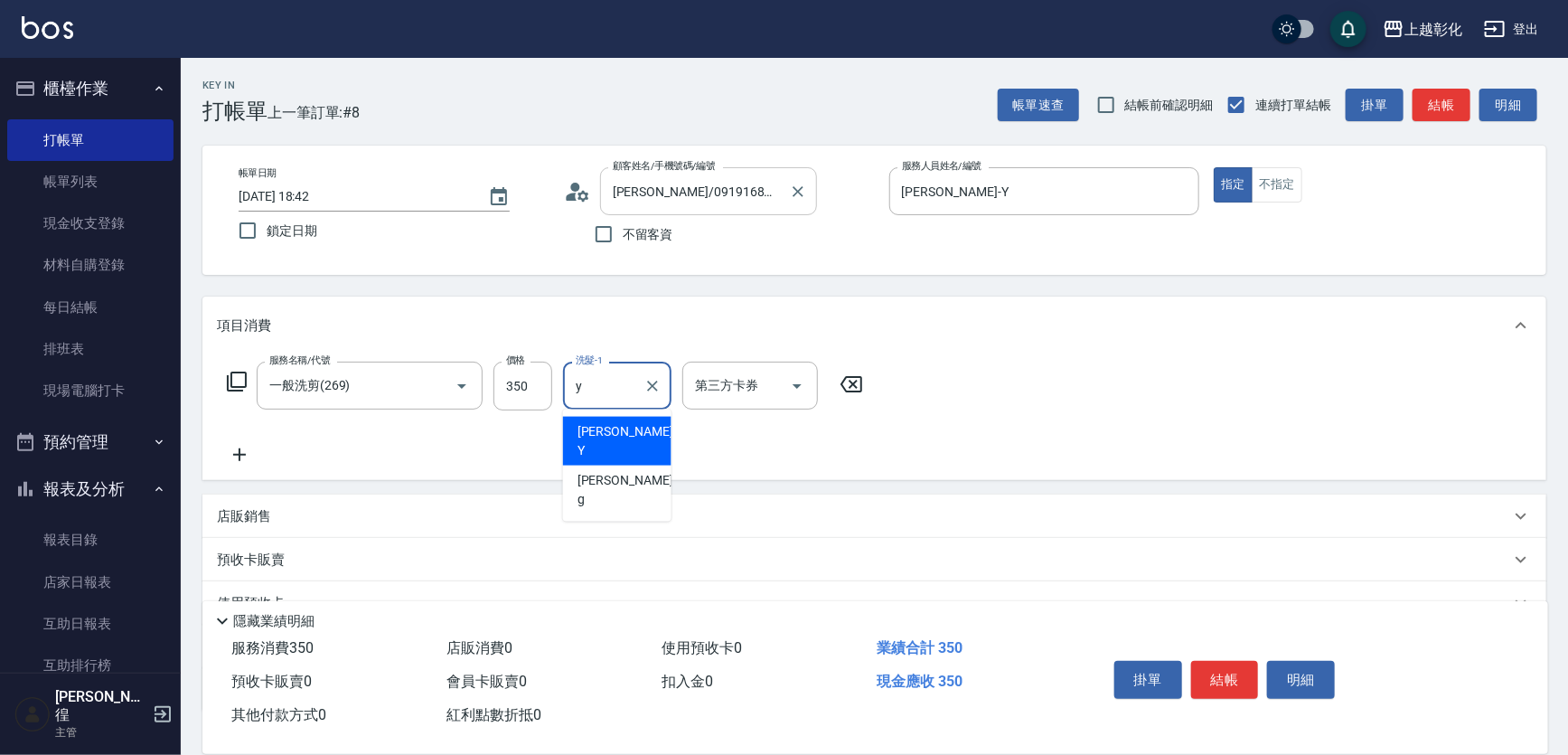
type input "[PERSON_NAME]-Y"
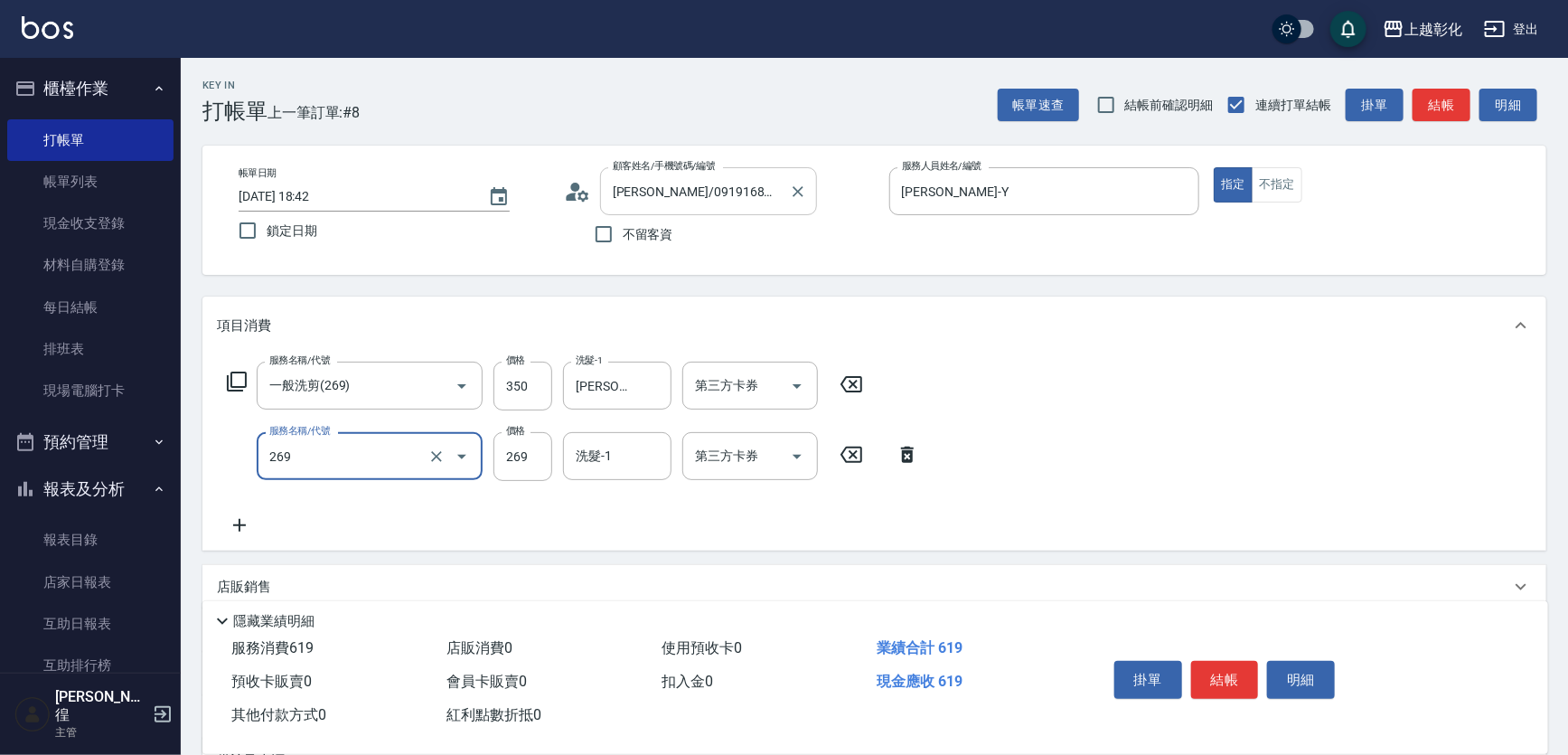
type input "一般洗剪(269)"
type input "350"
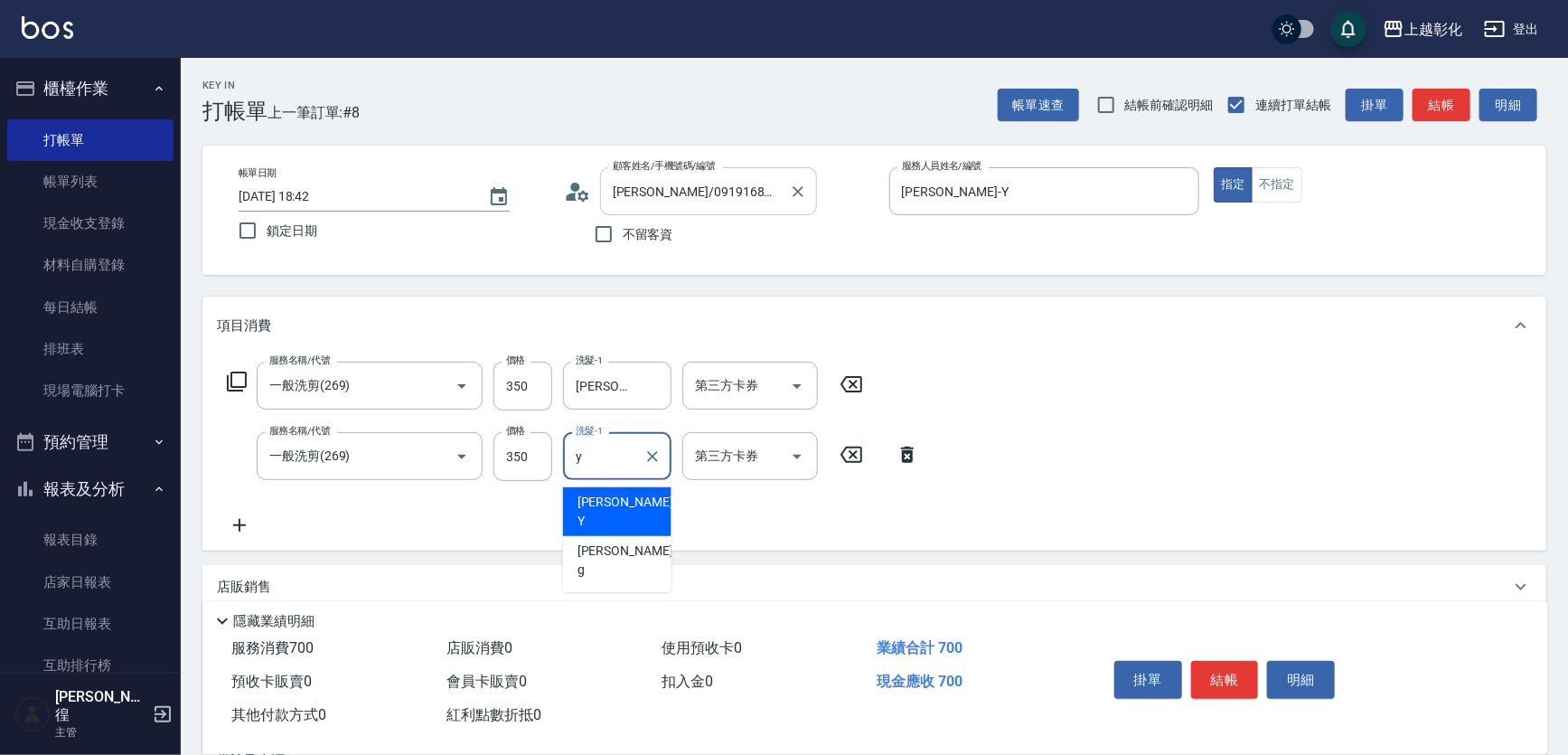
type input "[PERSON_NAME]-Y"
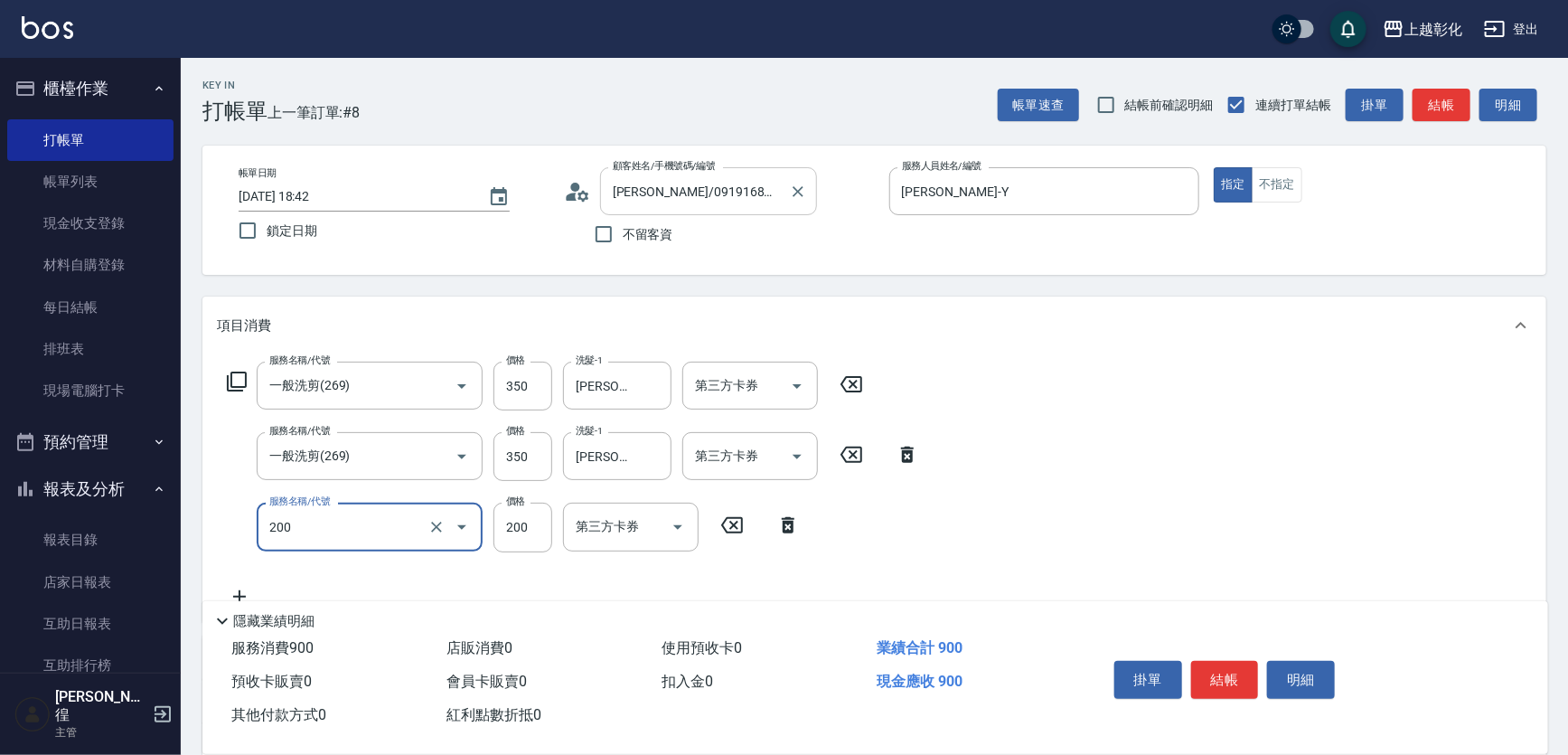
type input "New洗專案(200)"
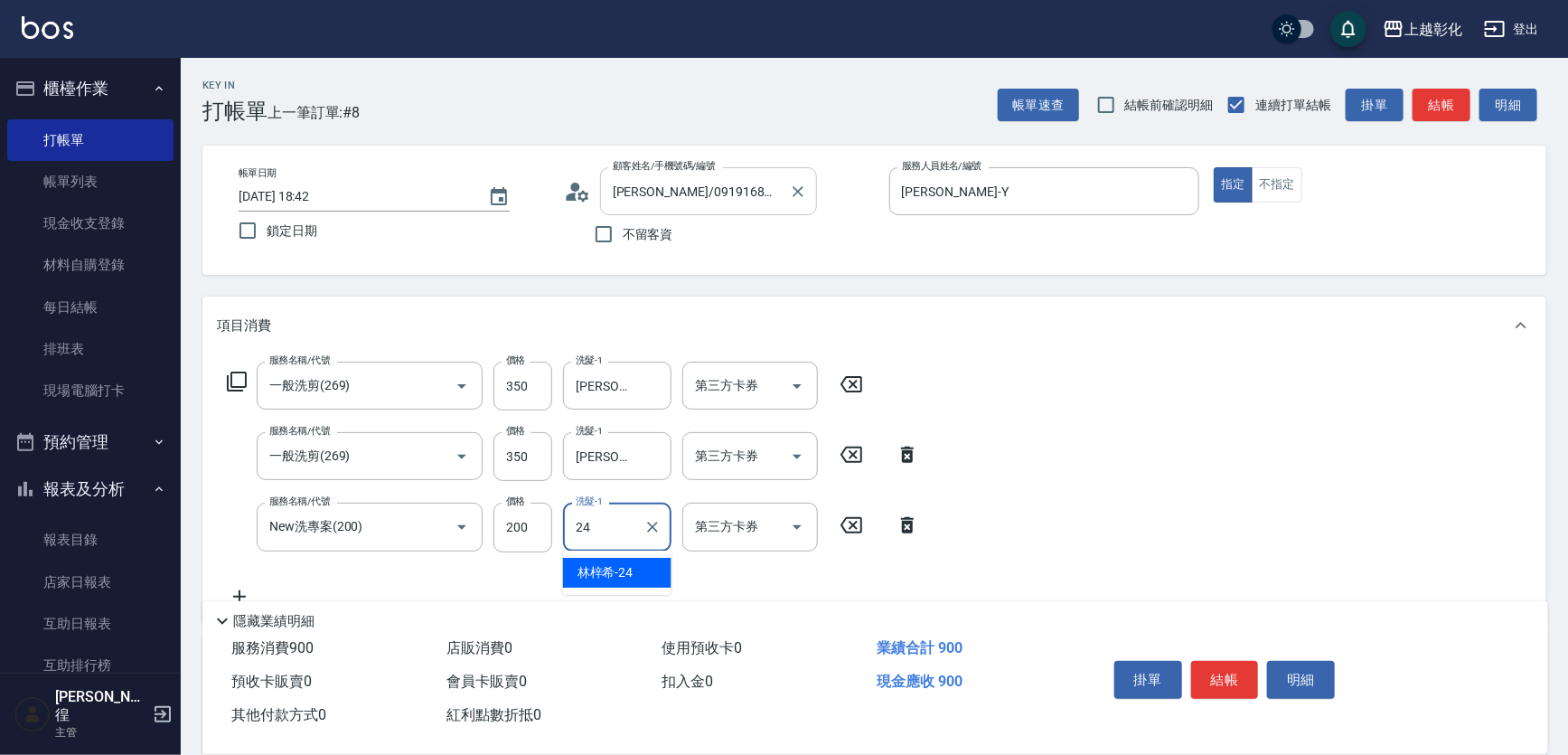
type input "[PERSON_NAME]-24"
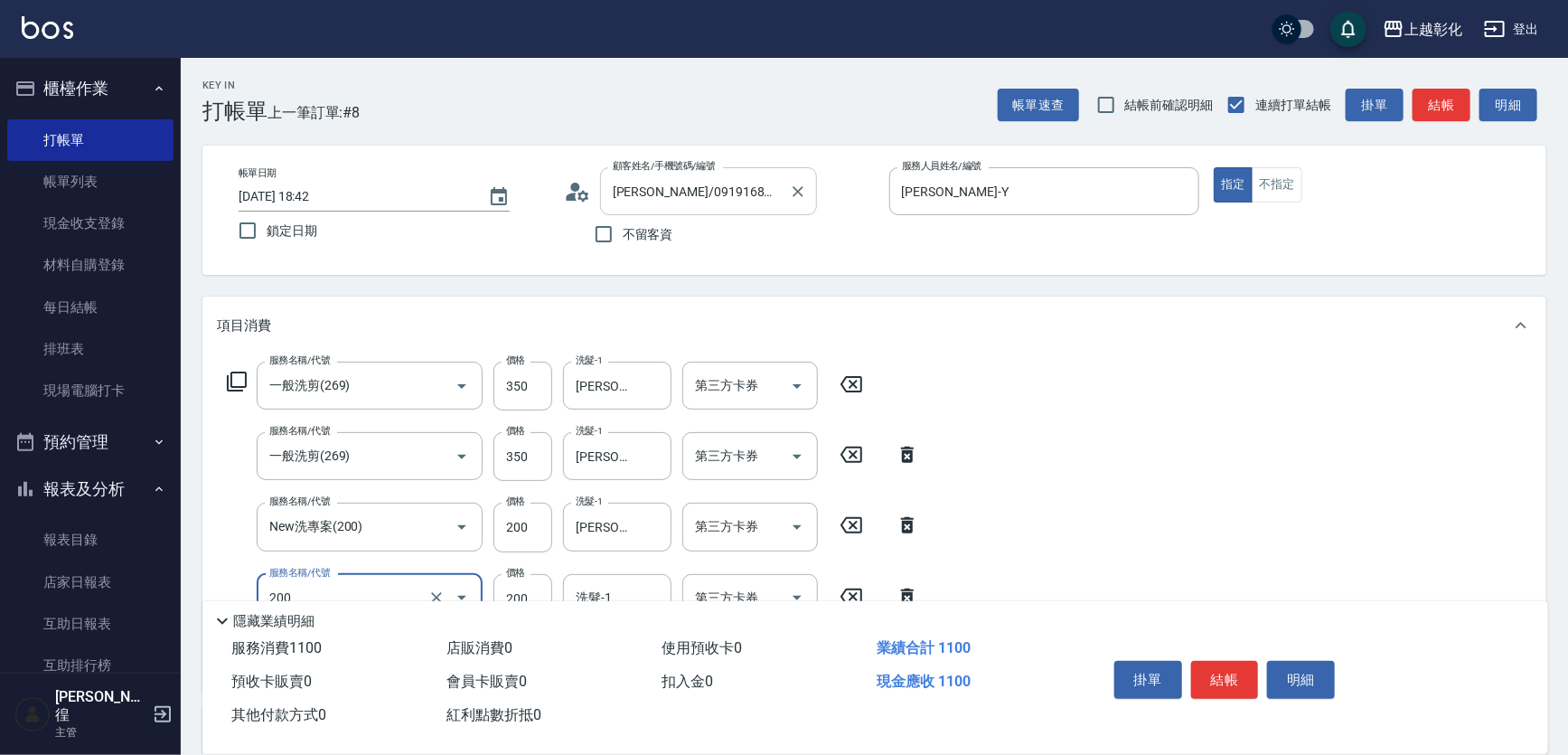
type input "New洗專案(200)"
type input "[PERSON_NAME]-24"
